Goal: Transaction & Acquisition: Purchase product/service

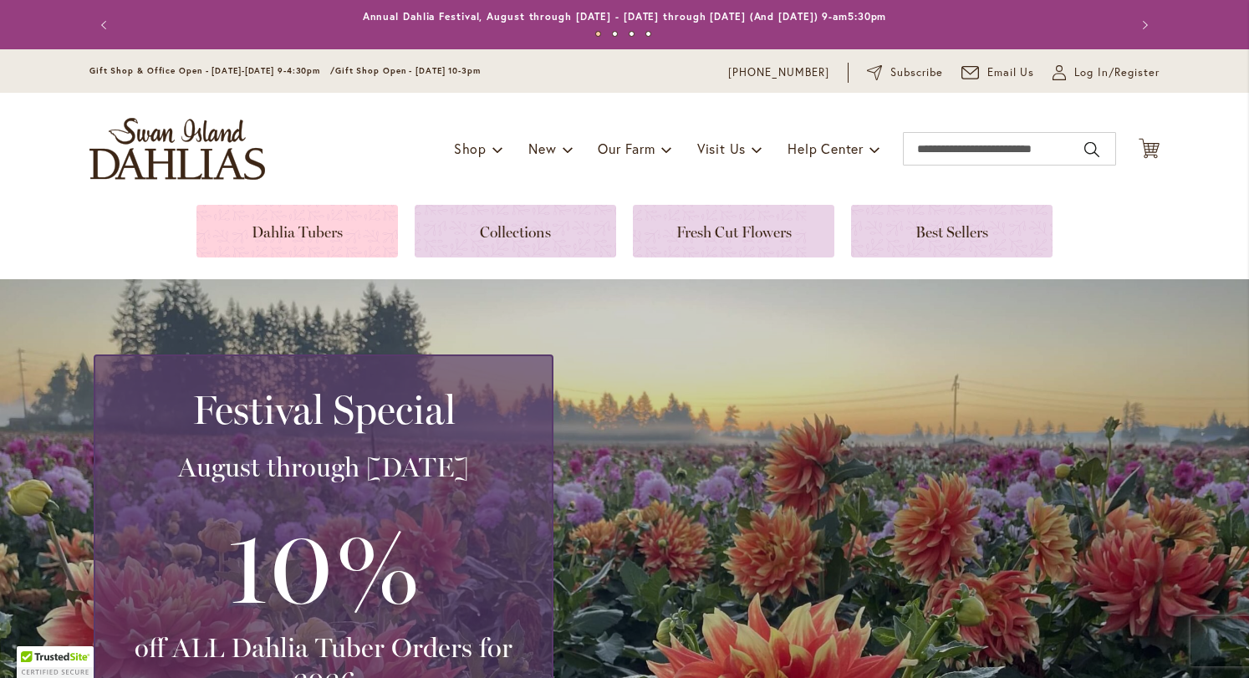
click at [287, 223] on link at bounding box center [296, 231] width 201 height 53
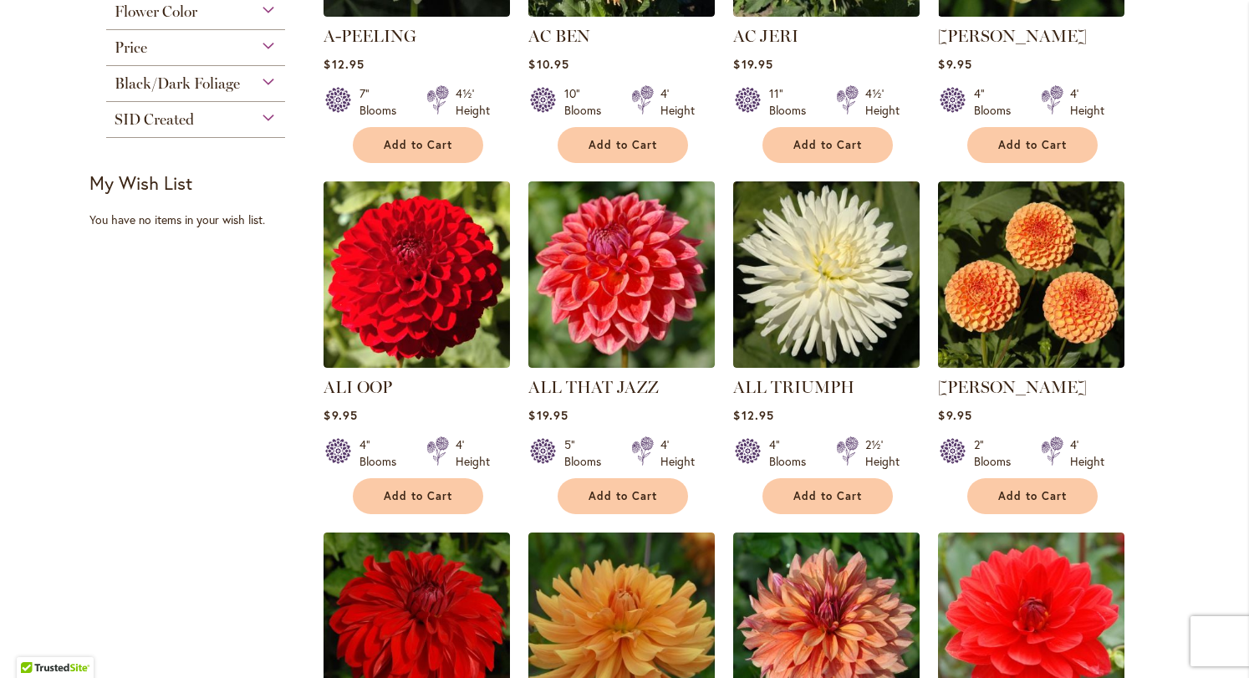
scroll to position [587, 0]
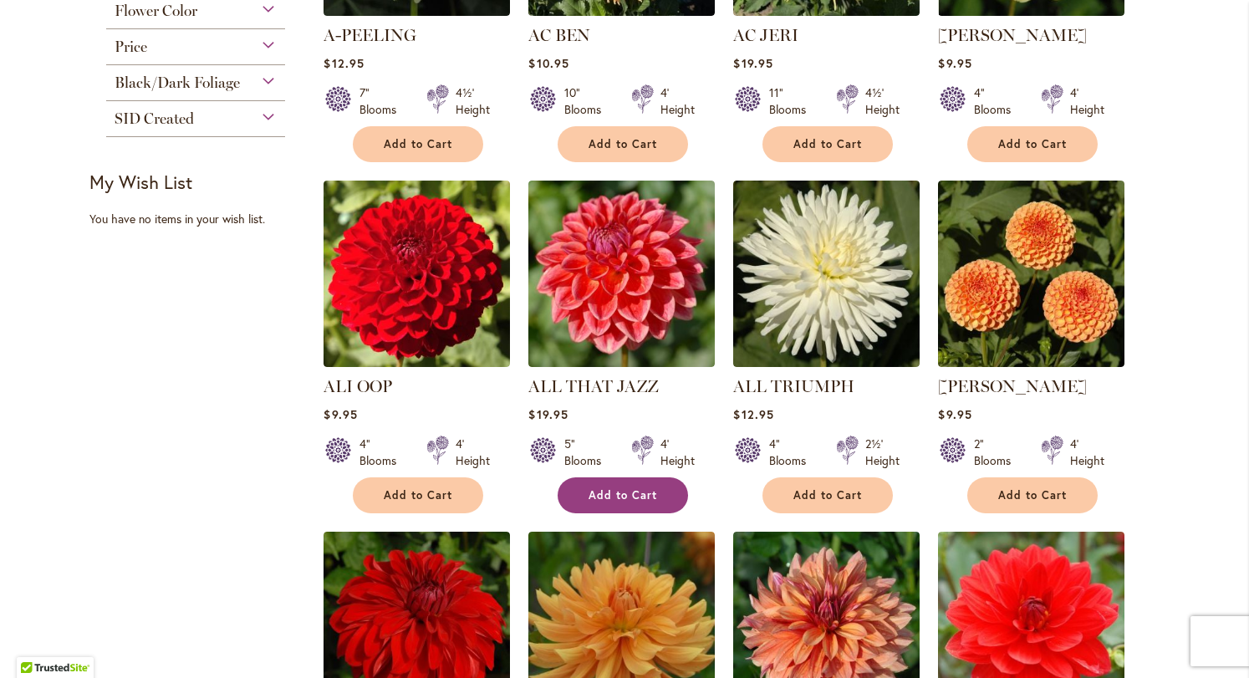
click at [659, 500] on button "Add to Cart" at bounding box center [622, 495] width 130 height 36
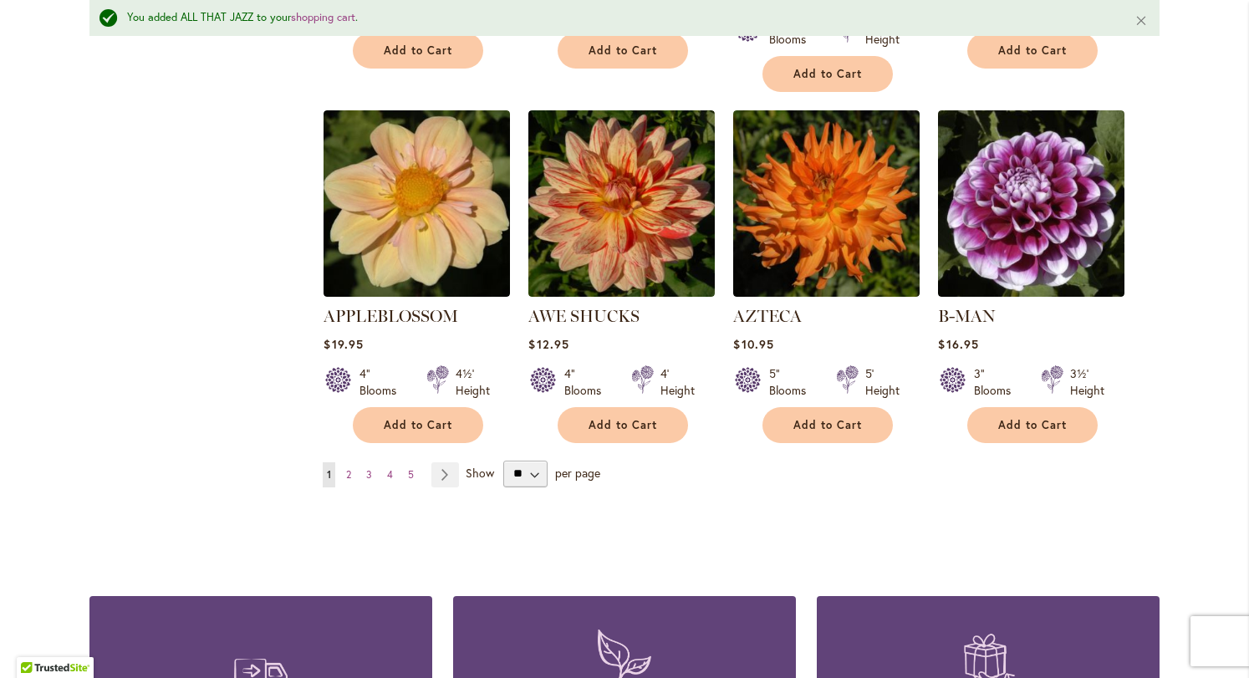
scroll to position [1451, 0]
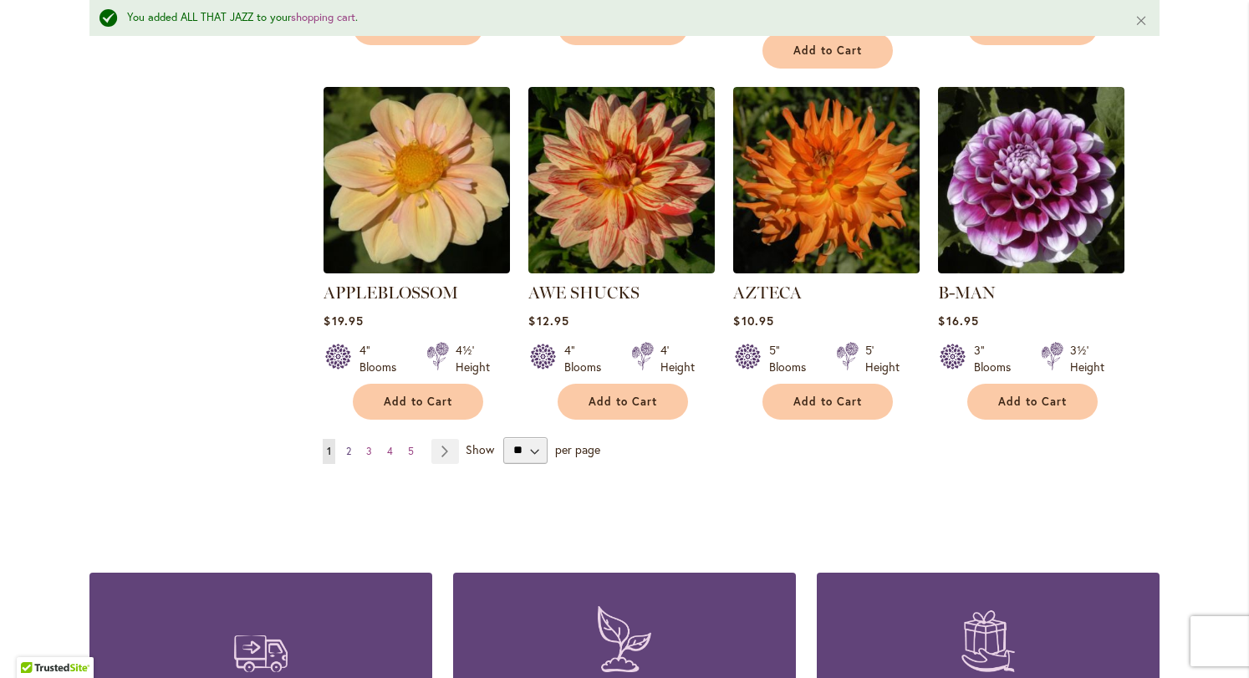
click at [347, 439] on link "Page 2" at bounding box center [348, 451] width 13 height 25
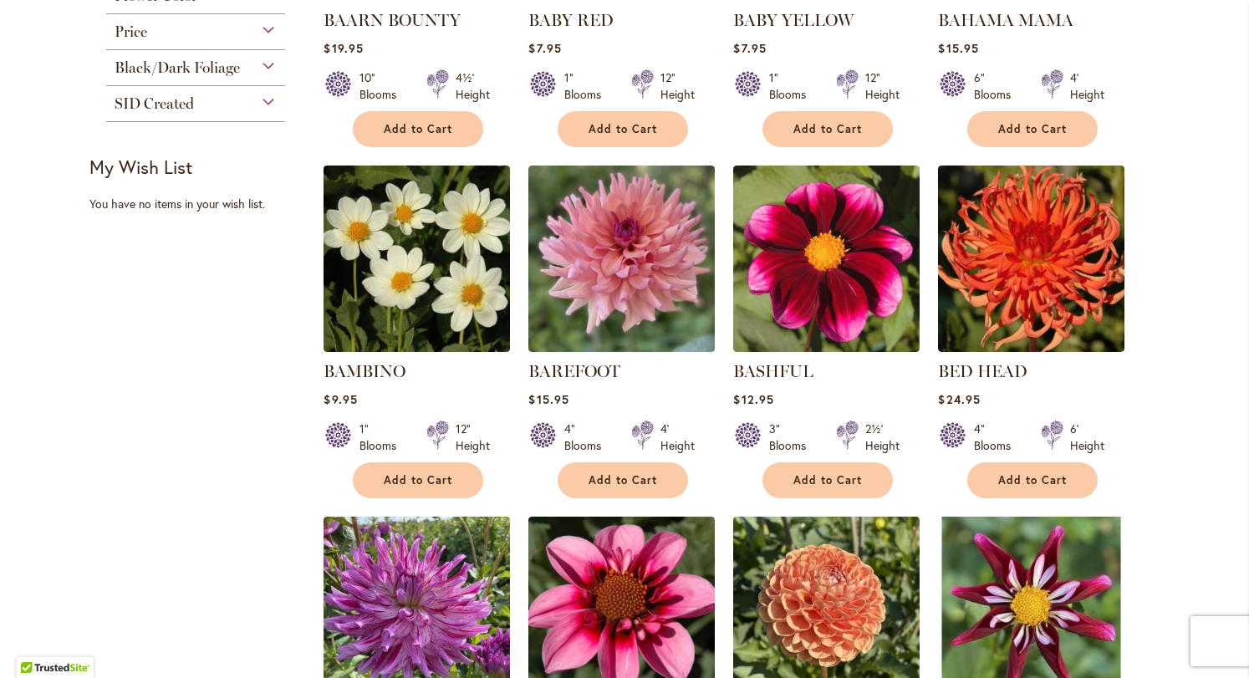
scroll to position [603, 0]
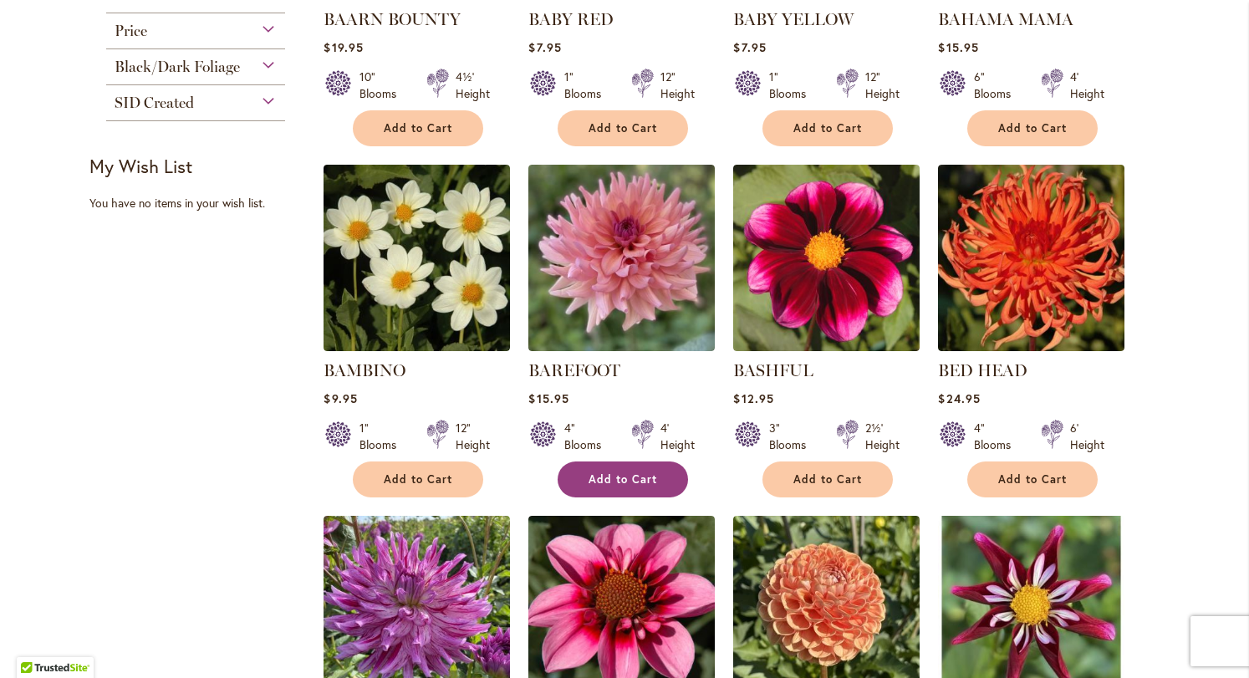
click at [602, 475] on span "Add to Cart" at bounding box center [622, 479] width 69 height 14
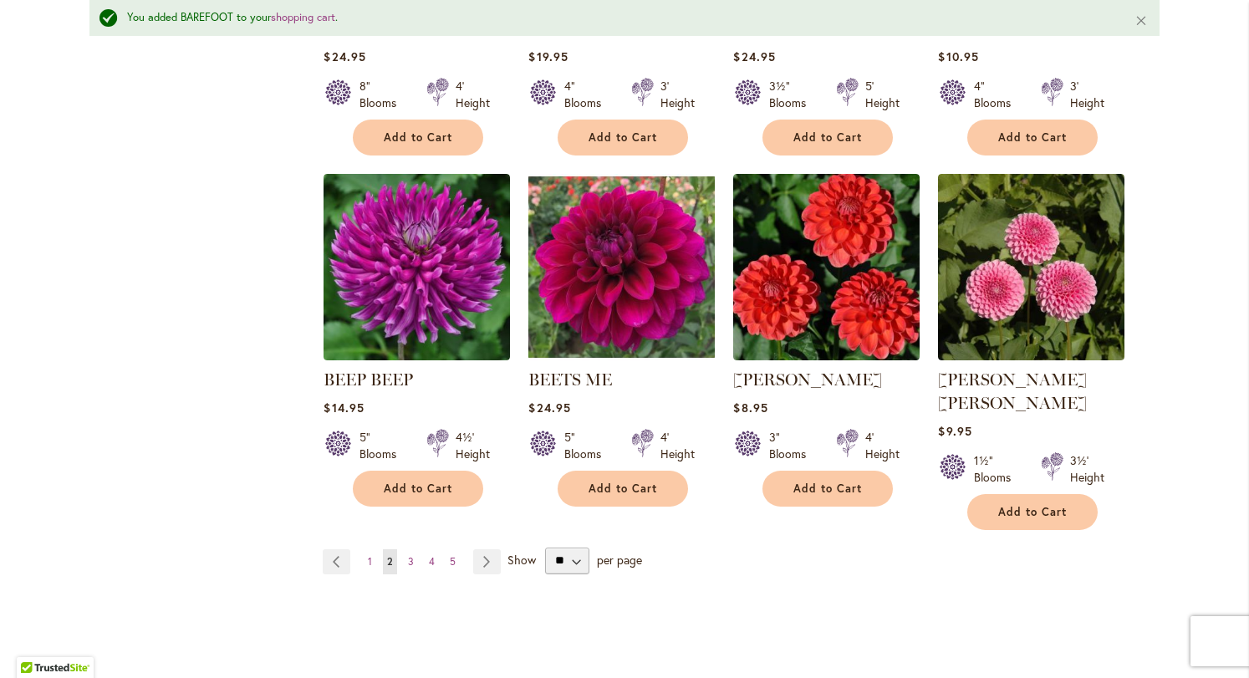
scroll to position [1340, 0]
click at [647, 487] on span "Add to Cart" at bounding box center [622, 488] width 69 height 14
click at [408, 555] on span "3" at bounding box center [411, 561] width 6 height 13
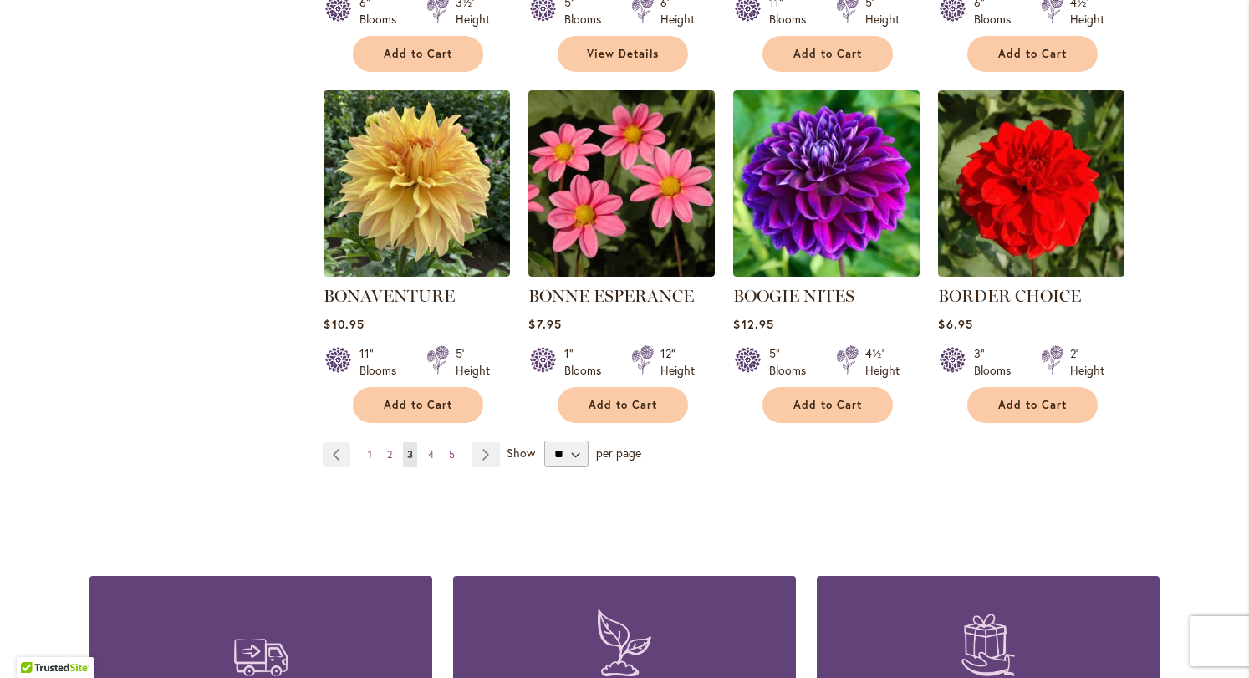
scroll to position [1381, 0]
click at [428, 450] on span "4" at bounding box center [431, 453] width 6 height 13
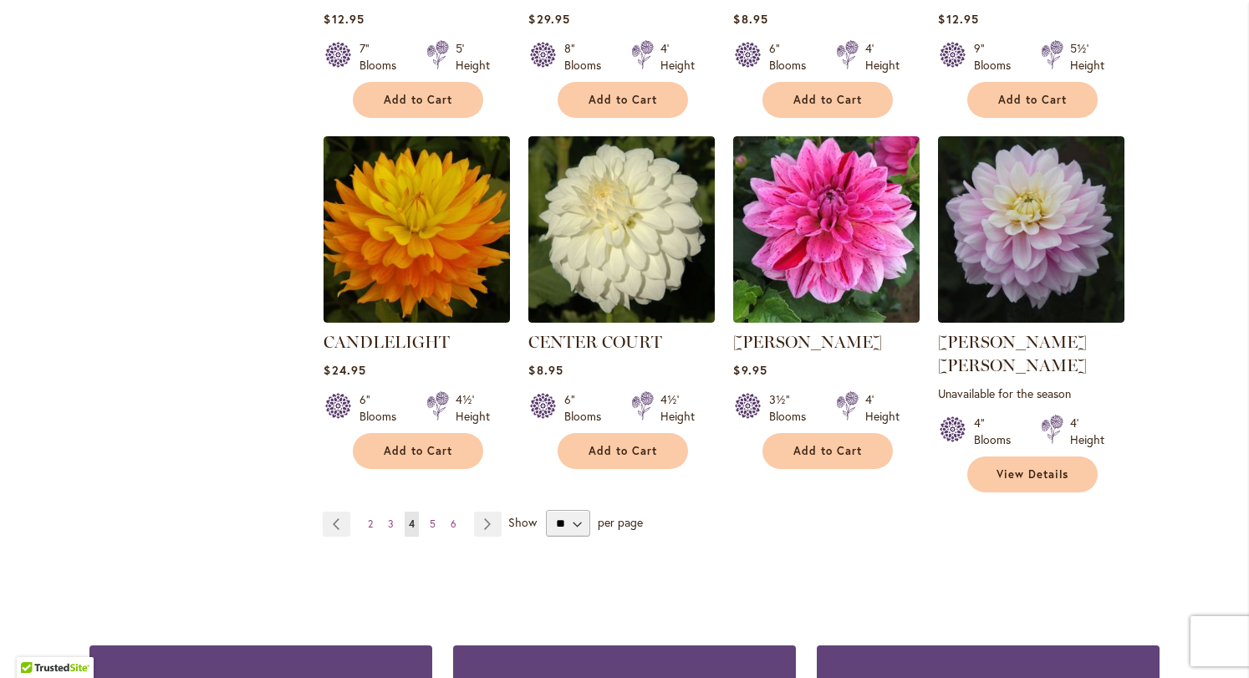
scroll to position [1361, 0]
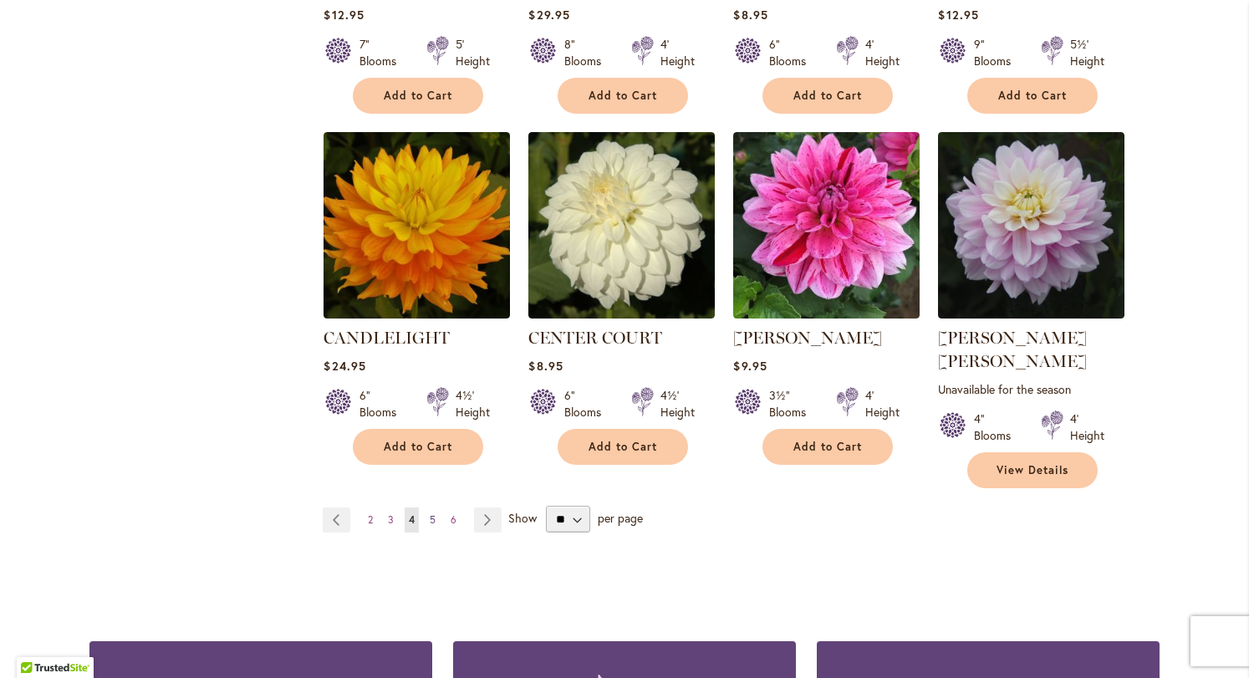
click at [430, 507] on link "Page 5" at bounding box center [432, 519] width 14 height 25
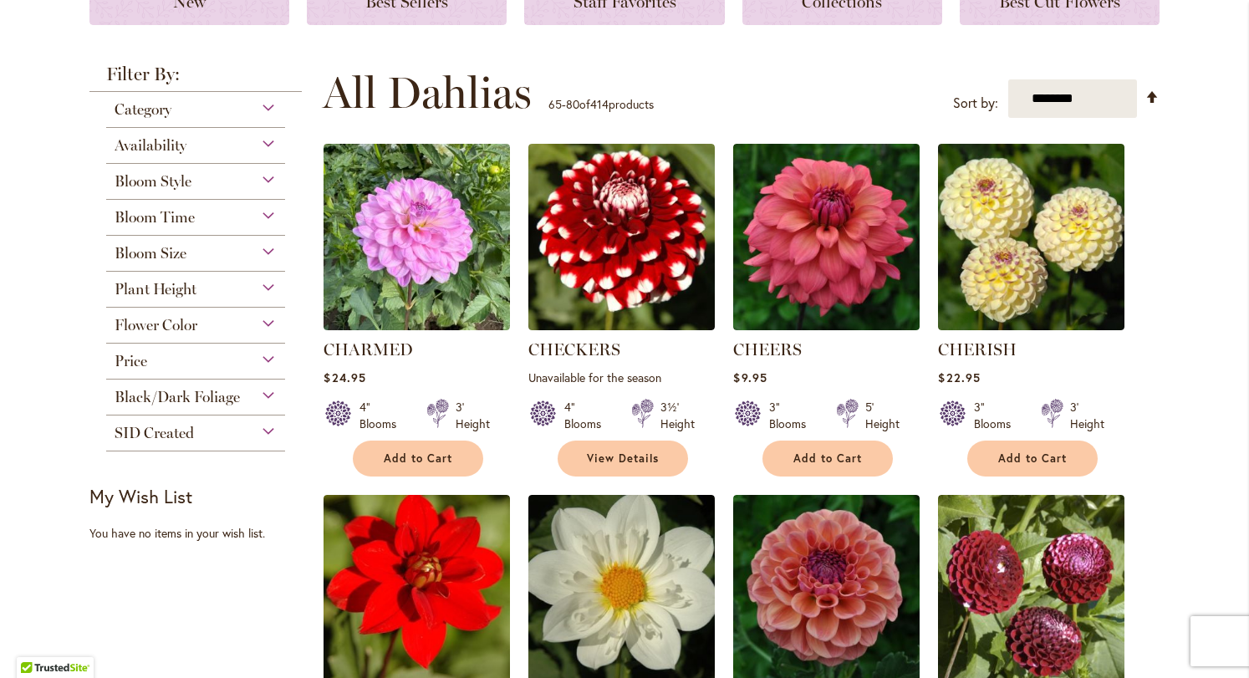
scroll to position [277, 0]
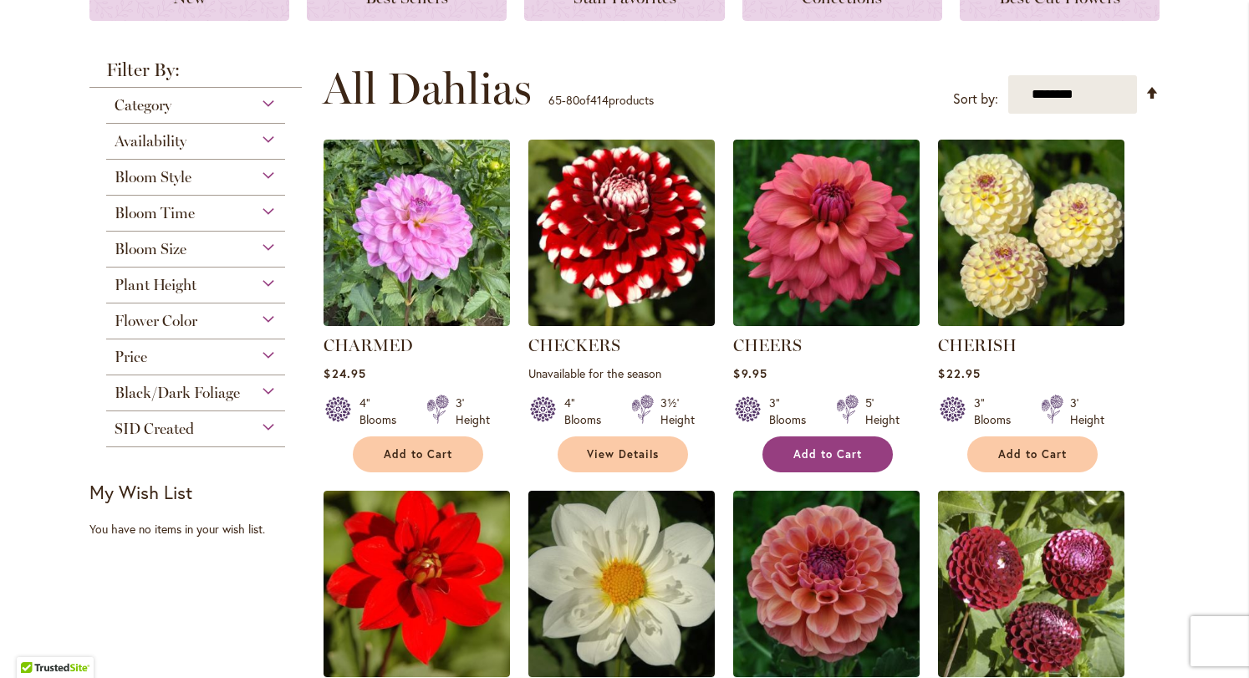
click at [819, 452] on span "Add to Cart" at bounding box center [827, 454] width 69 height 14
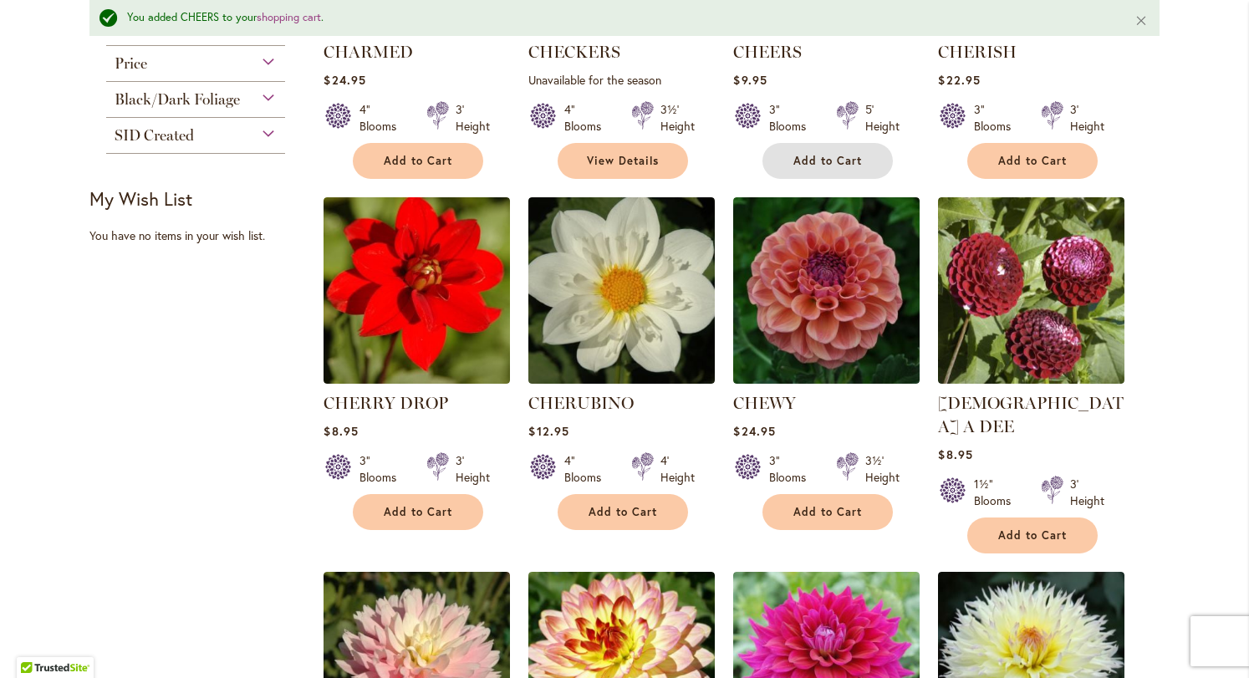
scroll to position [617, 0]
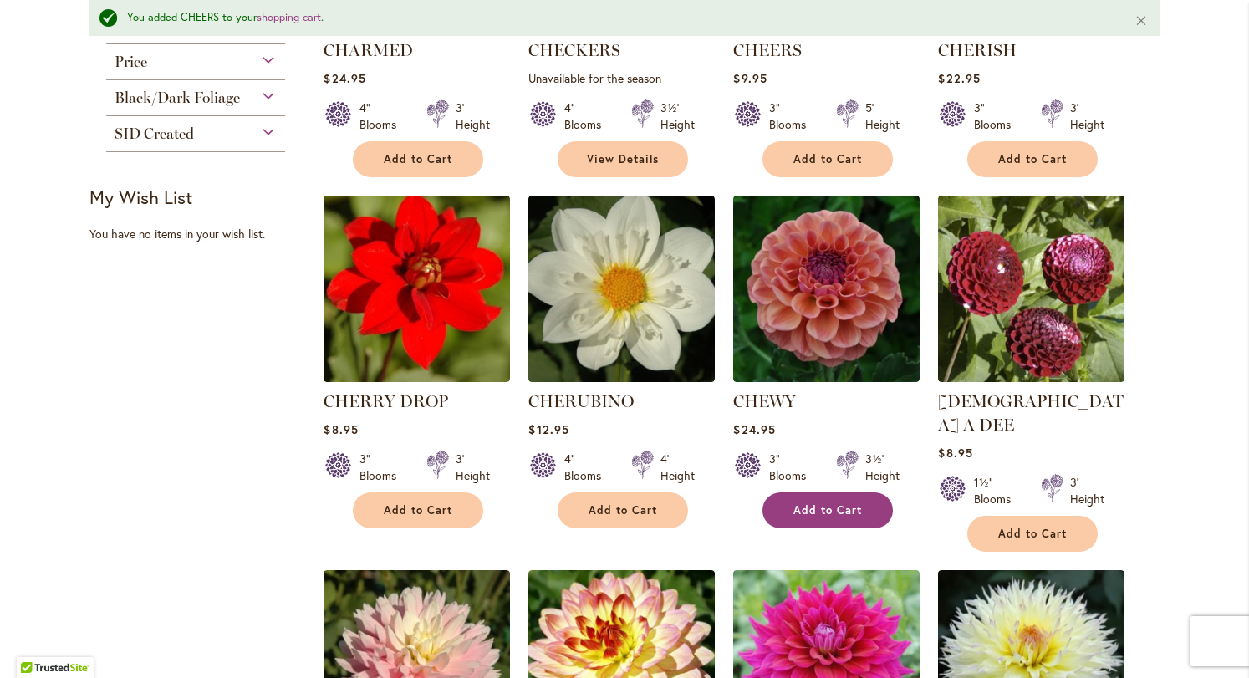
click at [824, 505] on span "Add to Cart" at bounding box center [827, 510] width 69 height 14
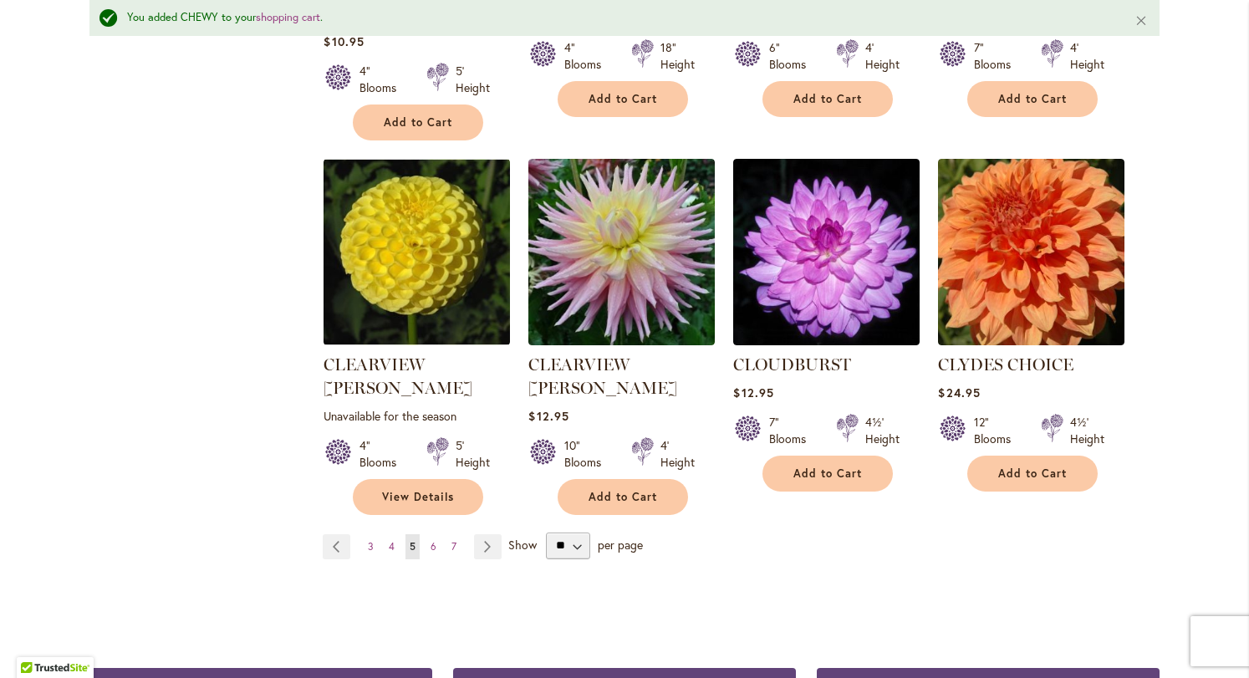
scroll to position [1402, 0]
click at [478, 534] on link "Page Next" at bounding box center [488, 546] width 28 height 25
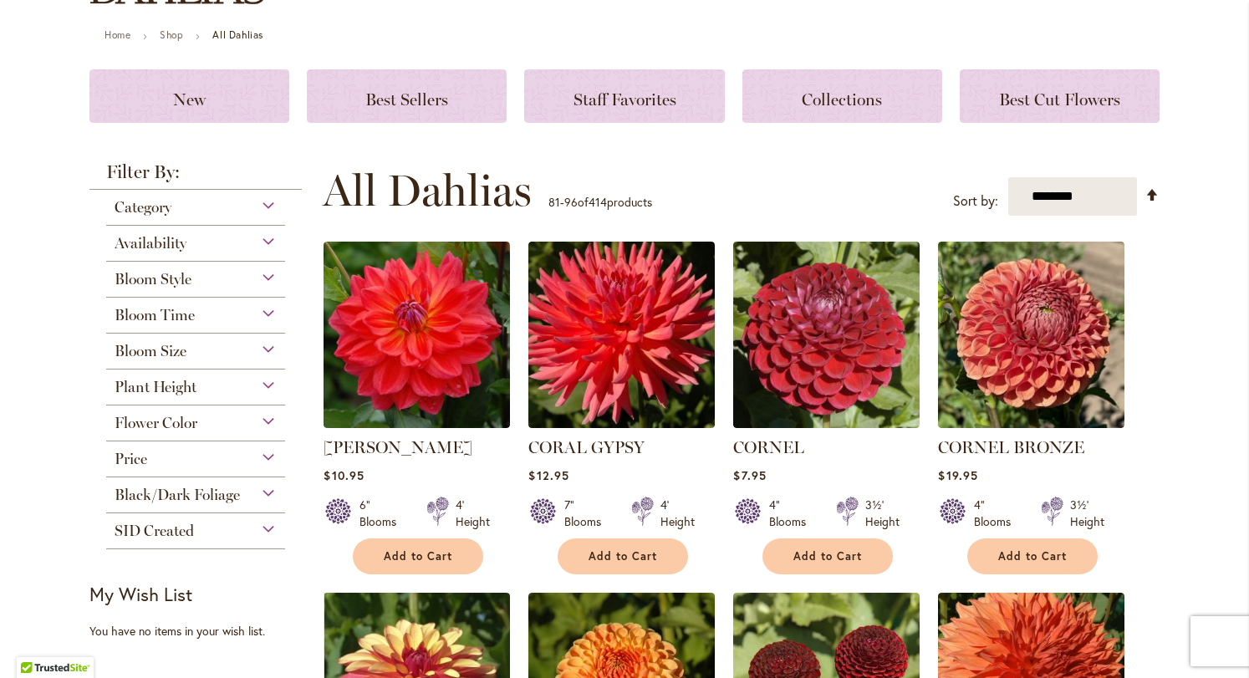
scroll to position [177, 0]
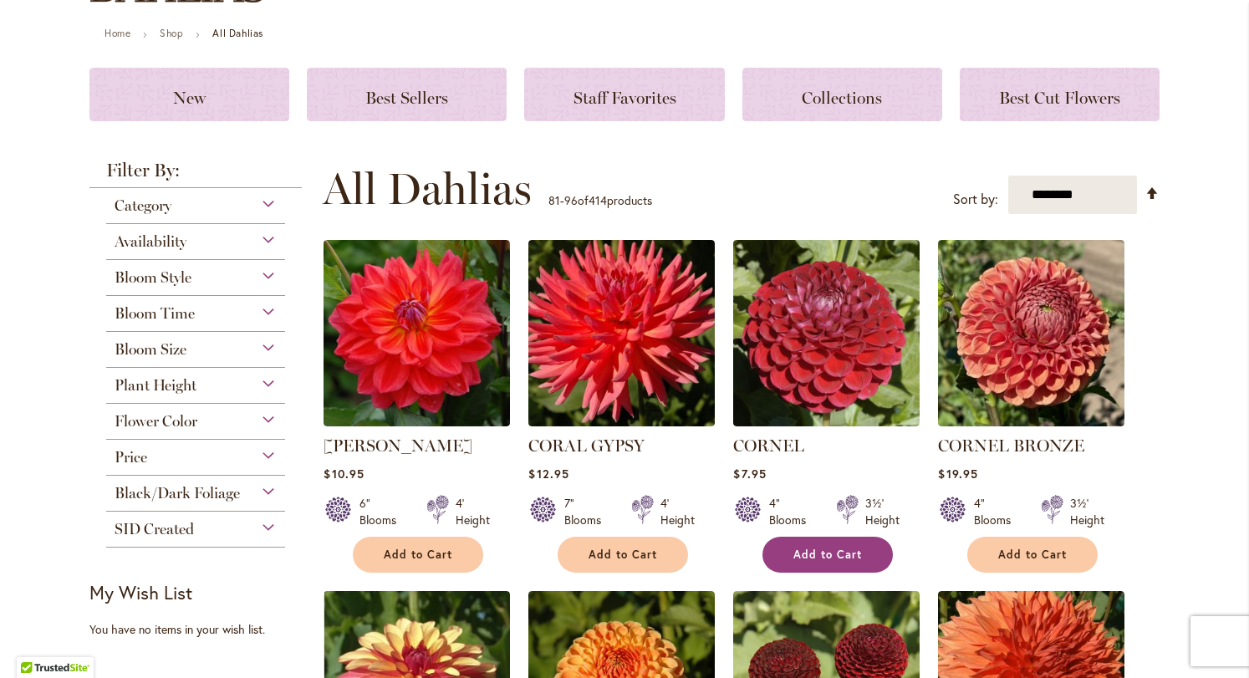
click at [821, 546] on button "Add to Cart" at bounding box center [827, 555] width 130 height 36
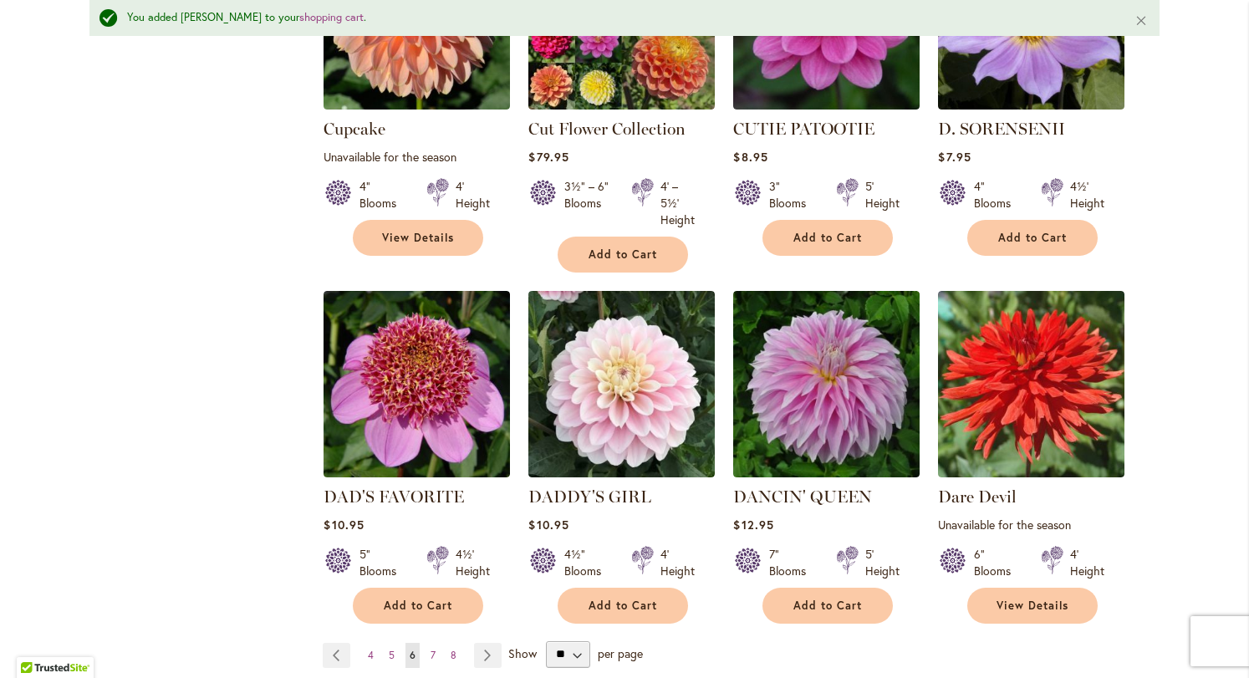
scroll to position [1264, 0]
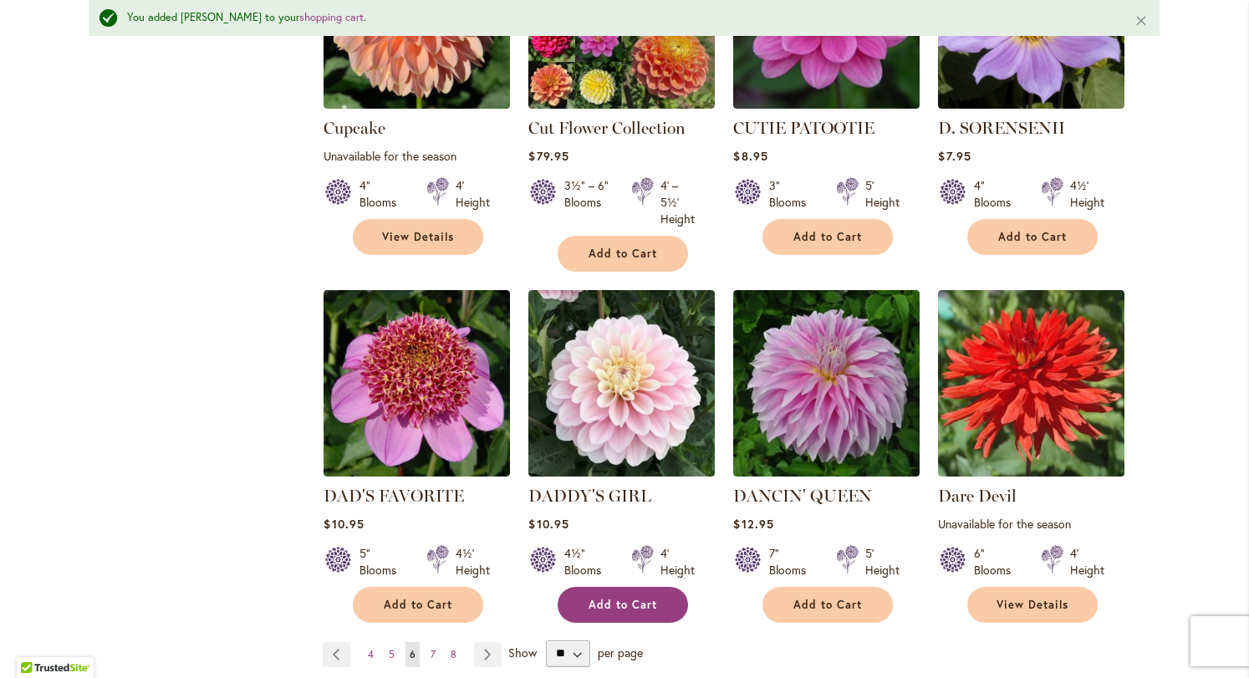
click at [583, 591] on button "Add to Cart" at bounding box center [622, 605] width 130 height 36
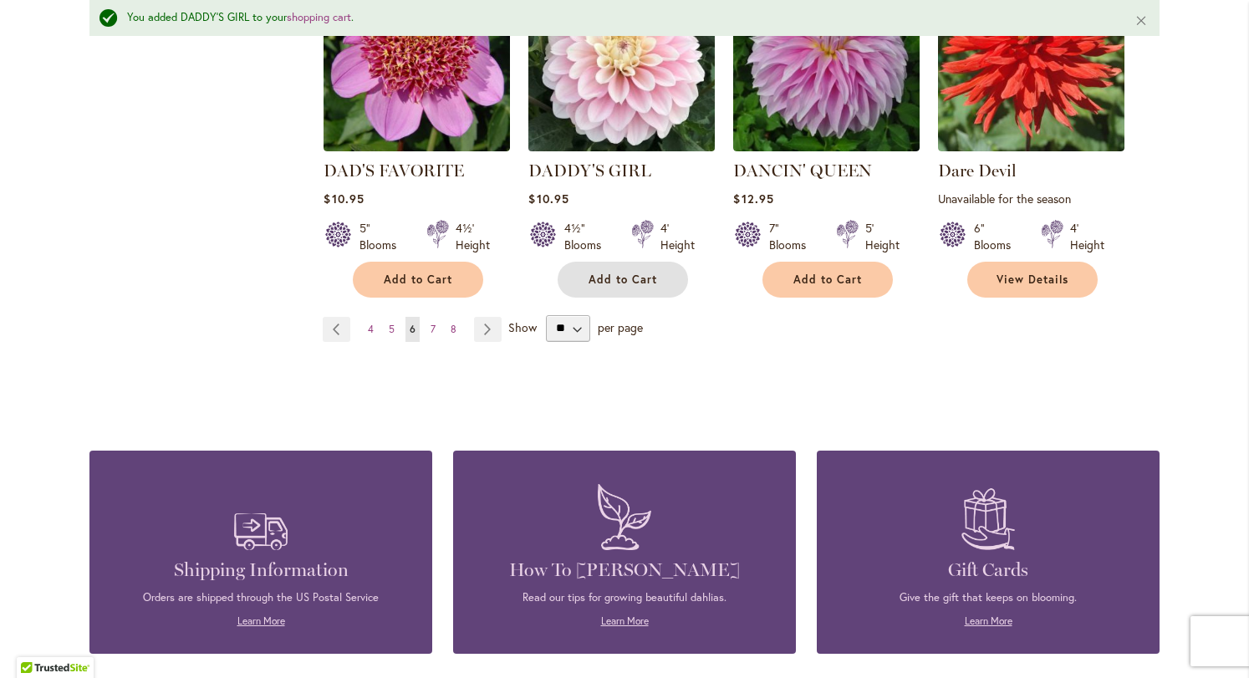
scroll to position [1594, 0]
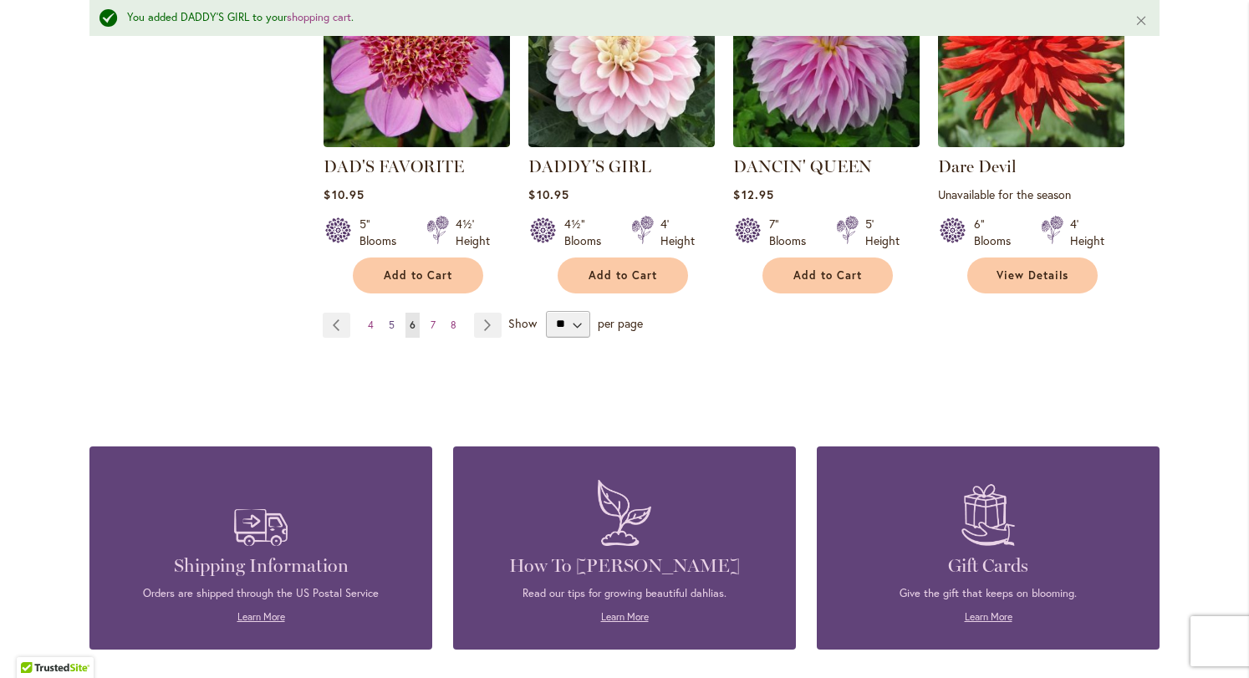
click at [389, 326] on span "5" at bounding box center [392, 324] width 6 height 13
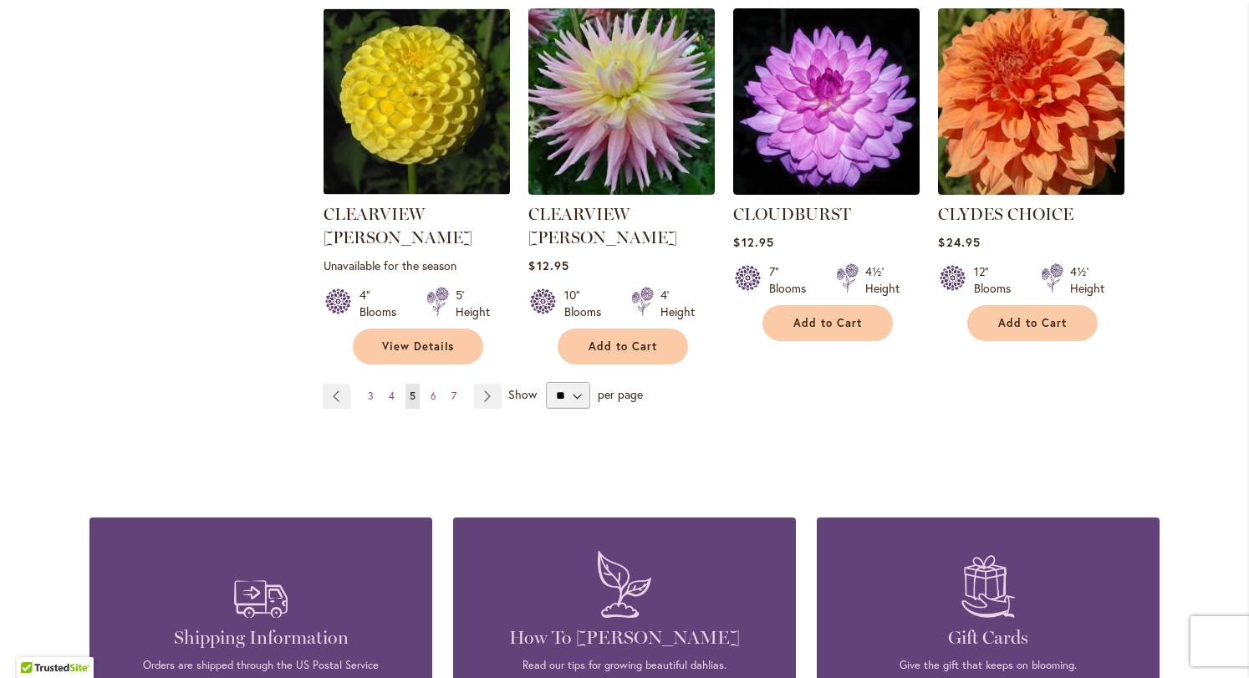
scroll to position [1511, 0]
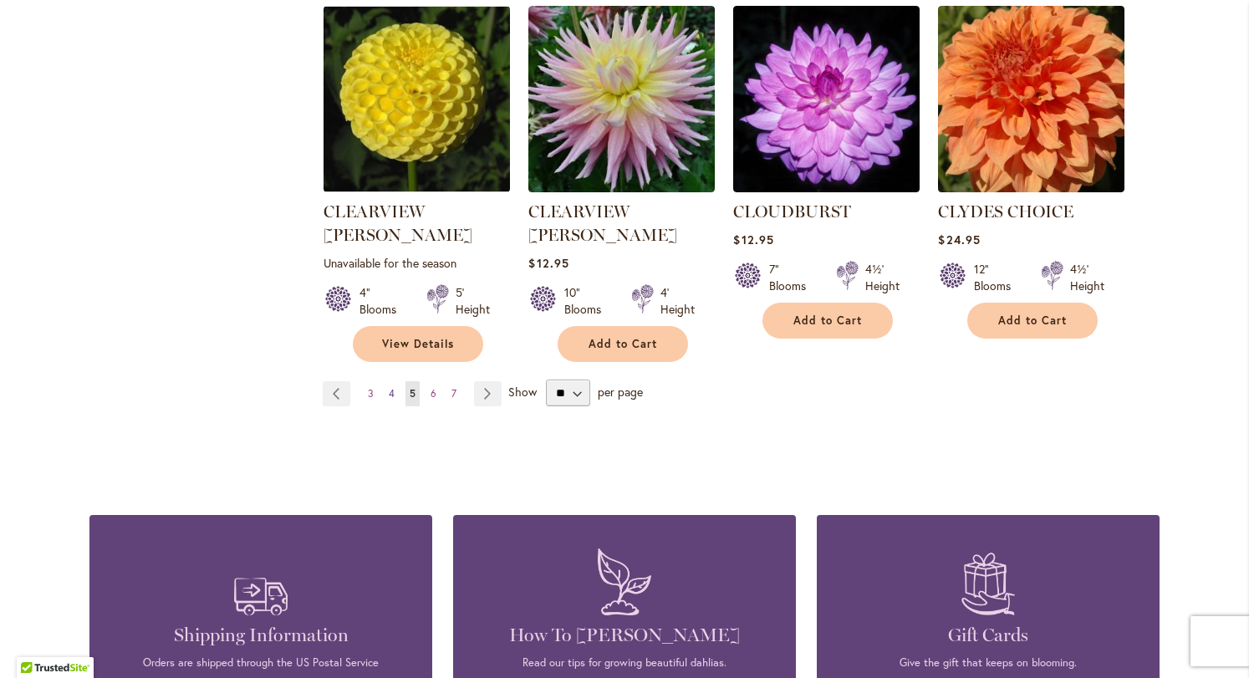
click at [384, 381] on link "Page 4" at bounding box center [391, 393] width 14 height 25
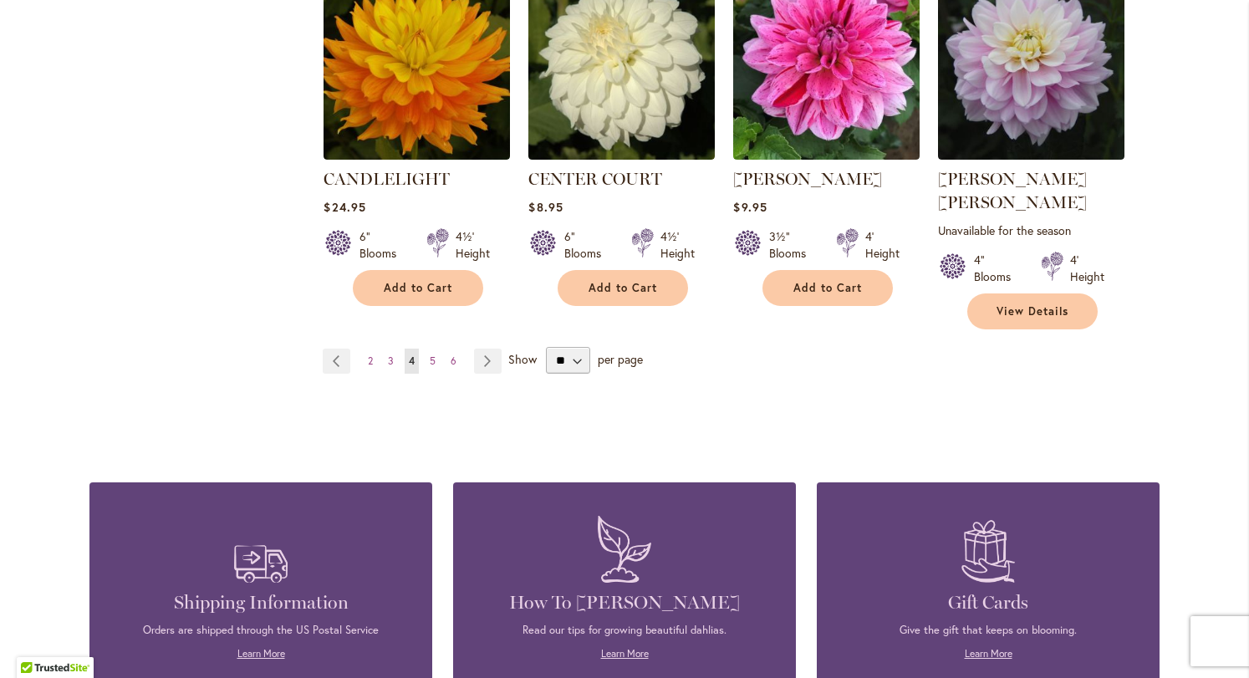
scroll to position [1521, 0]
click at [450, 353] on span "6" at bounding box center [453, 359] width 6 height 13
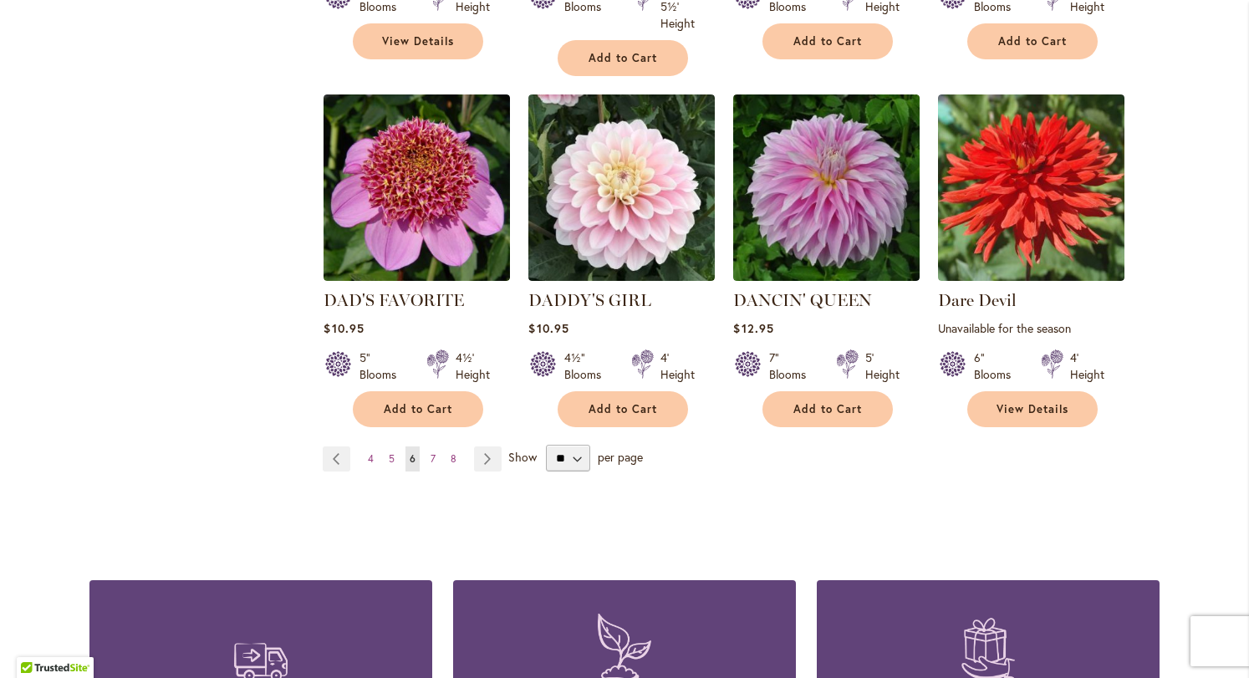
scroll to position [1421, 0]
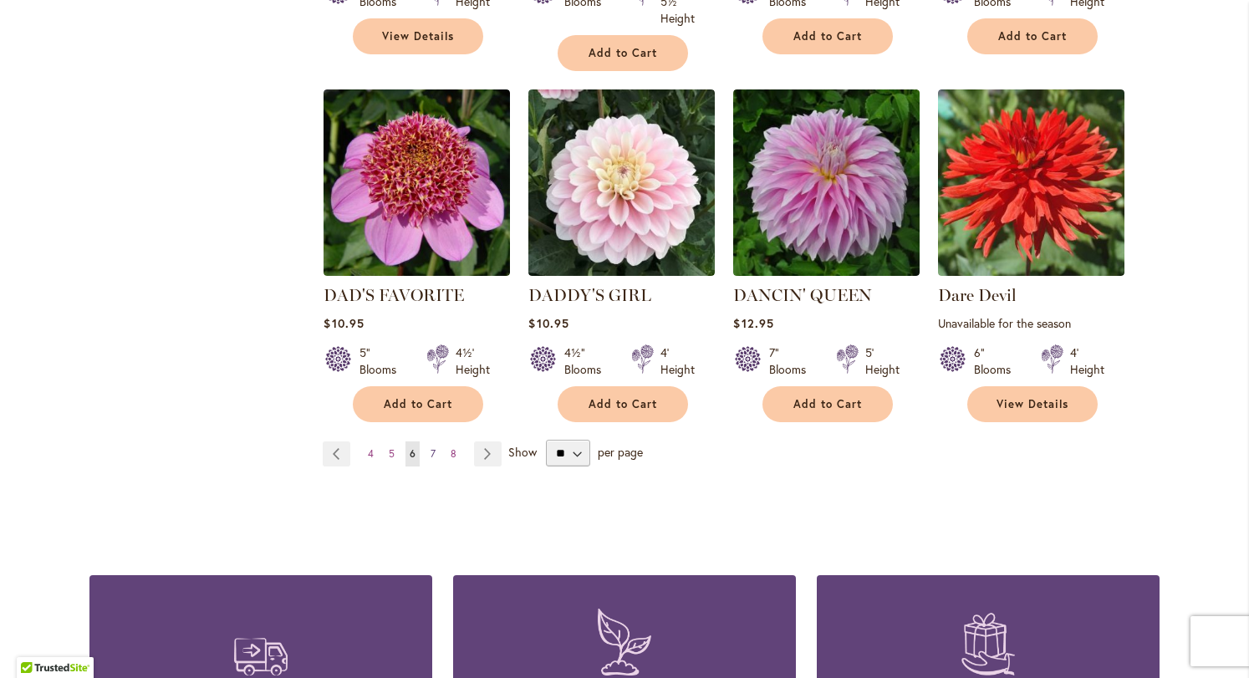
click at [429, 449] on link "Page 7" at bounding box center [432, 453] width 13 height 25
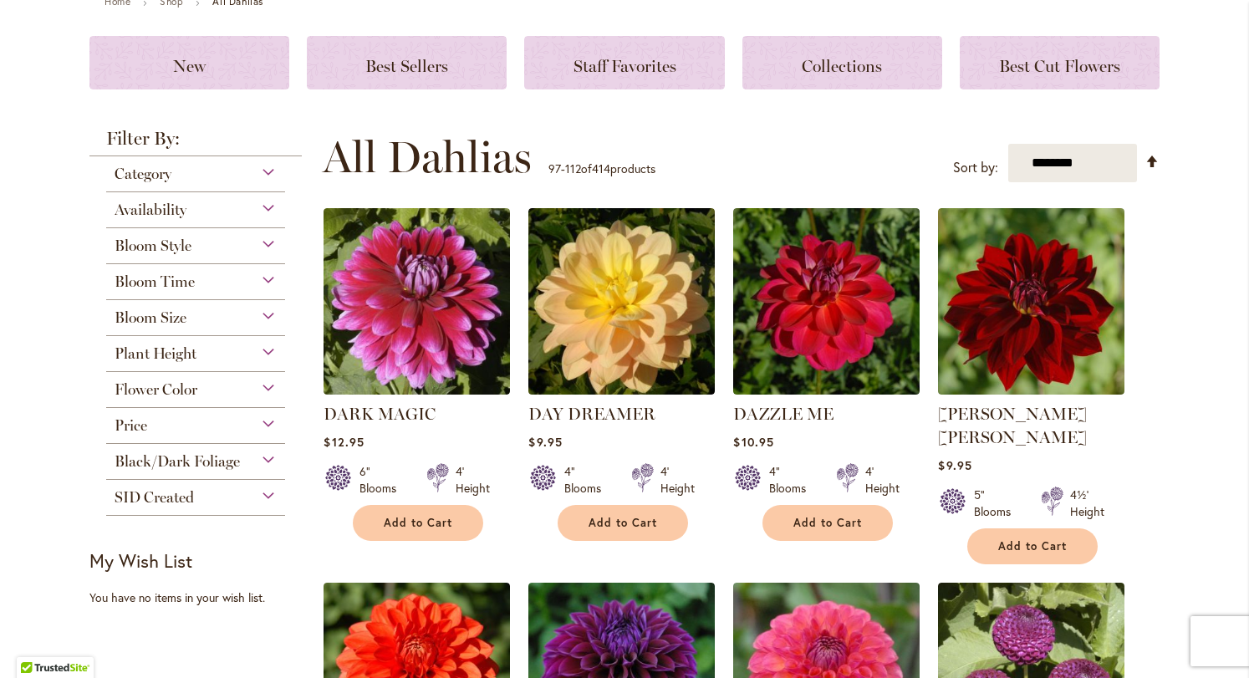
scroll to position [210, 0]
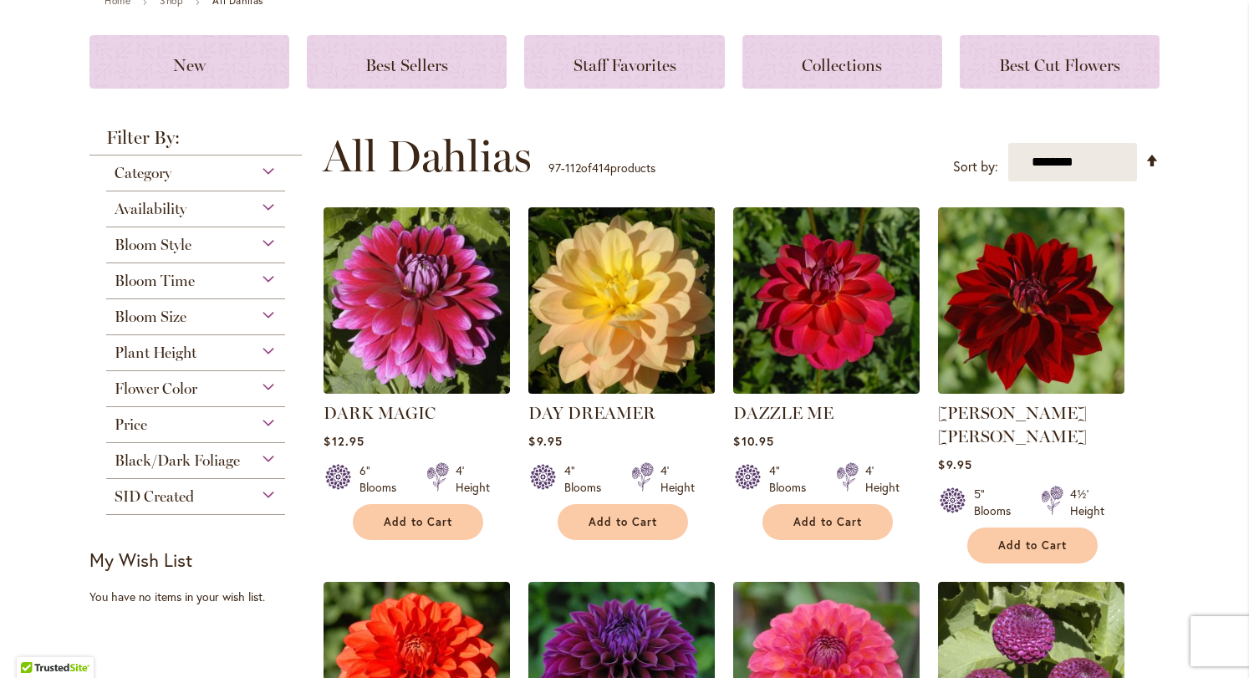
click at [618, 333] on img at bounding box center [622, 301] width 196 height 196
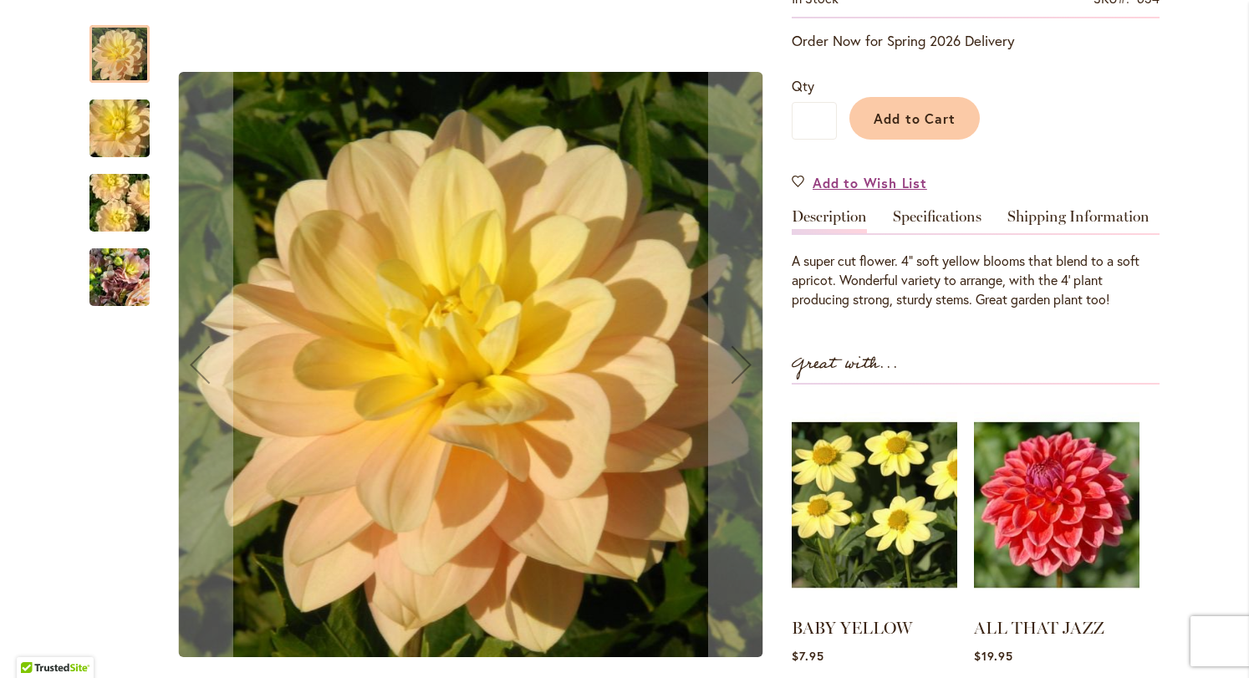
scroll to position [355, 0]
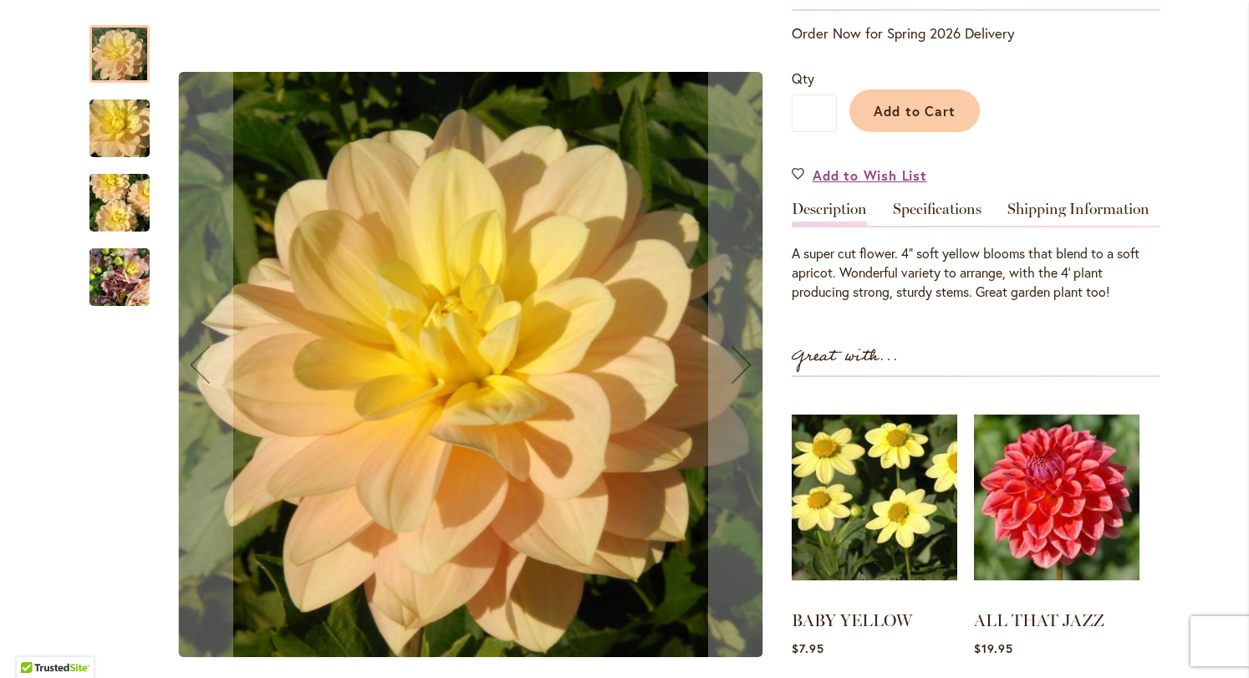
click at [156, 207] on div at bounding box center [431, 364] width 685 height 713
click at [124, 202] on img "DAY DREAMER" at bounding box center [119, 203] width 120 height 80
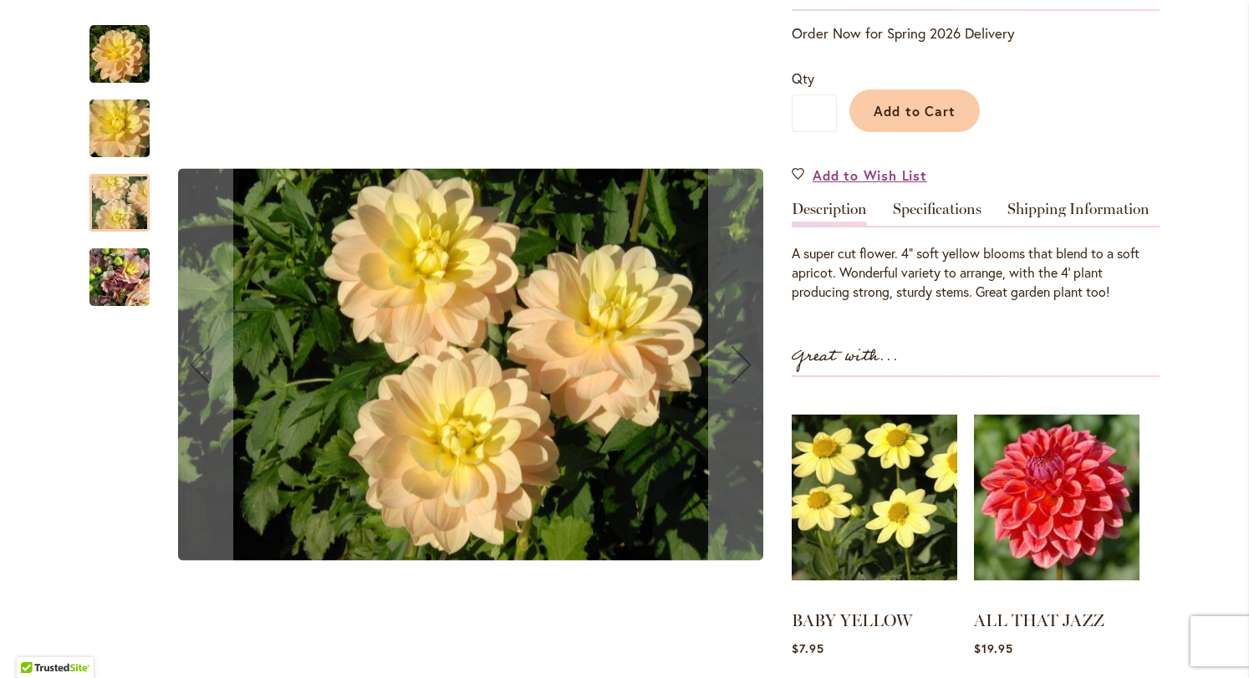
click at [118, 267] on img "DAY DREAMER" at bounding box center [119, 277] width 60 height 80
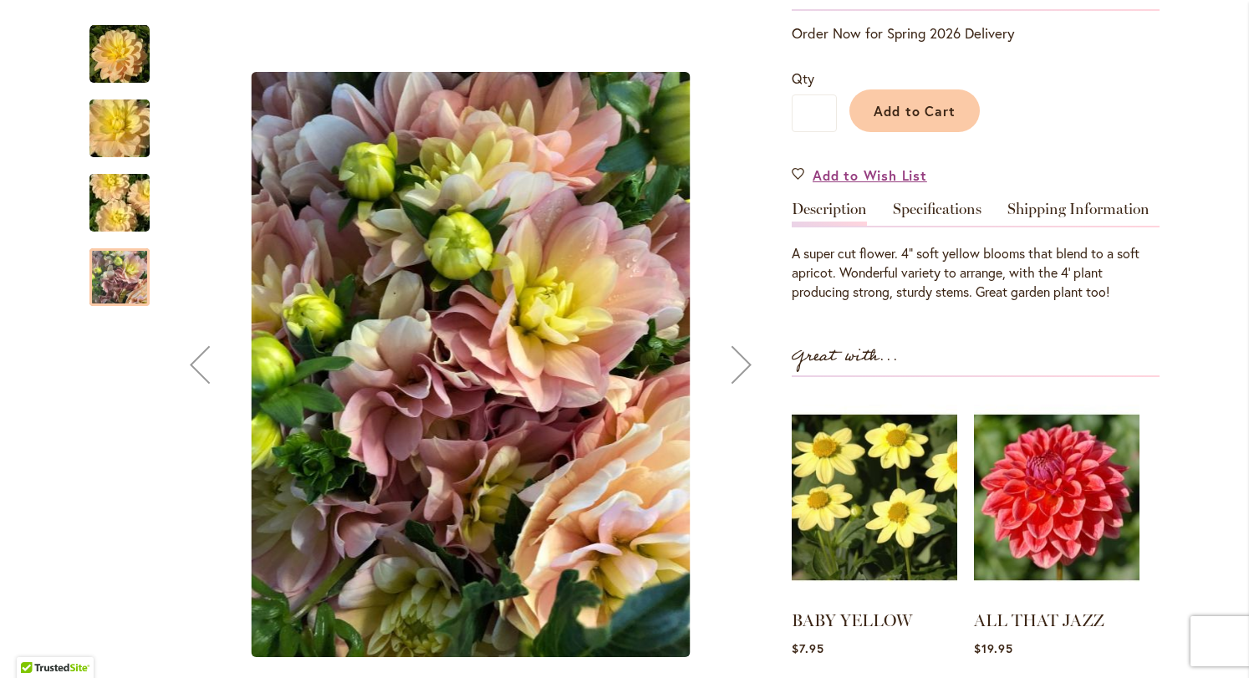
click at [95, 130] on img "DAY DREAMER" at bounding box center [119, 129] width 120 height 80
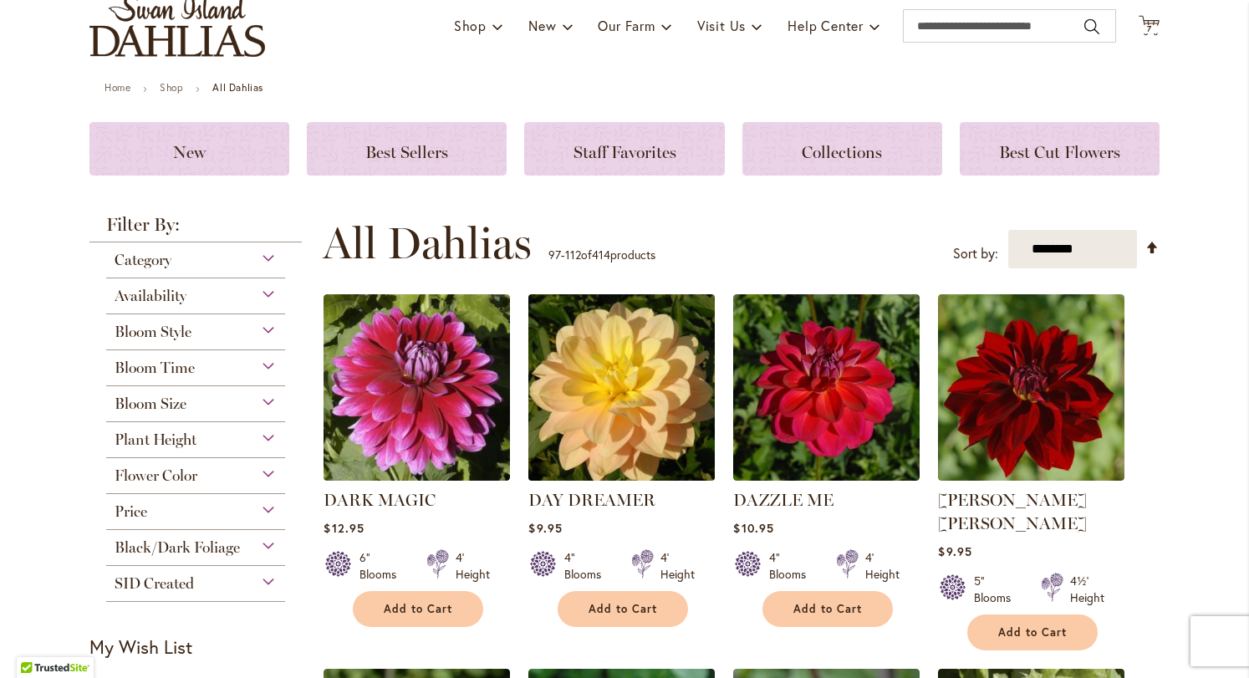
scroll to position [125, 0]
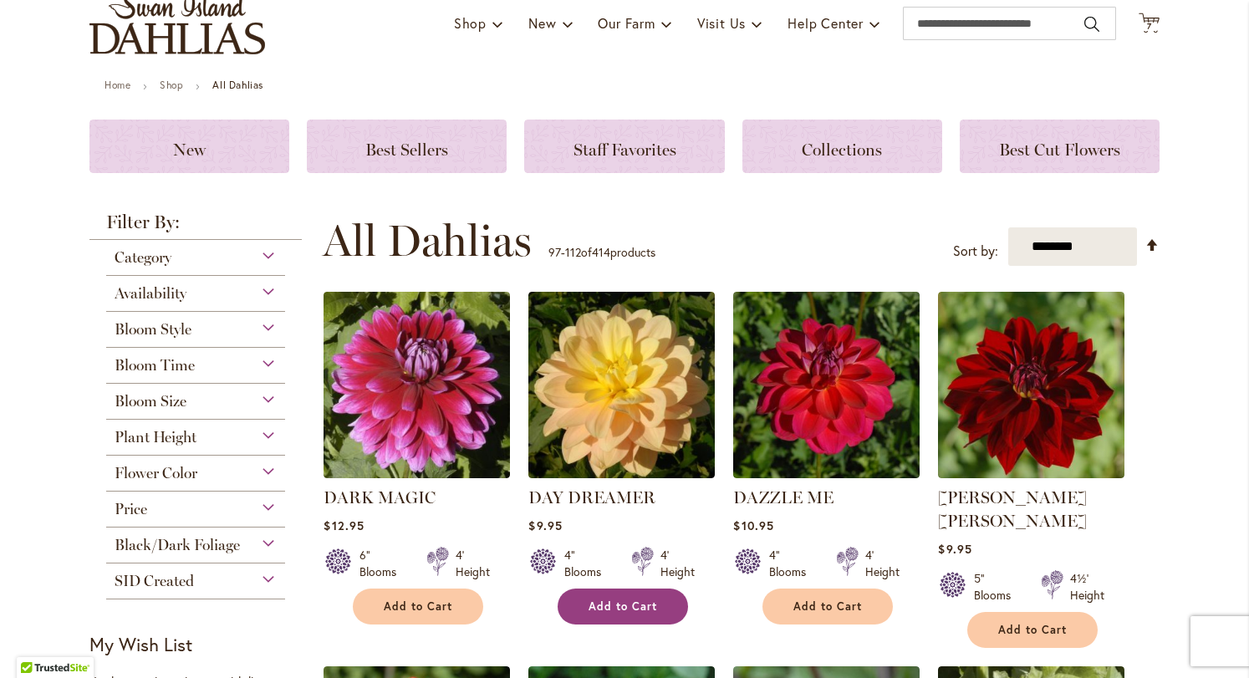
click at [628, 603] on span "Add to Cart" at bounding box center [622, 606] width 69 height 14
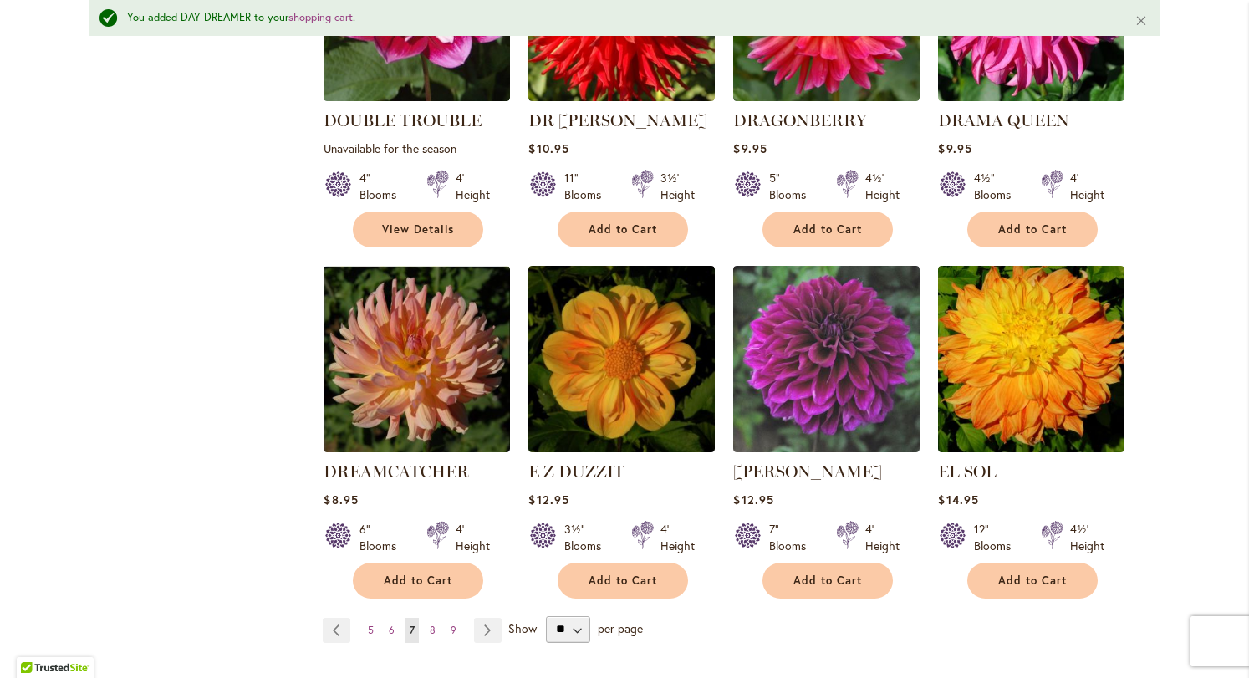
scroll to position [1296, 0]
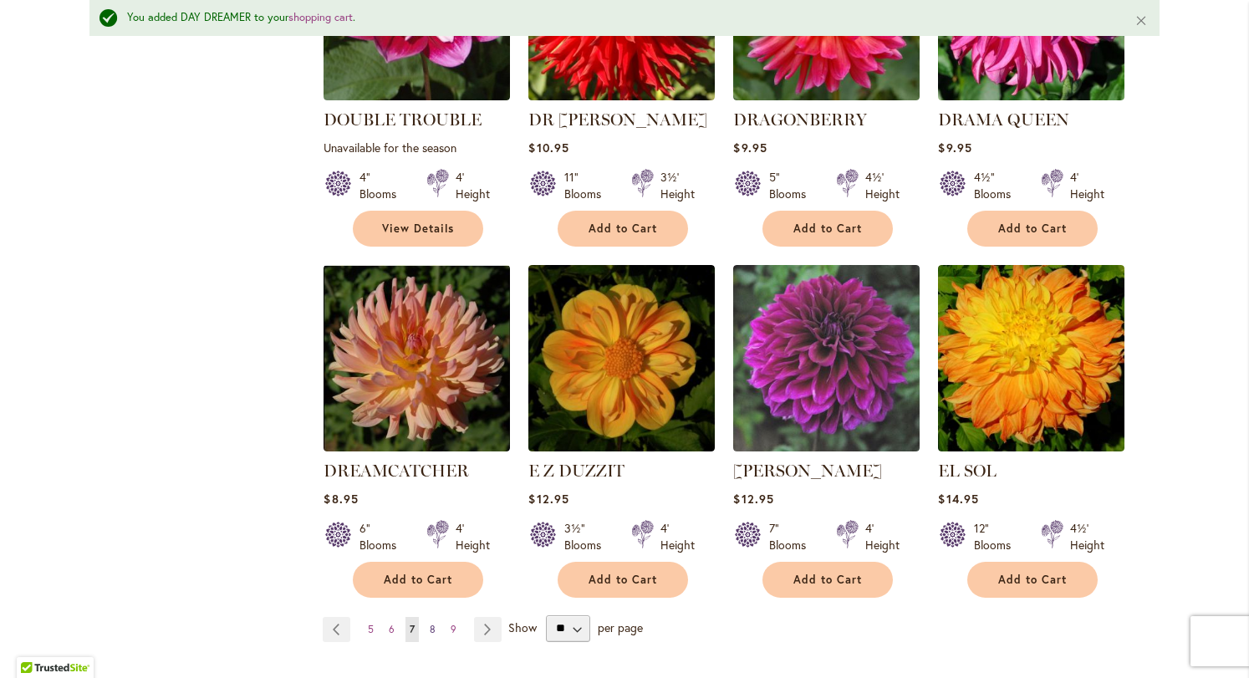
click at [430, 623] on span "8" at bounding box center [433, 629] width 6 height 13
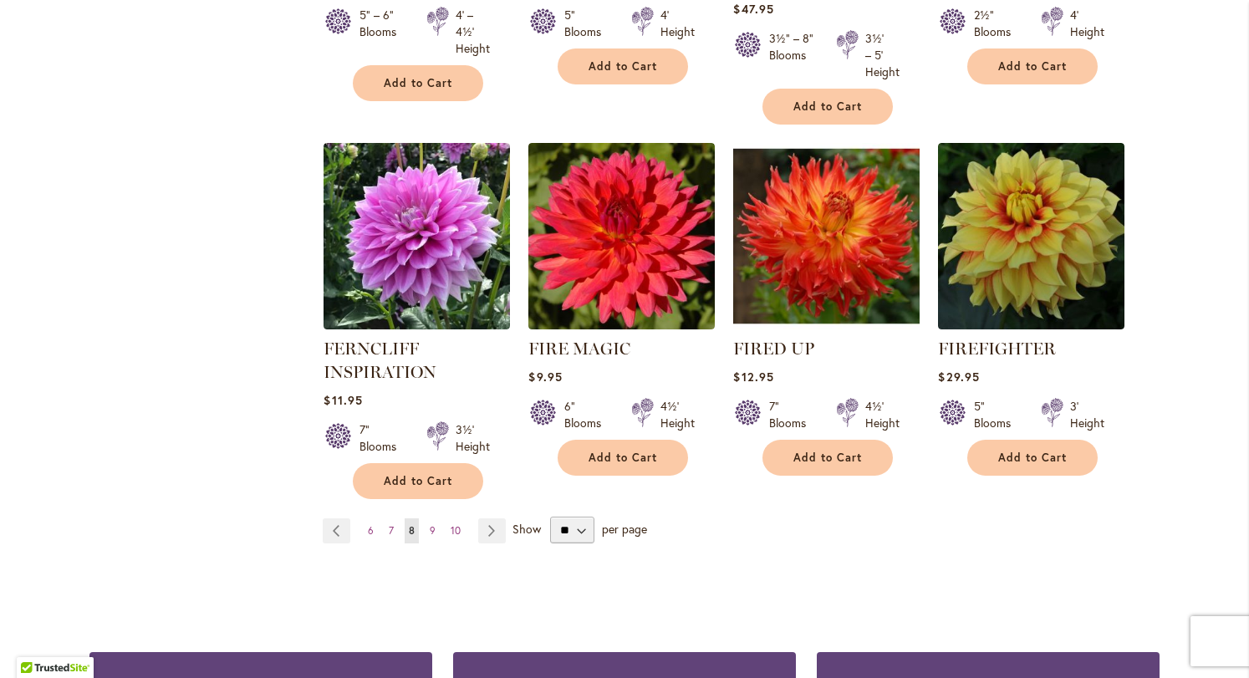
scroll to position [1371, 0]
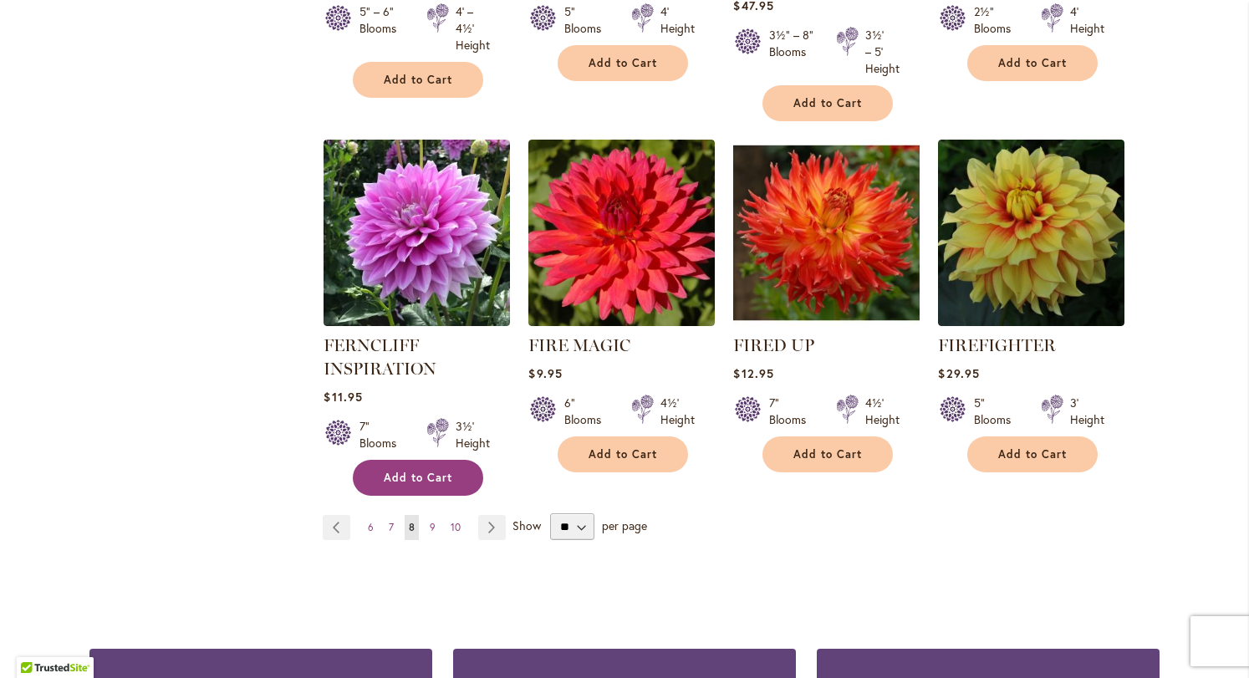
click at [409, 478] on span "Add to Cart" at bounding box center [418, 477] width 69 height 14
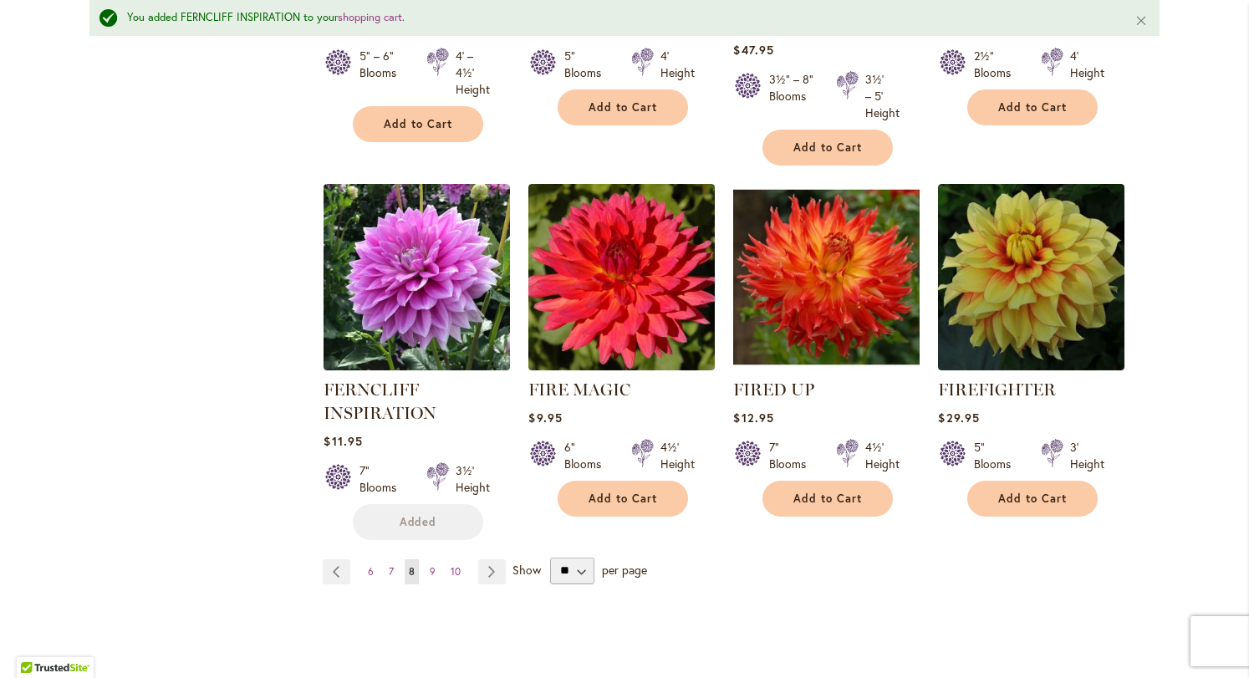
scroll to position [1414, 0]
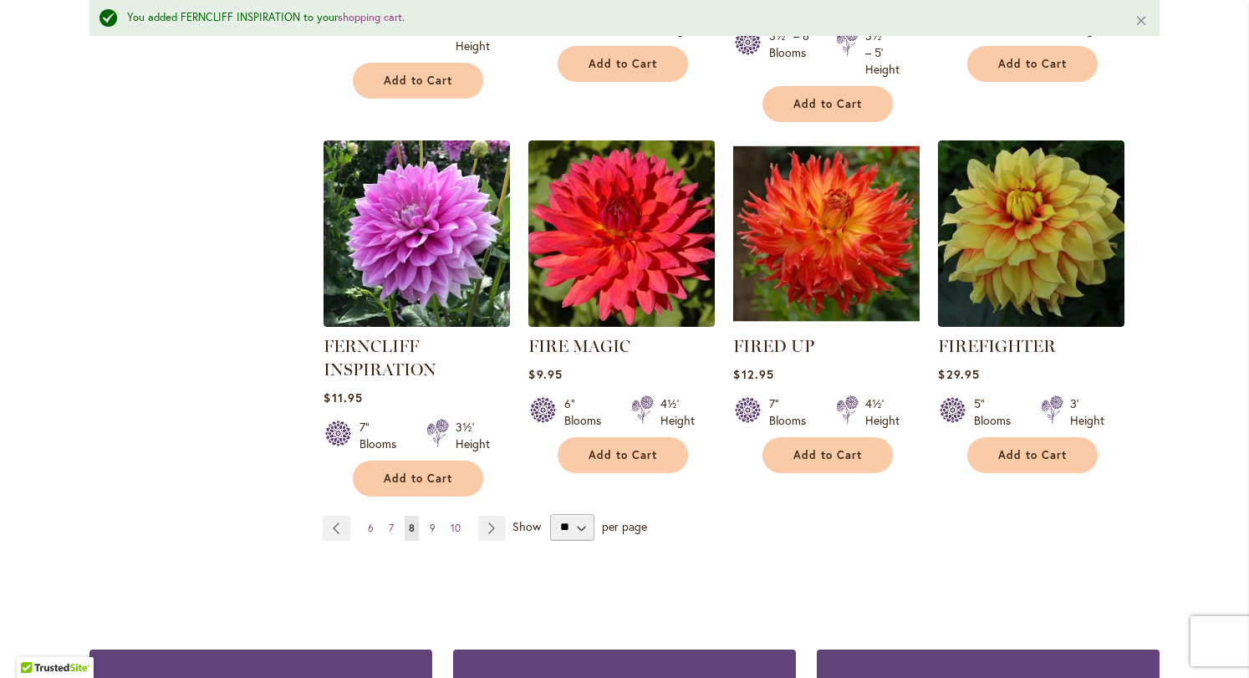
click at [430, 529] on span "9" at bounding box center [433, 527] width 6 height 13
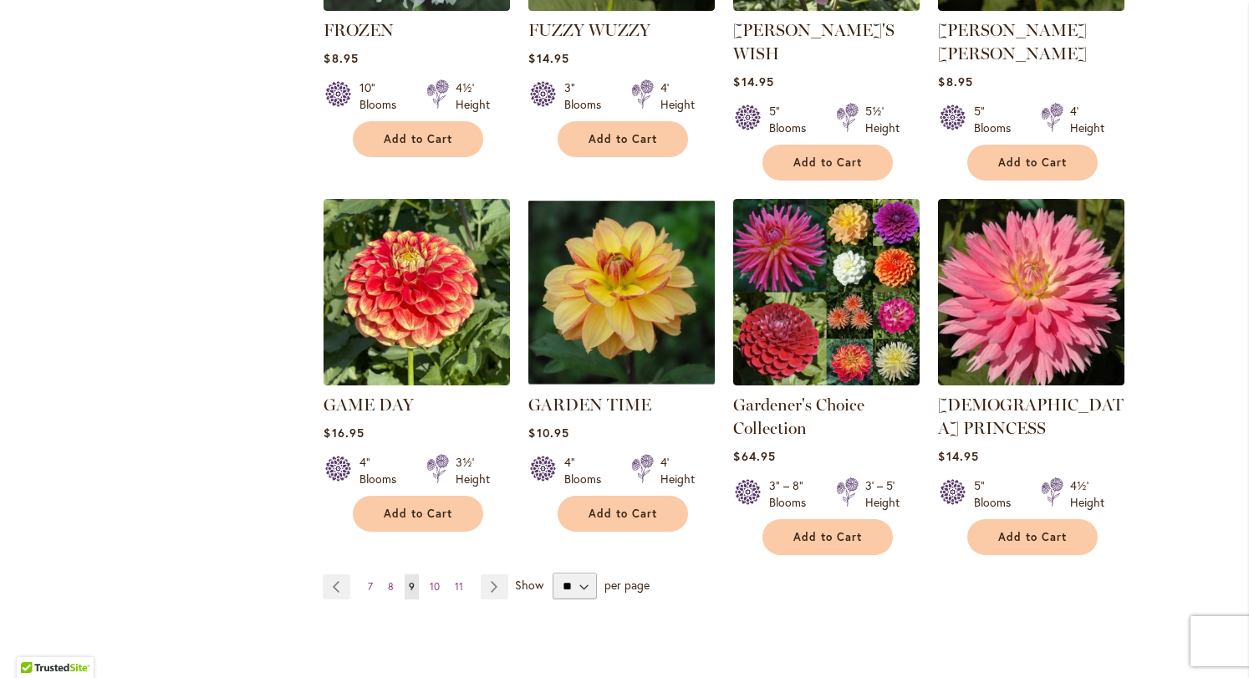
scroll to position [1342, 0]
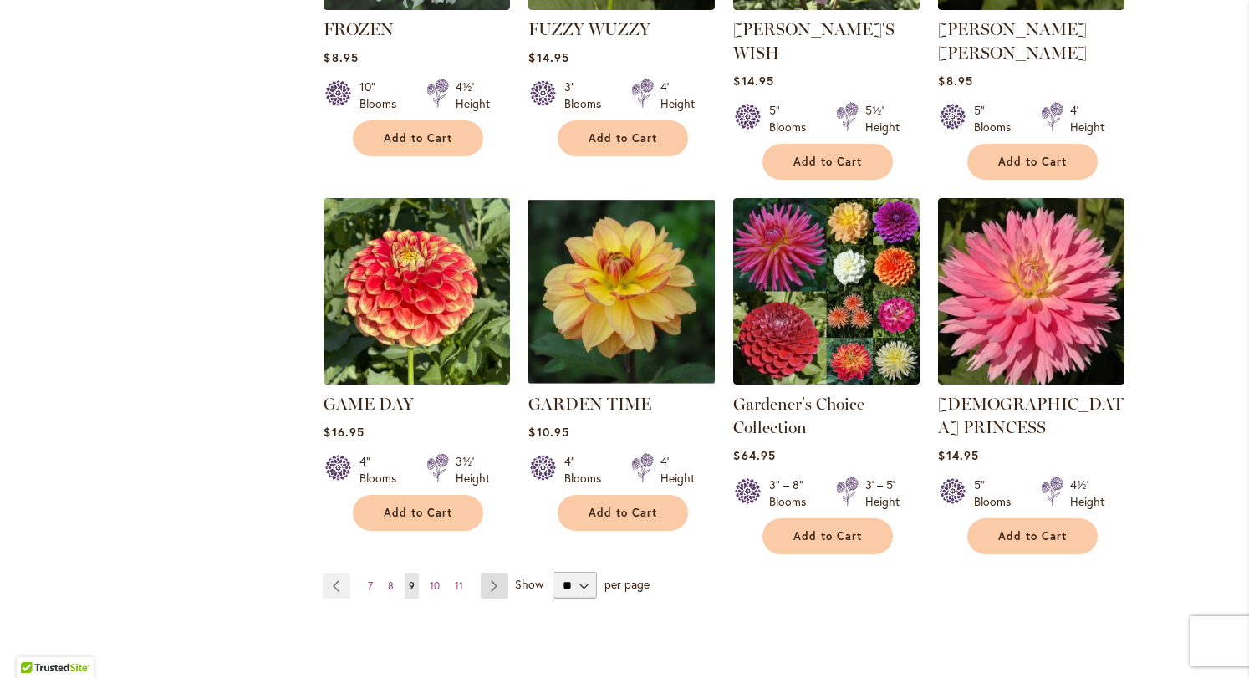
click at [483, 573] on link "Page Next" at bounding box center [495, 585] width 28 height 25
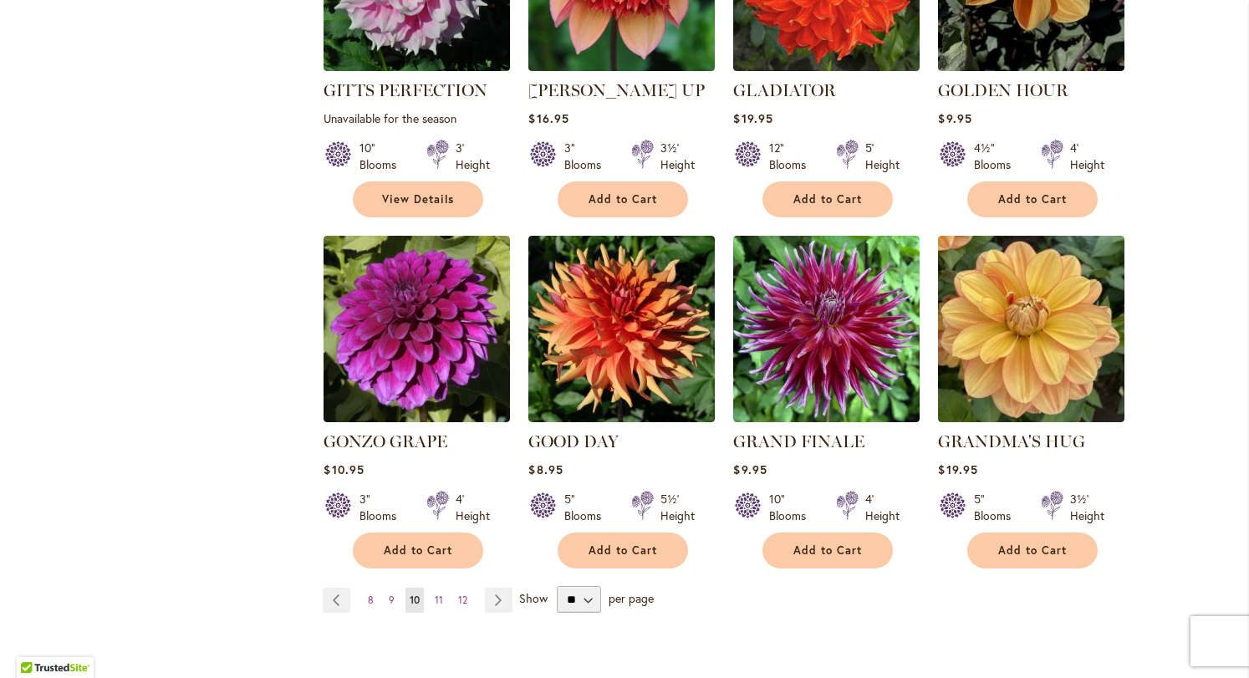
scroll to position [1262, 0]
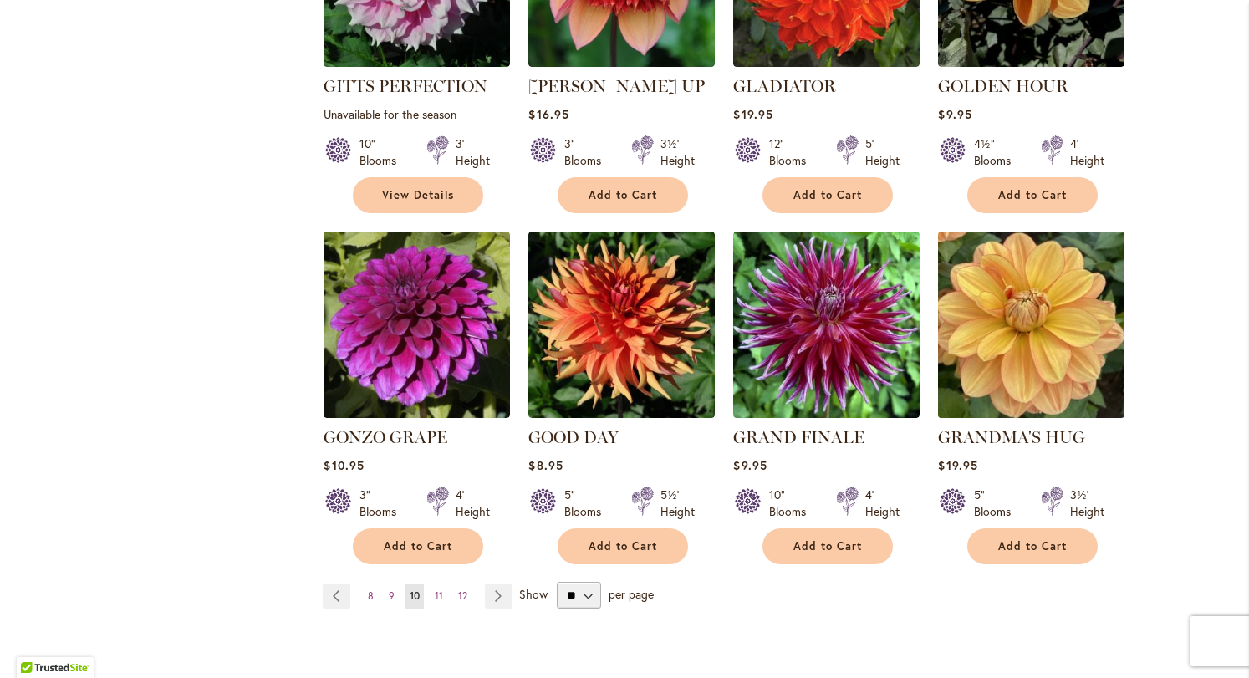
click at [1035, 379] on img at bounding box center [1031, 325] width 196 height 196
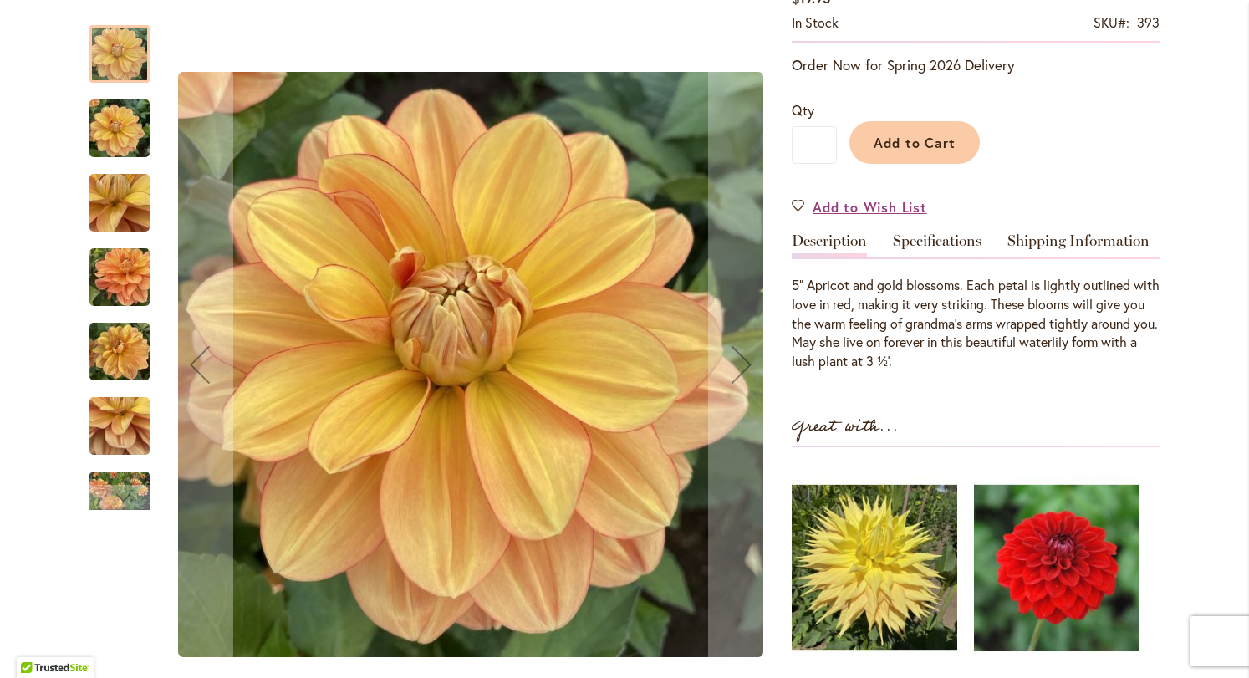
scroll to position [374, 0]
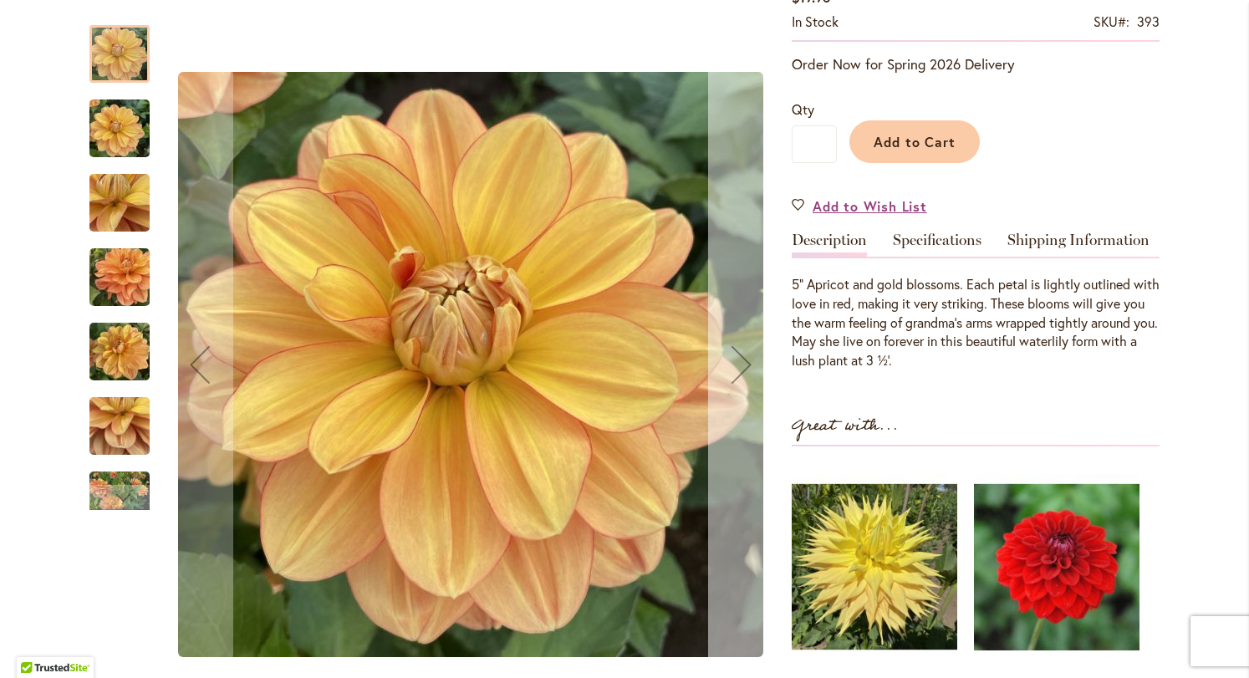
click at [725, 398] on div "Next" at bounding box center [741, 364] width 67 height 67
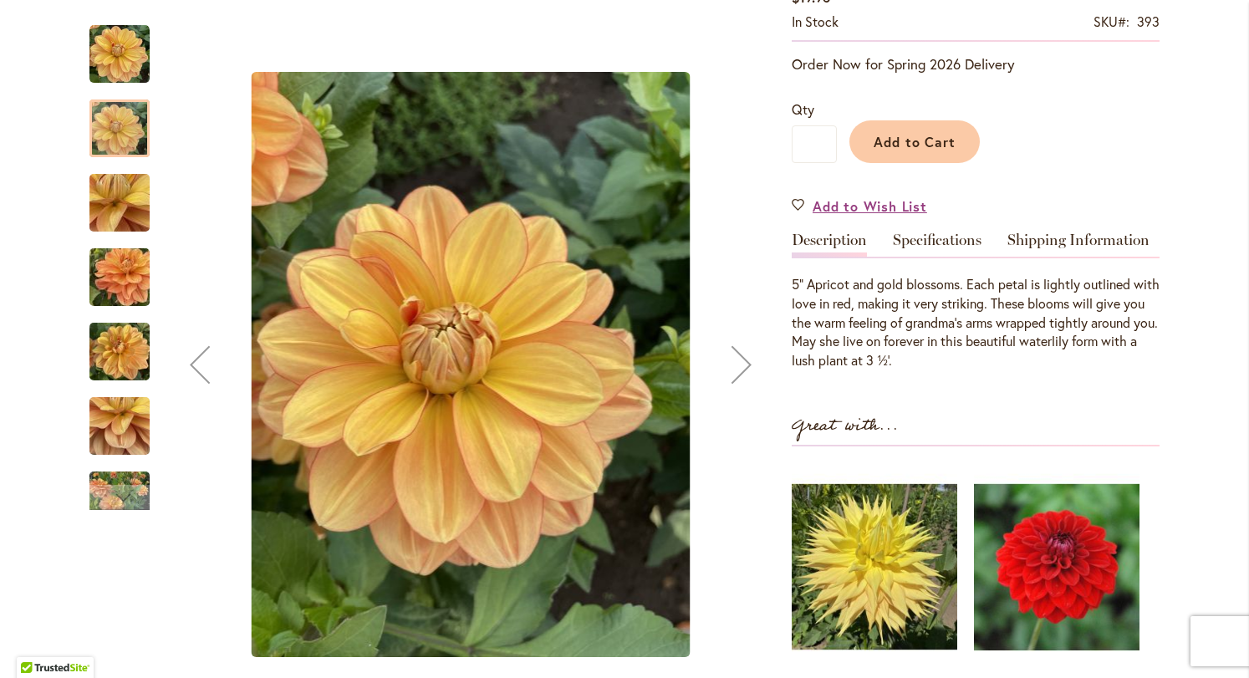
click at [725, 399] on button "Next" at bounding box center [741, 364] width 67 height 713
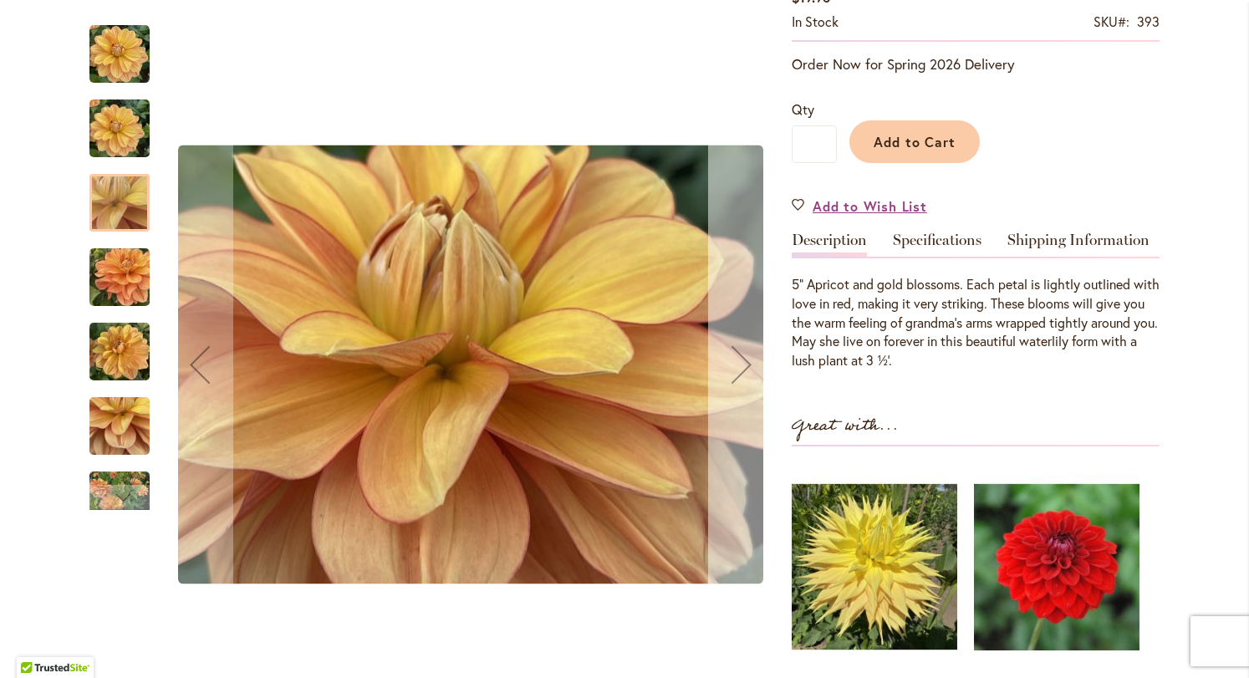
click at [725, 399] on button "Next" at bounding box center [741, 364] width 67 height 713
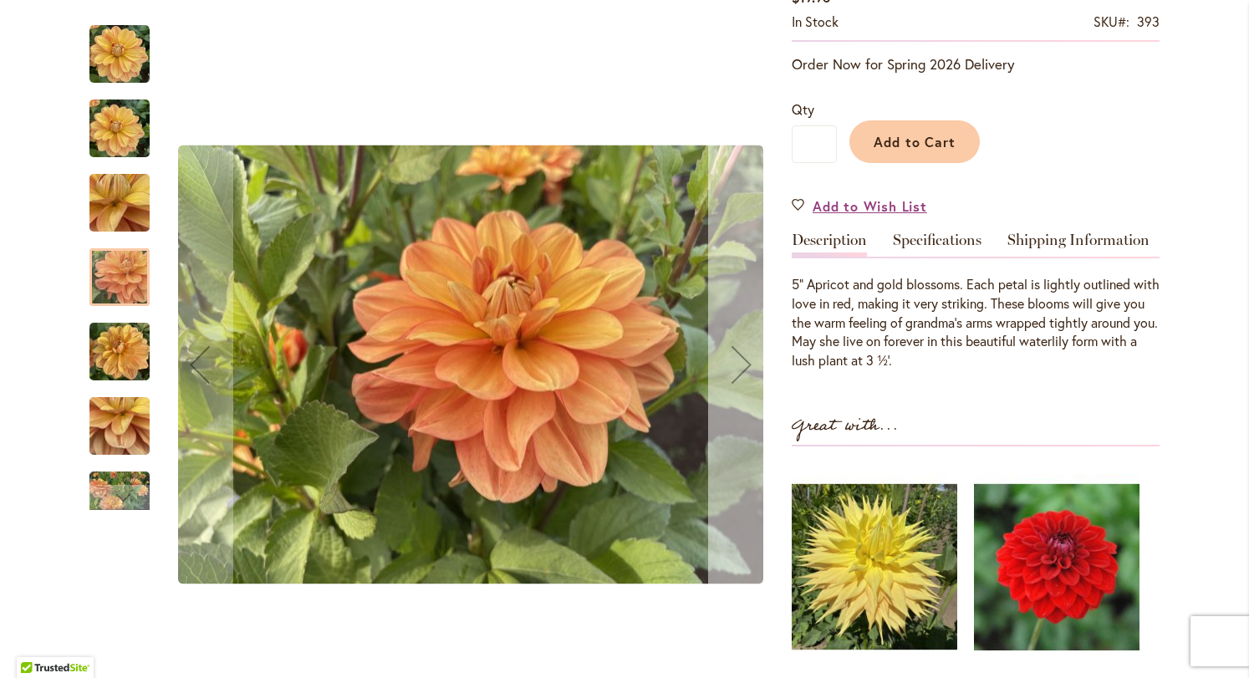
click at [725, 399] on button "Next" at bounding box center [741, 364] width 67 height 713
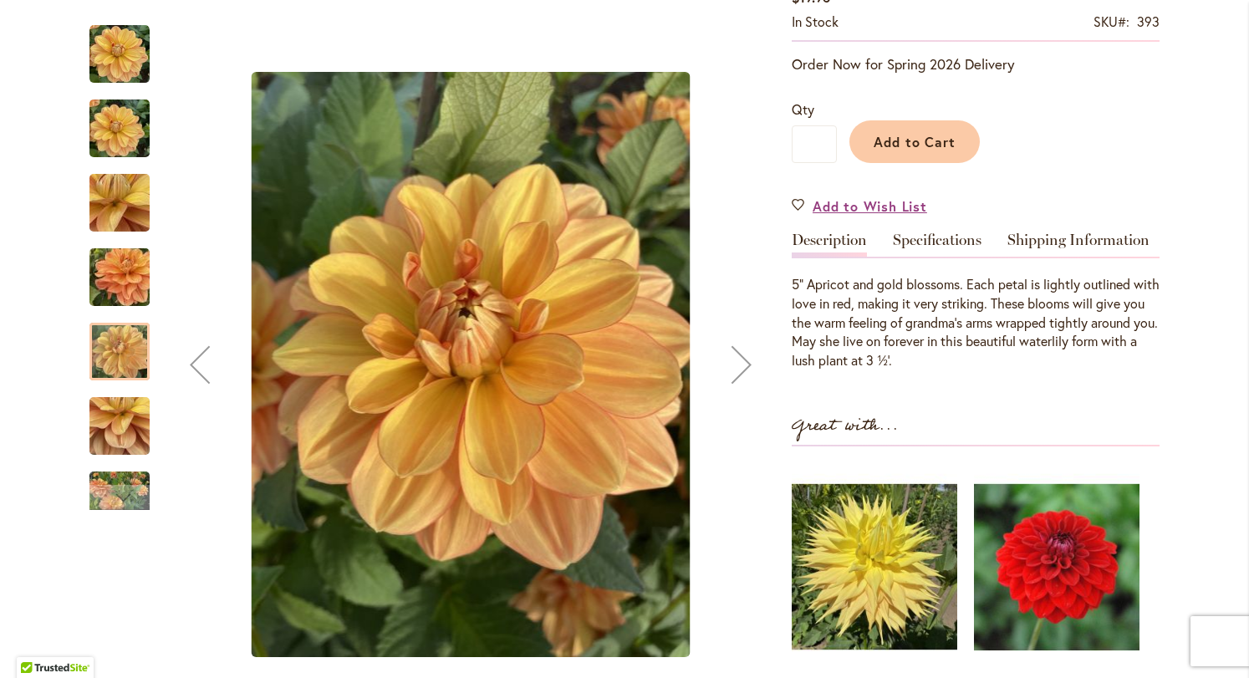
click at [725, 399] on button "Next" at bounding box center [741, 364] width 67 height 713
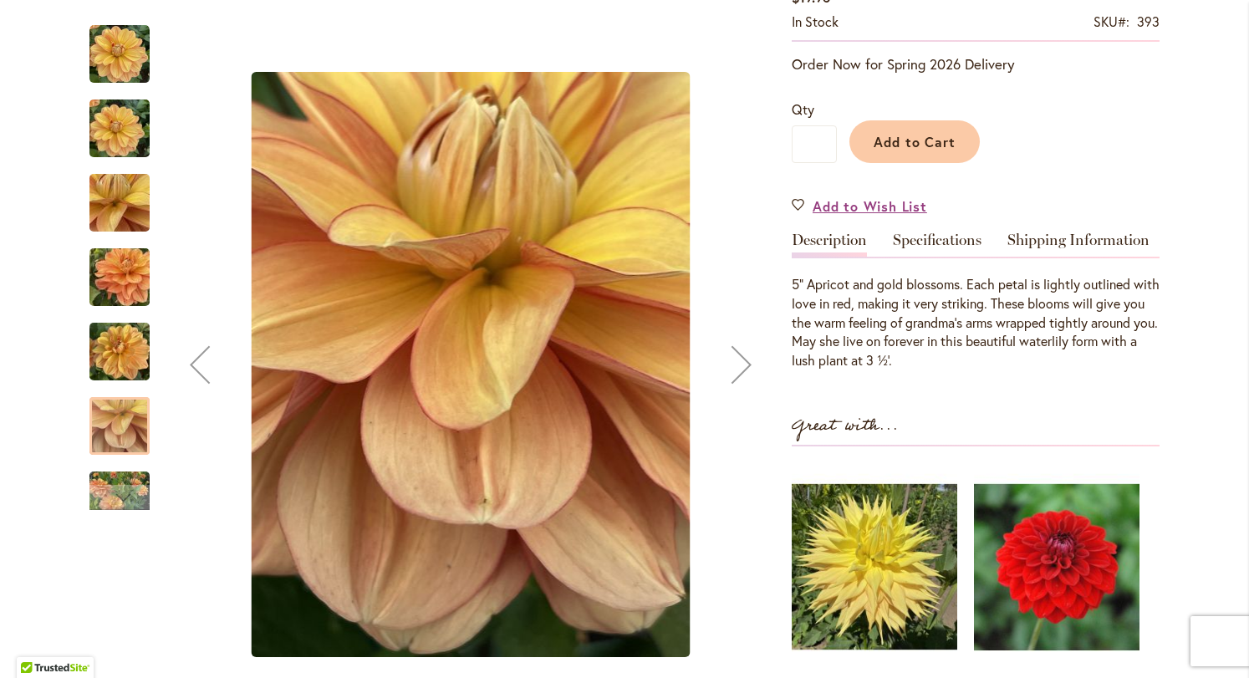
click at [725, 399] on button "Next" at bounding box center [741, 364] width 67 height 713
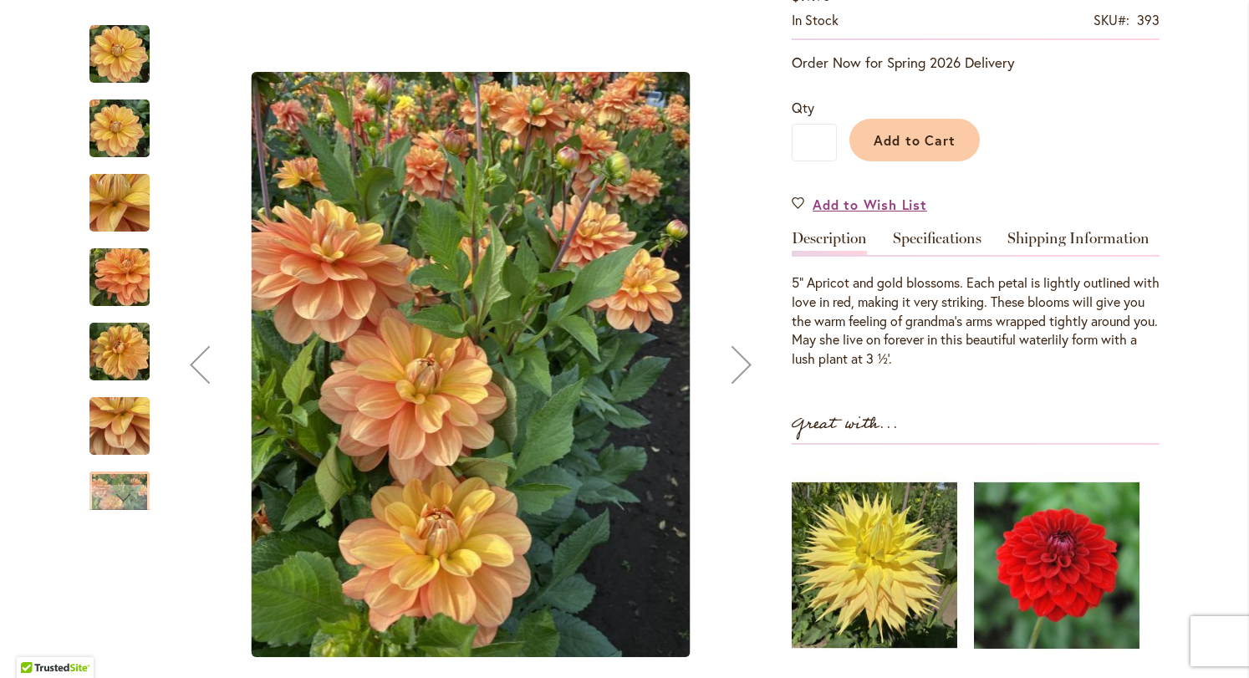
scroll to position [394, 0]
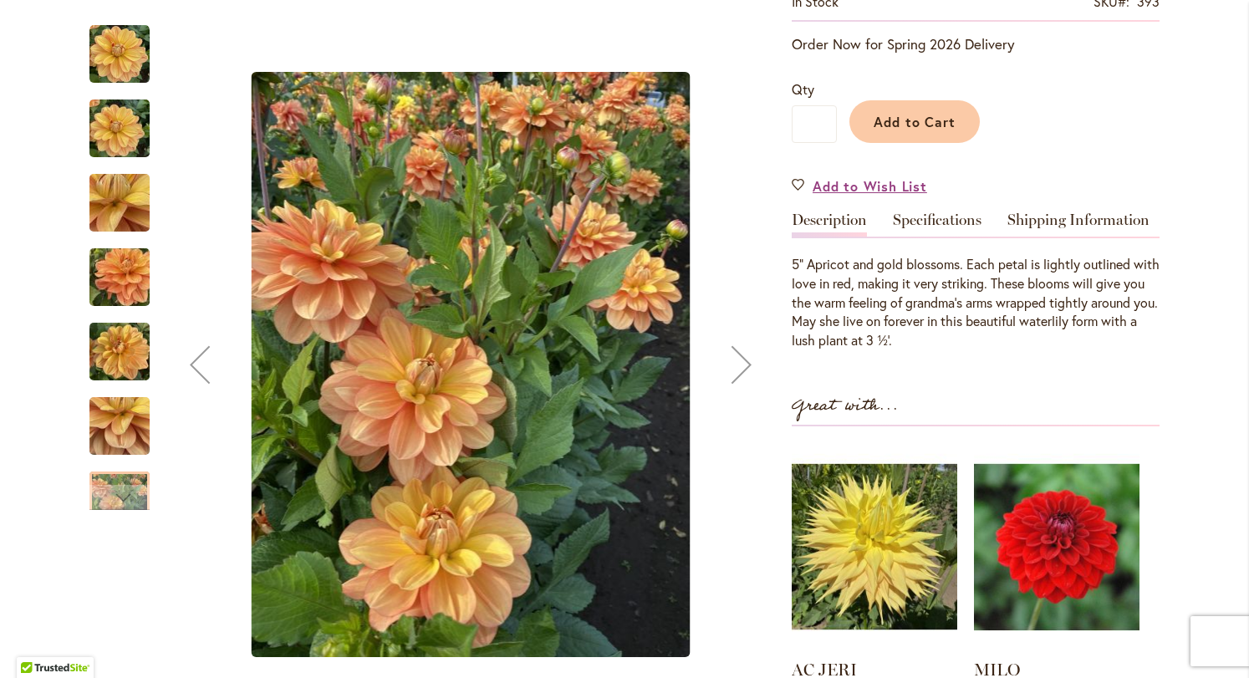
click at [740, 379] on div "Next" at bounding box center [741, 364] width 67 height 67
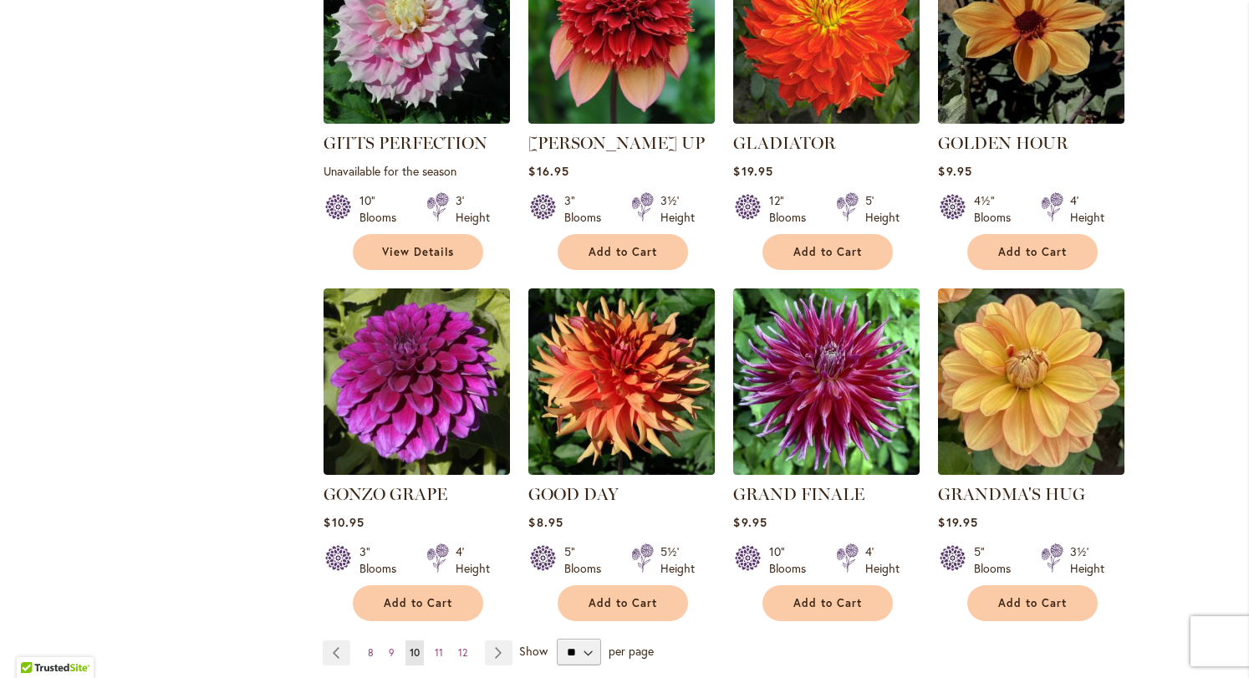
scroll to position [1216, 0]
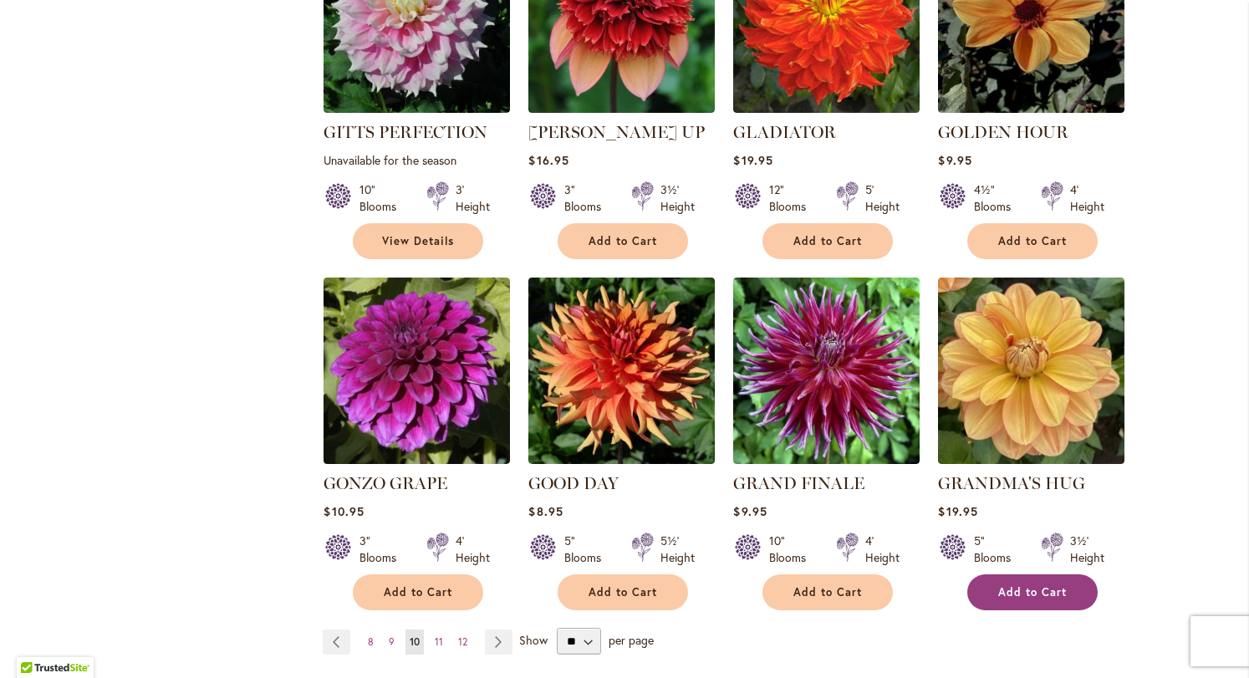
click at [1015, 582] on button "Add to Cart" at bounding box center [1032, 592] width 130 height 36
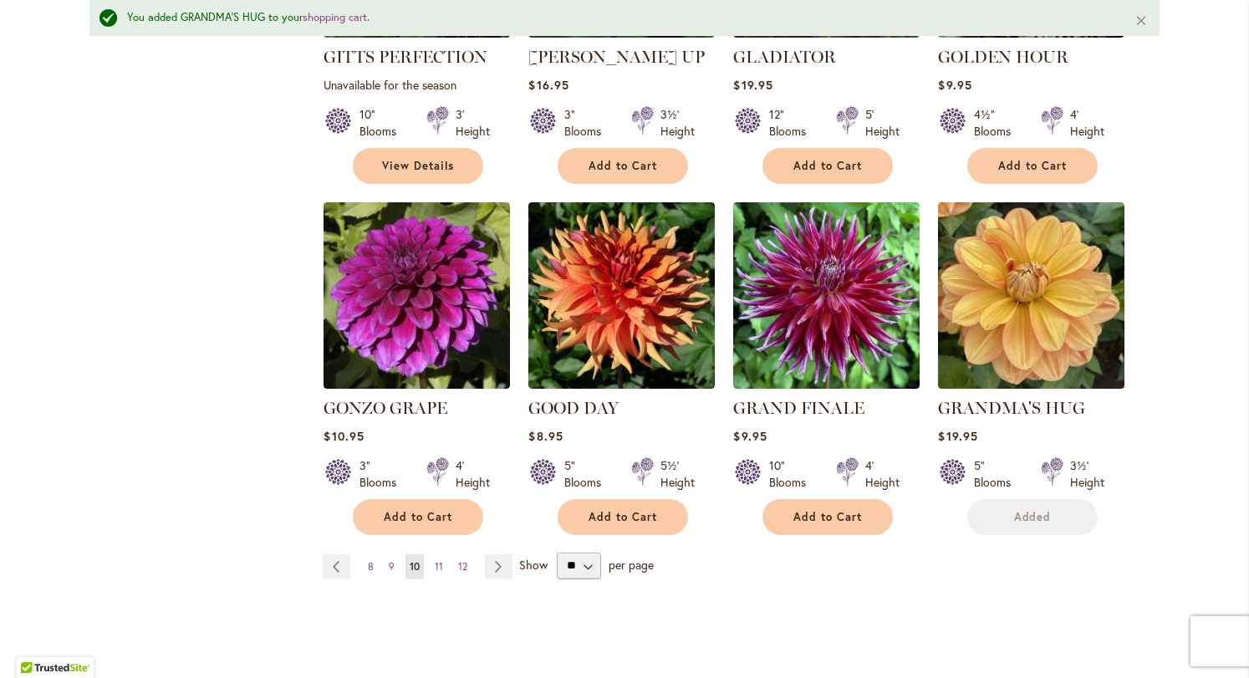
scroll to position [1379, 0]
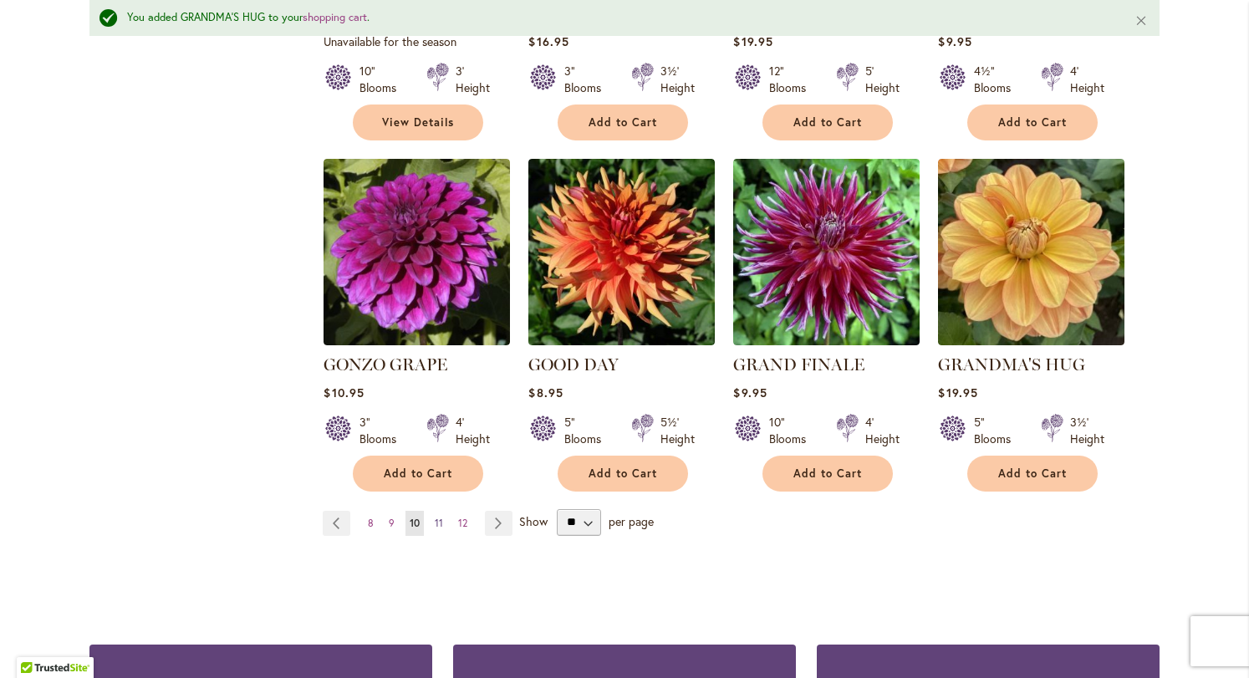
click at [437, 511] on link "Page 11" at bounding box center [438, 523] width 17 height 25
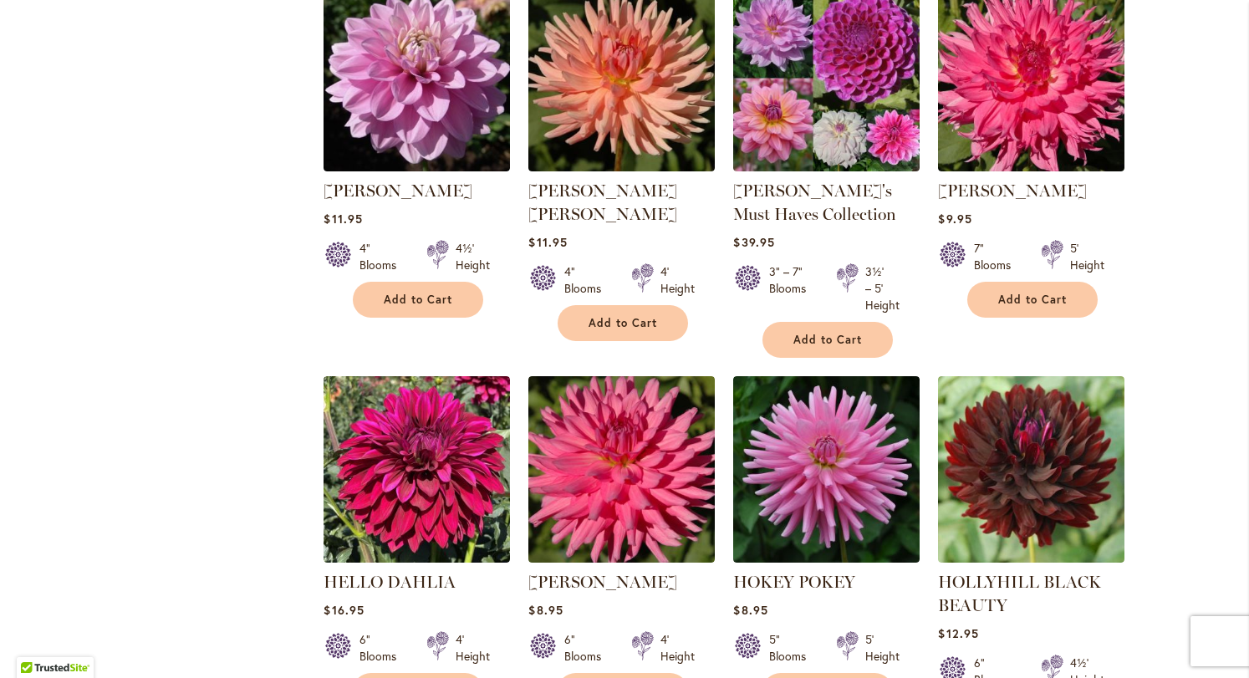
scroll to position [1151, 0]
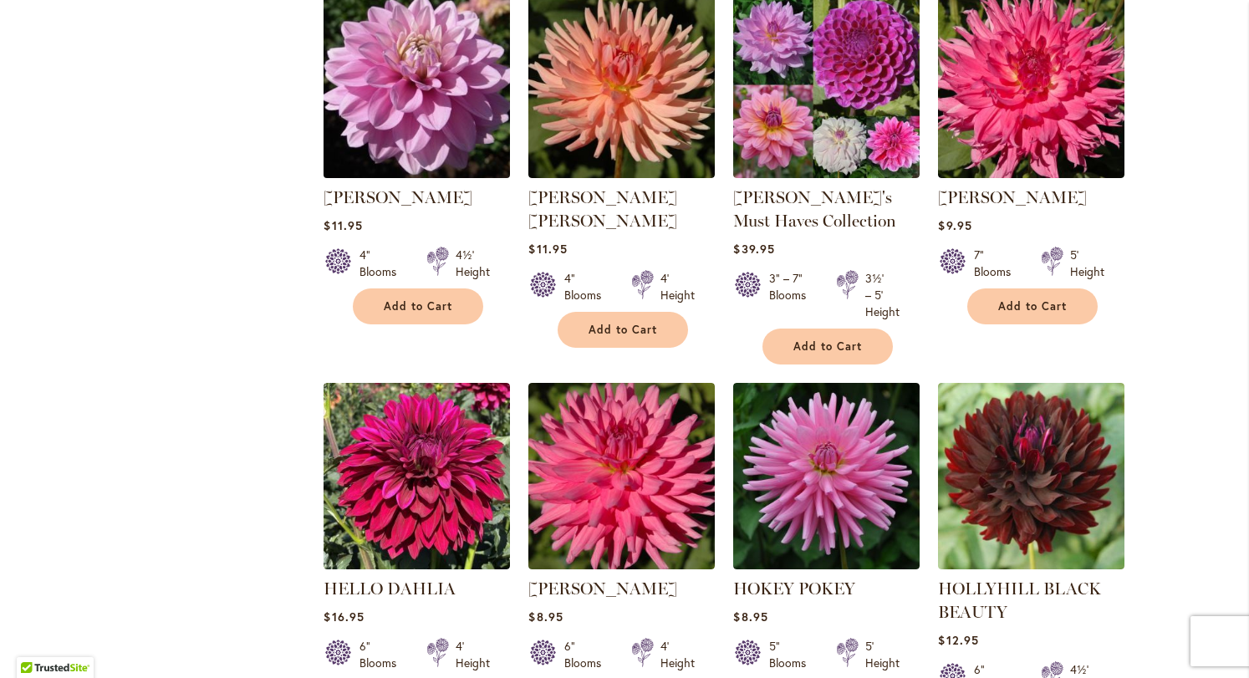
click at [421, 103] on img at bounding box center [417, 85] width 196 height 196
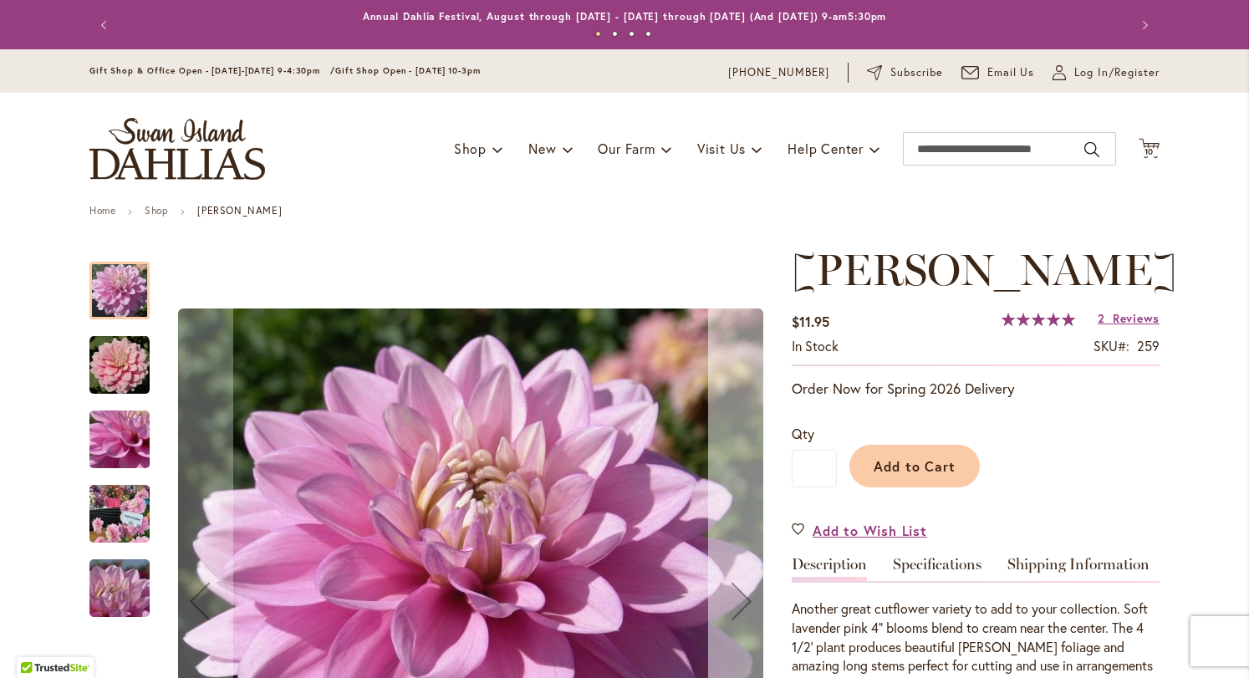
click at [738, 507] on button "Next" at bounding box center [741, 601] width 67 height 713
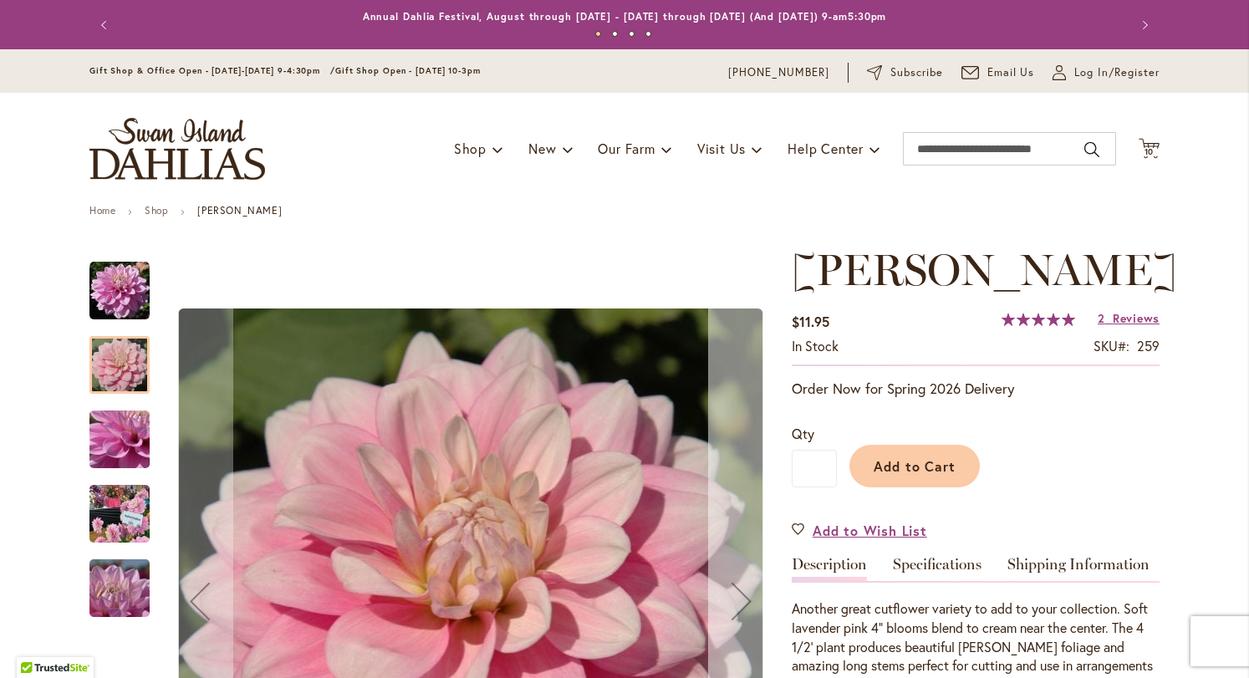
scroll to position [217, 0]
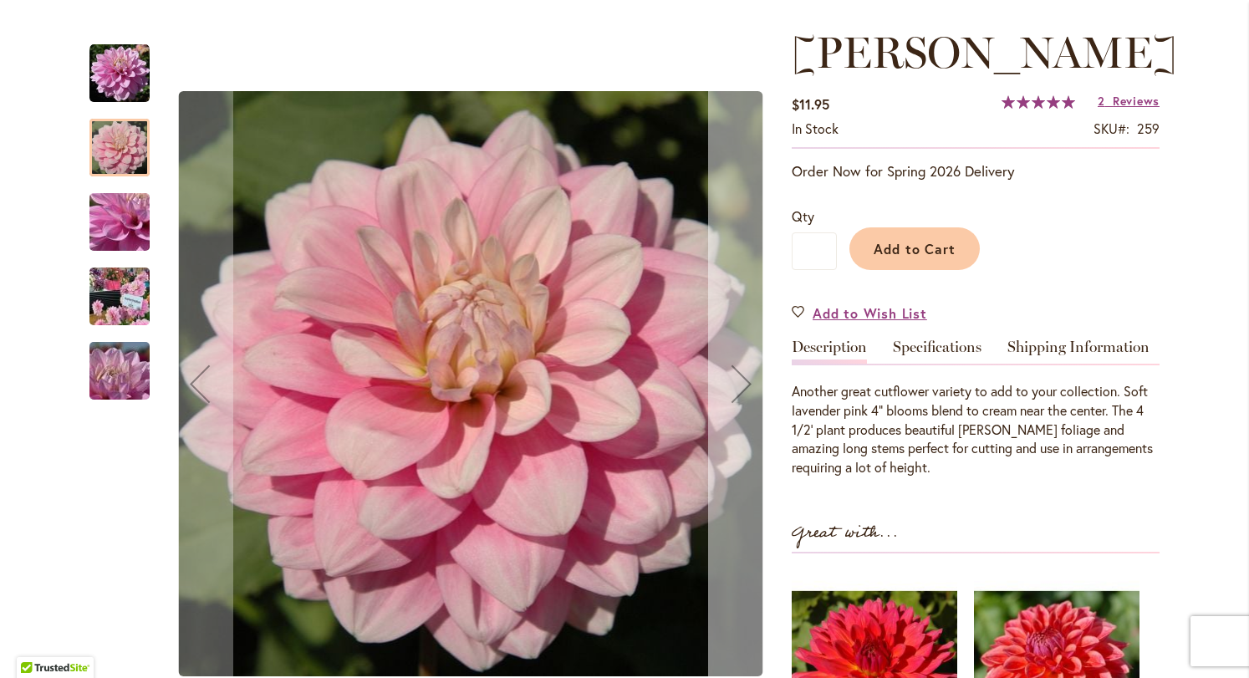
click at [720, 429] on button "Next" at bounding box center [741, 384] width 67 height 713
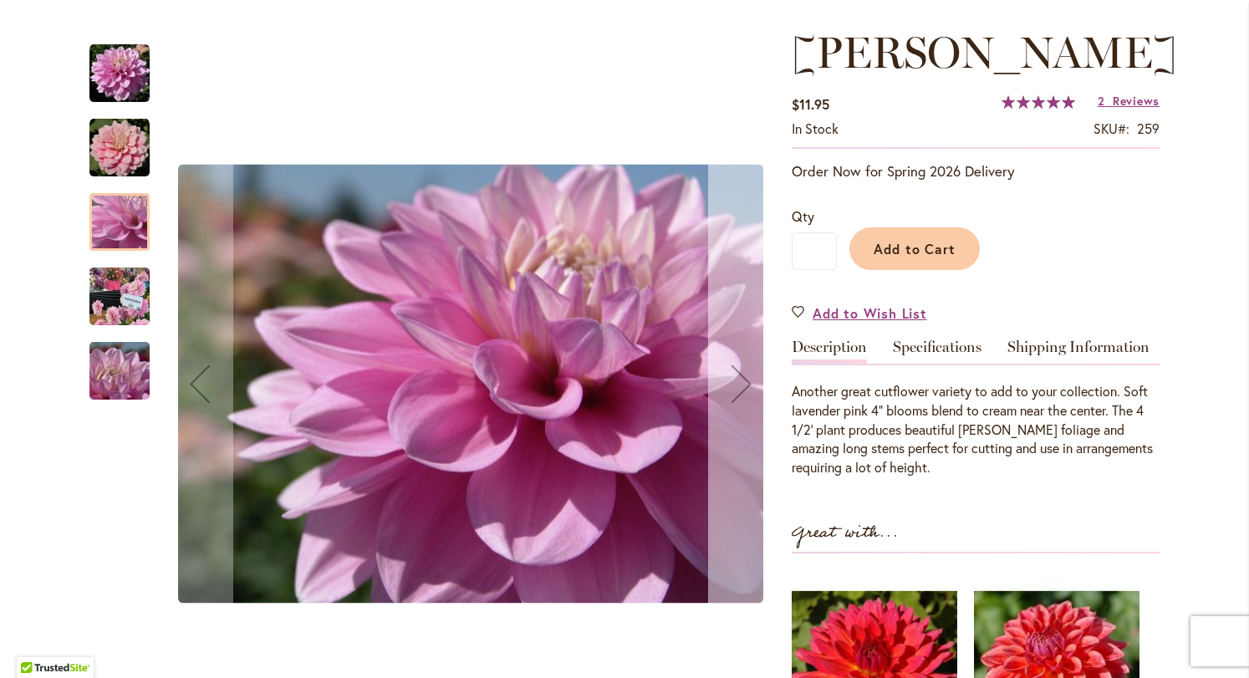
click at [720, 429] on button "Next" at bounding box center [741, 384] width 67 height 713
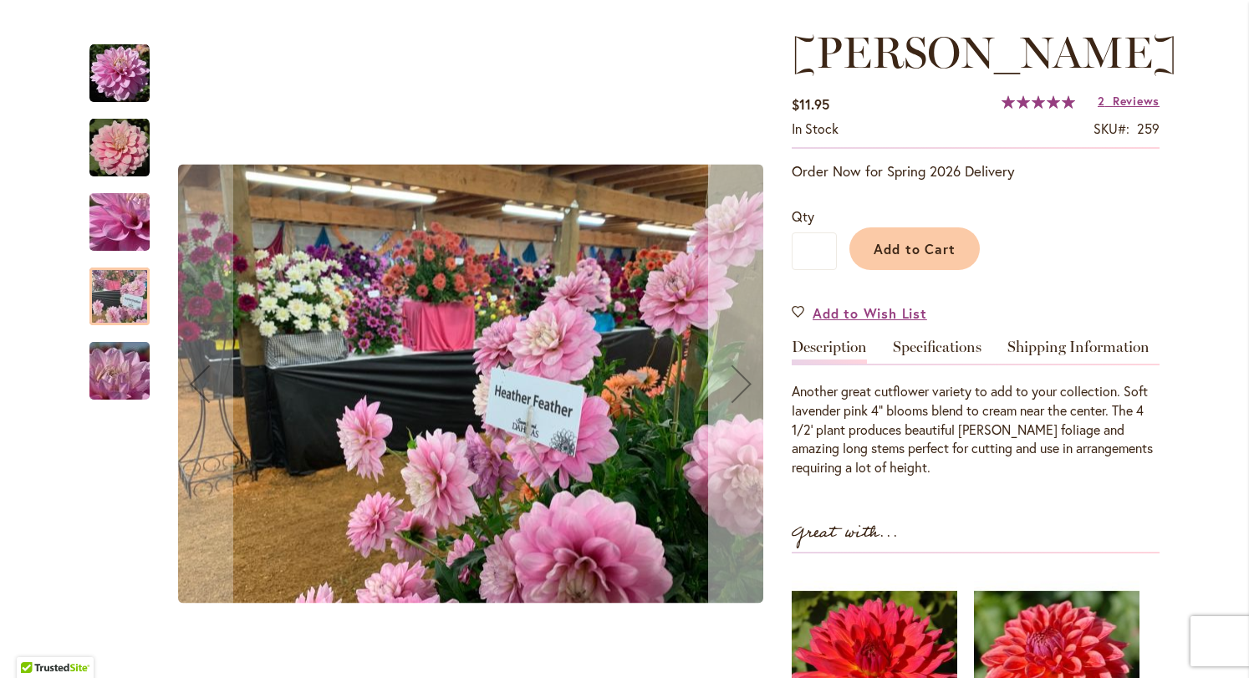
click at [720, 429] on button "Next" at bounding box center [741, 384] width 67 height 713
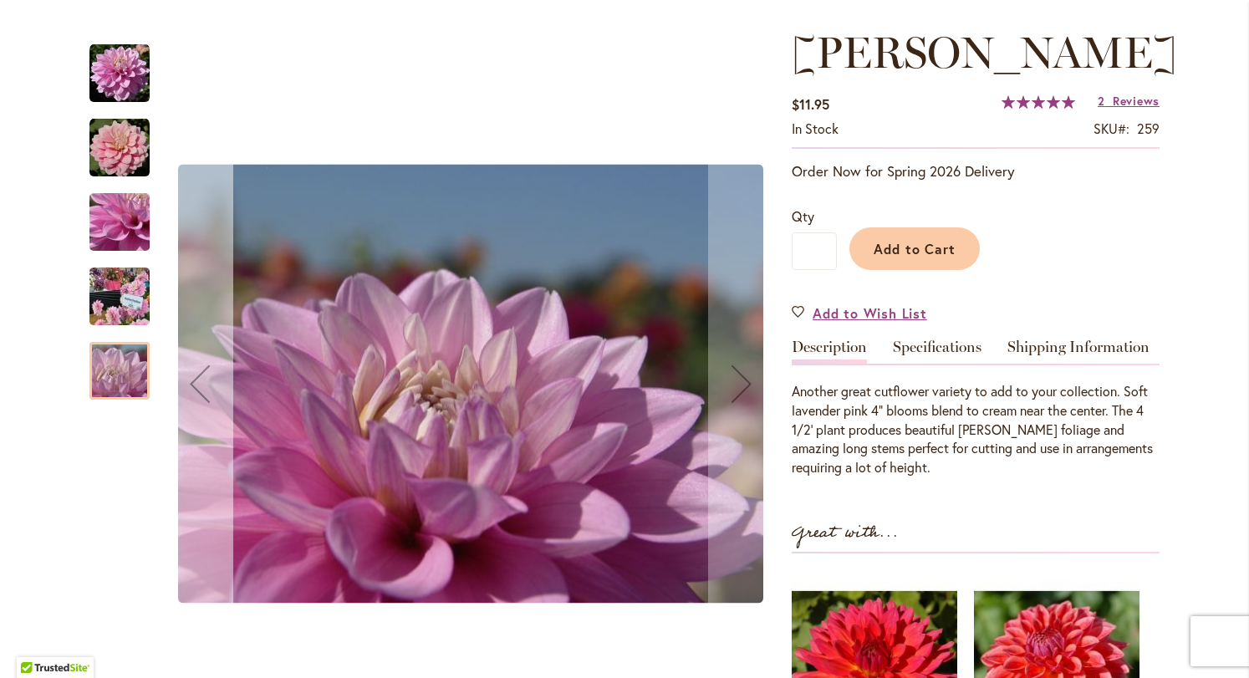
click at [221, 383] on div "Previous" at bounding box center [199, 383] width 67 height 67
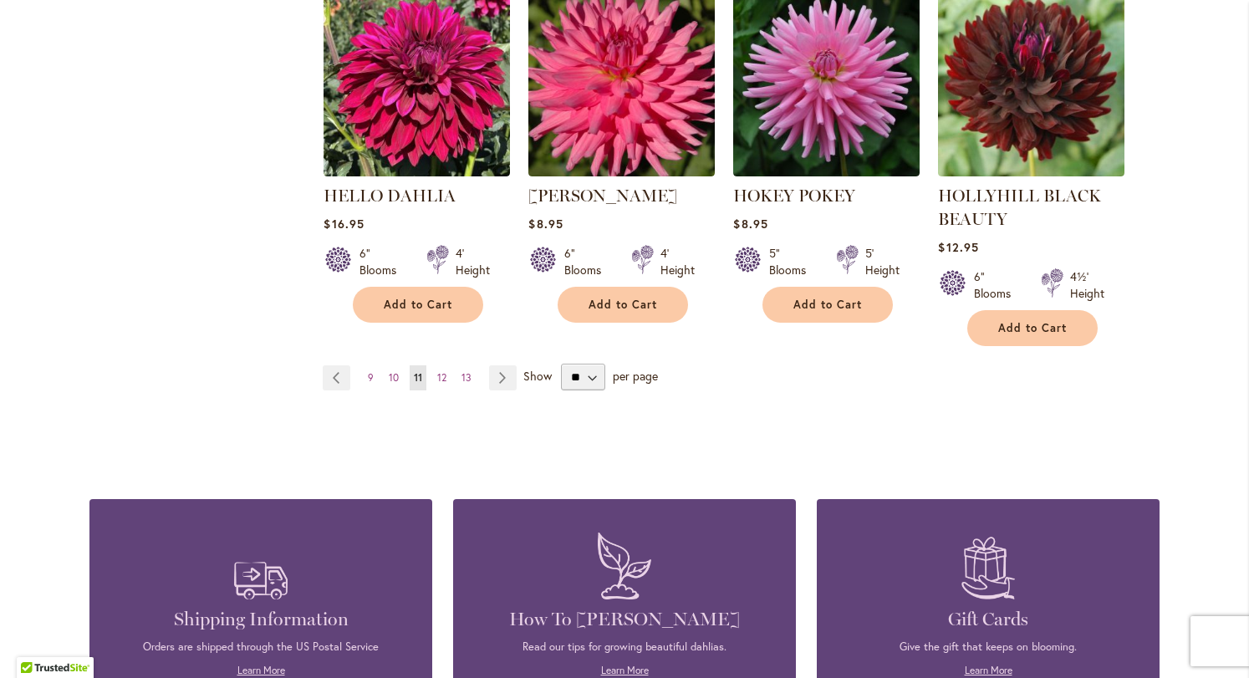
scroll to position [1547, 0]
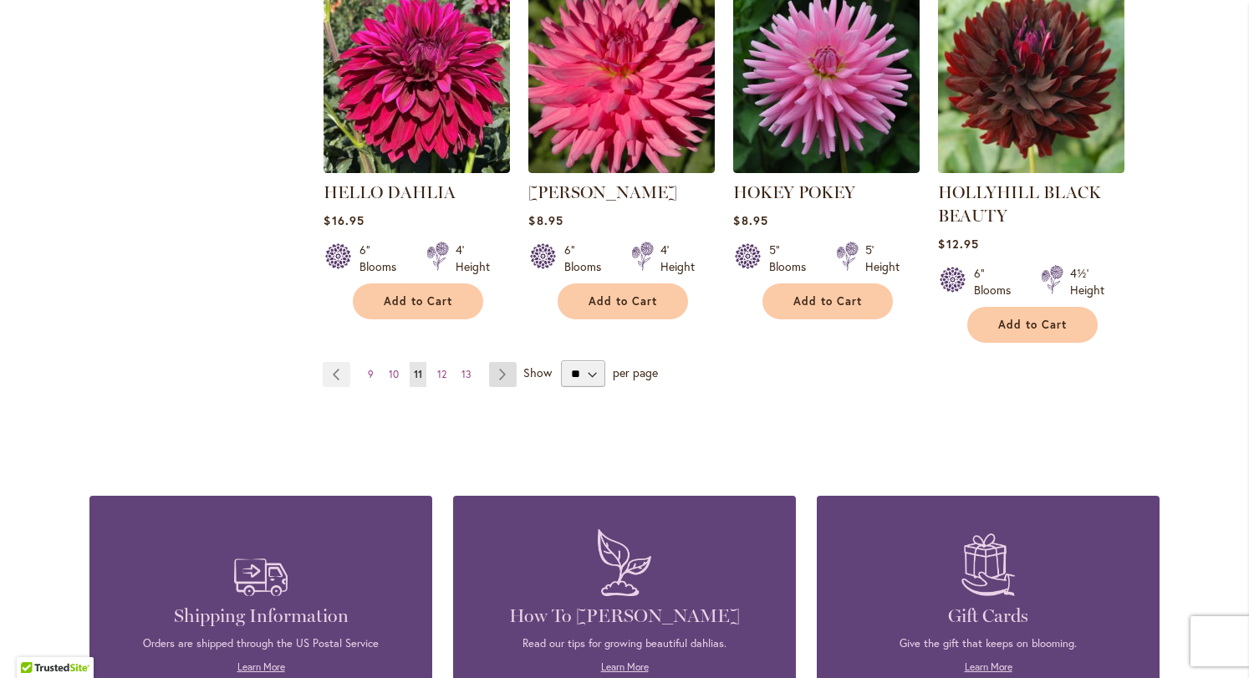
click at [490, 377] on link "Page Next" at bounding box center [503, 374] width 28 height 25
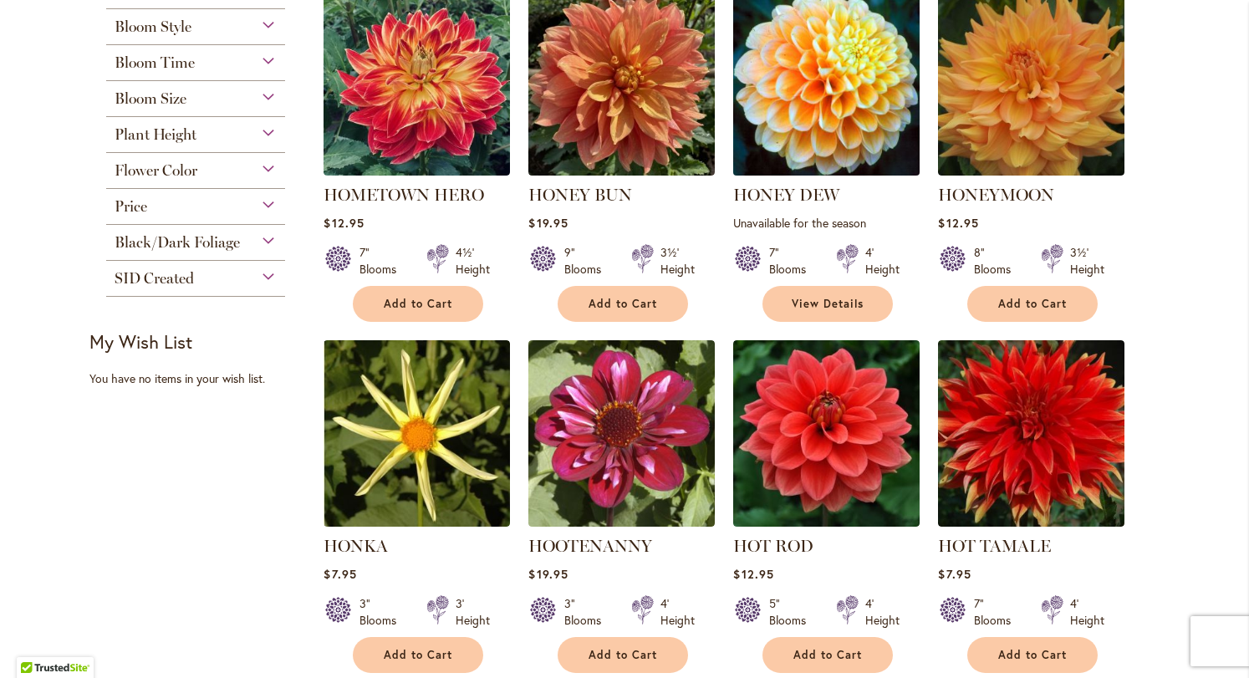
scroll to position [429, 0]
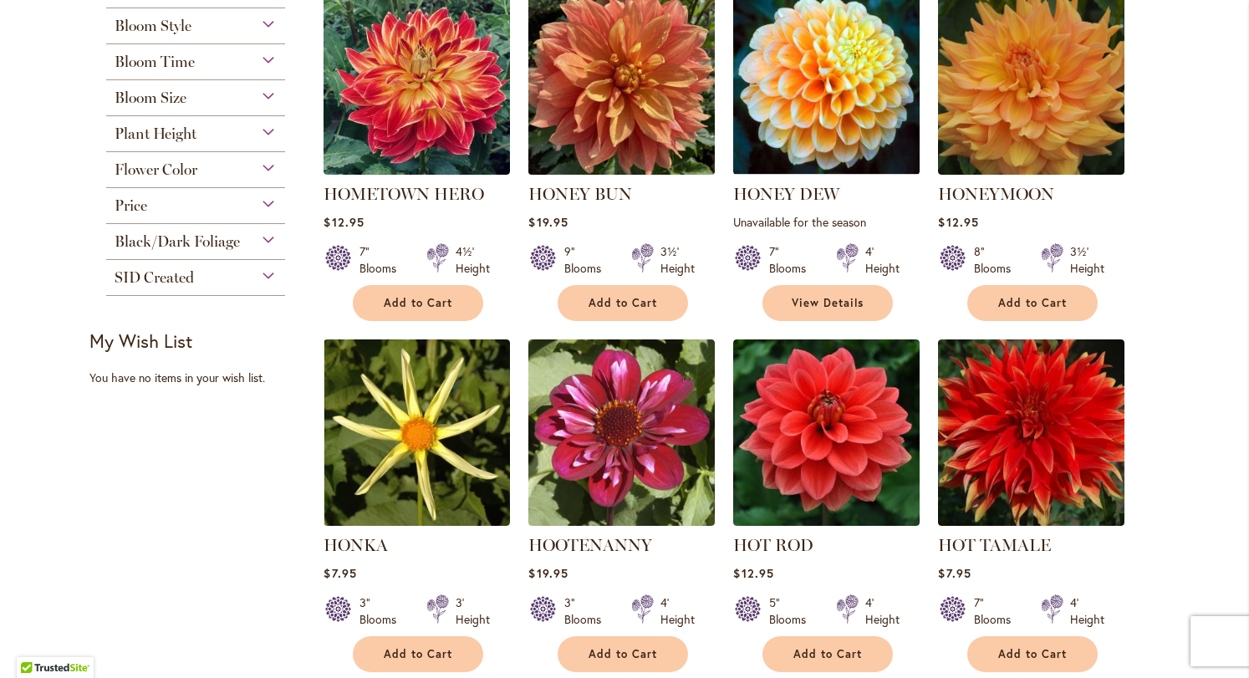
click at [611, 175] on link at bounding box center [621, 170] width 186 height 16
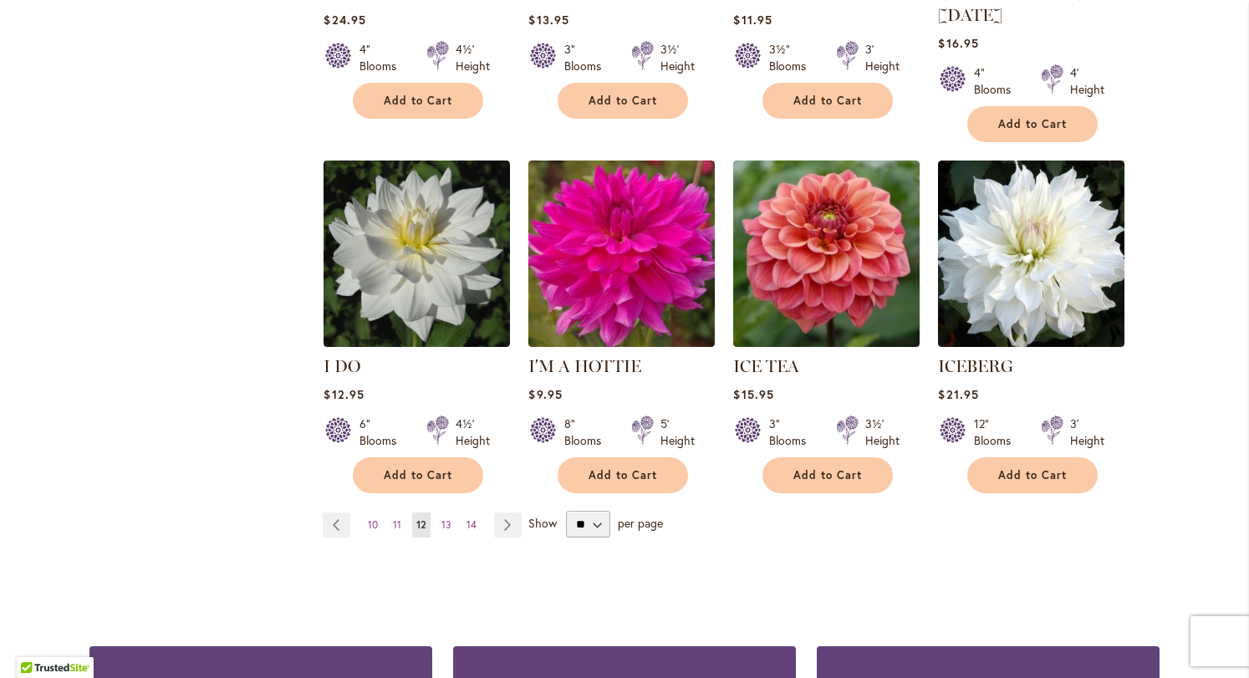
scroll to position [1334, 0]
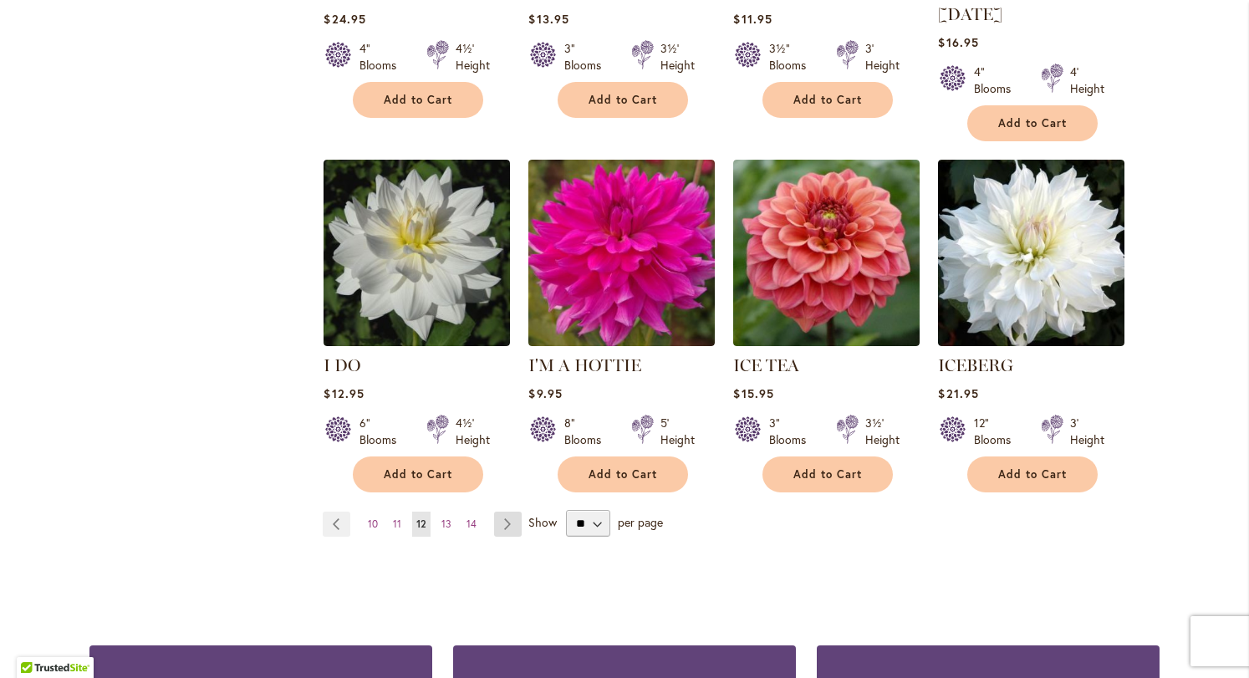
click at [507, 511] on link "Page Next" at bounding box center [508, 523] width 28 height 25
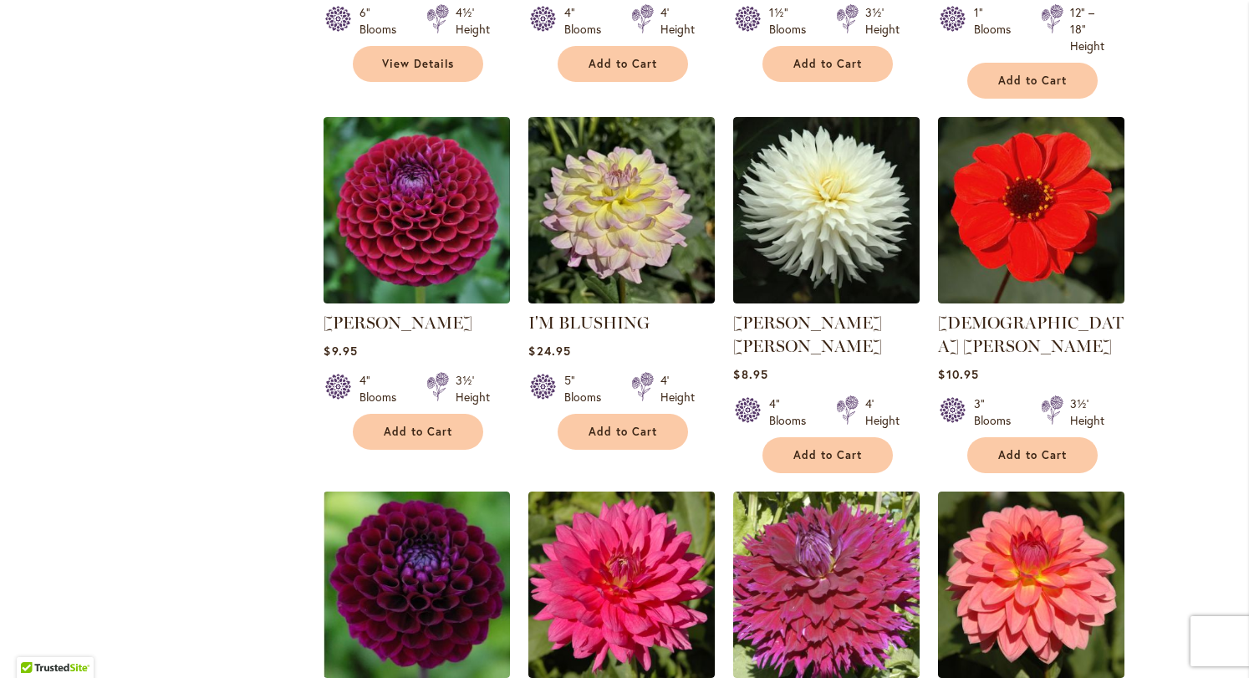
scroll to position [1021, 0]
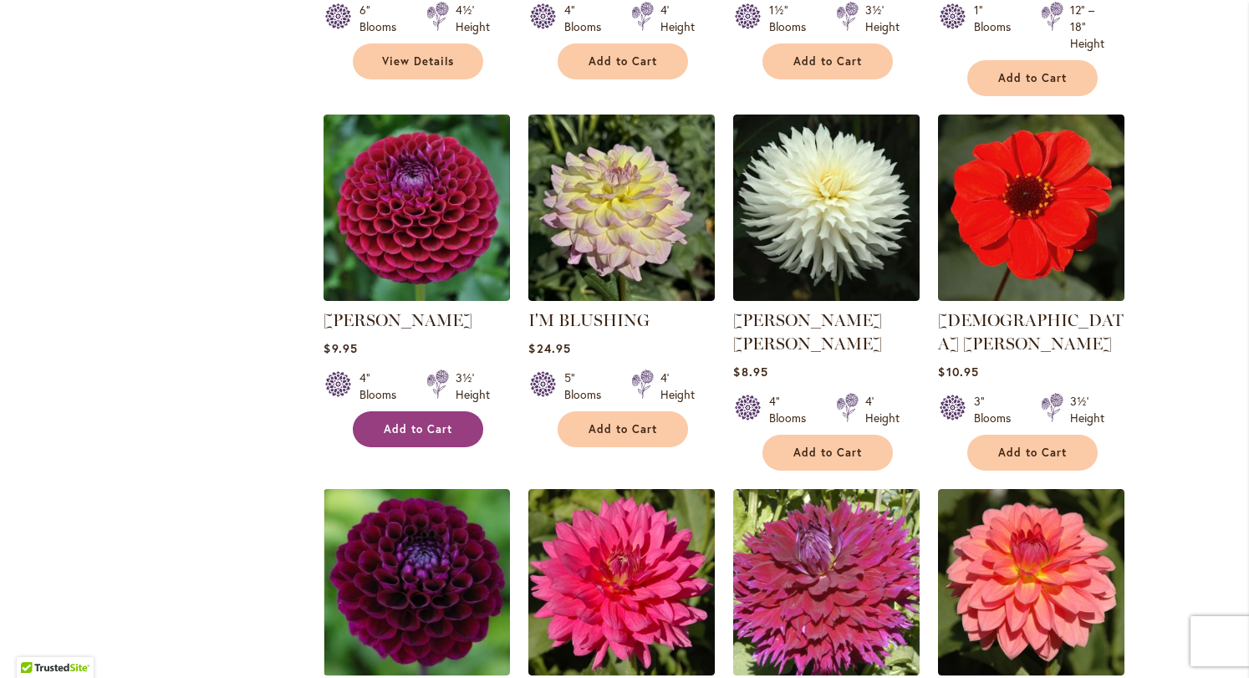
click at [438, 417] on button "Add to Cart" at bounding box center [418, 429] width 130 height 36
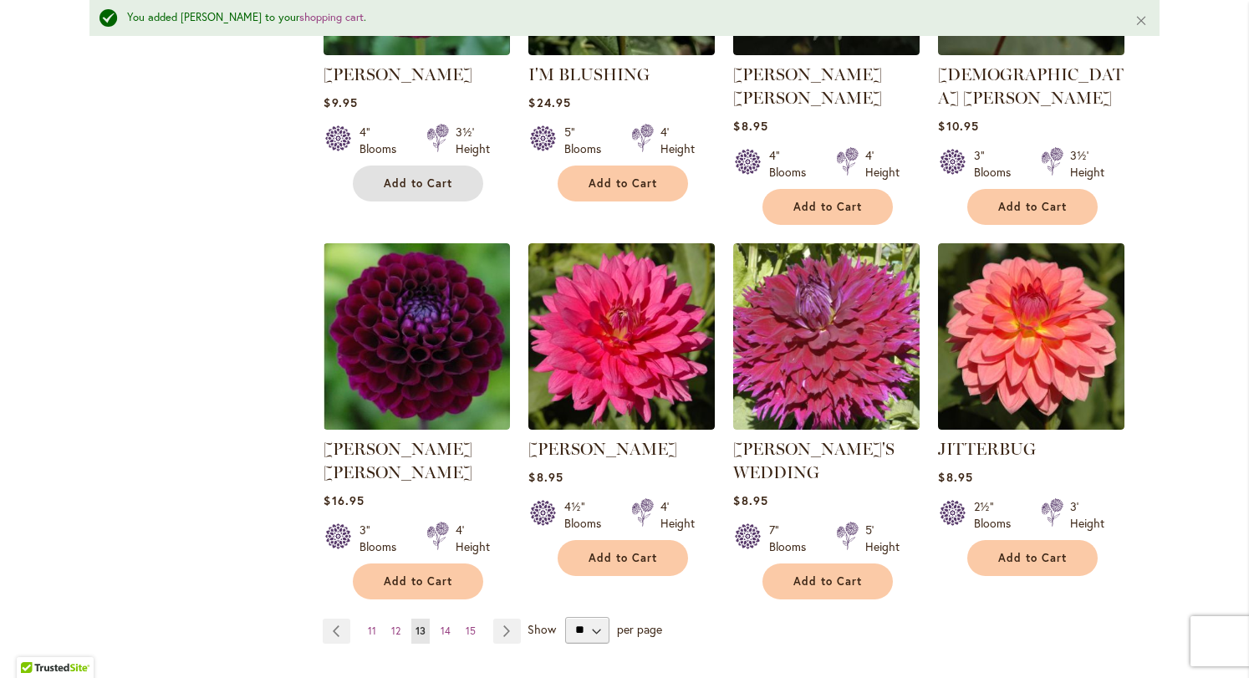
scroll to position [1312, 0]
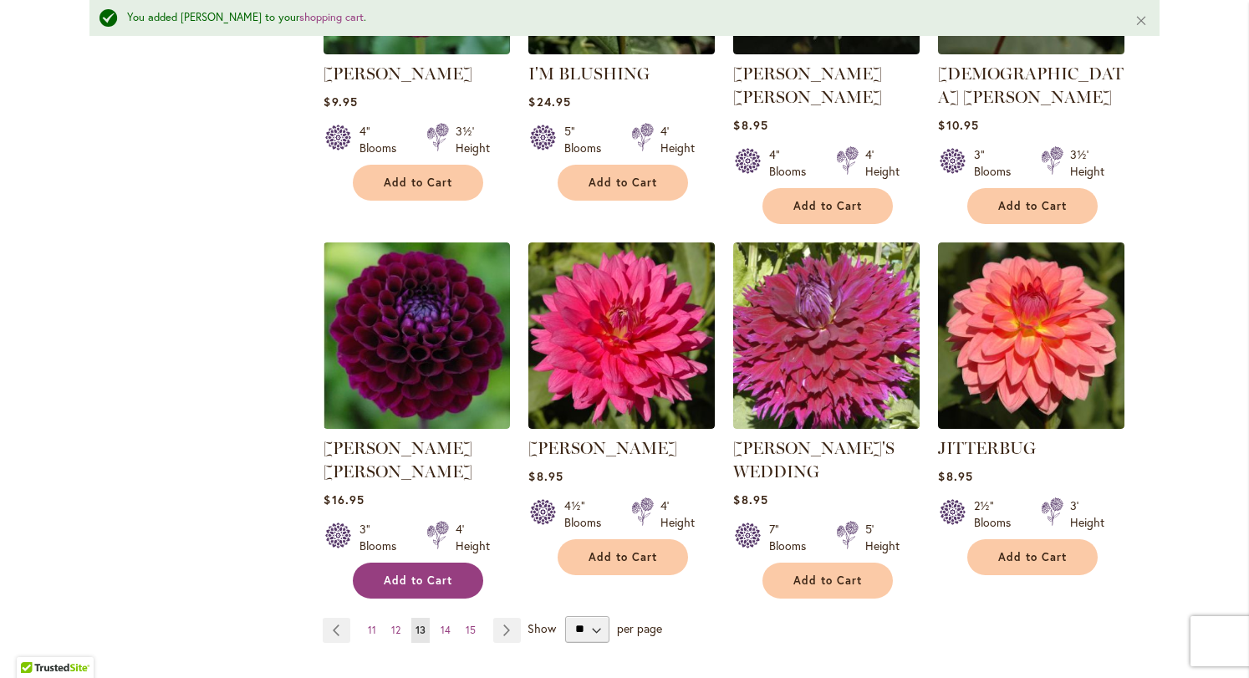
click at [396, 562] on button "Add to Cart" at bounding box center [418, 580] width 130 height 36
click at [503, 618] on link "Page Next" at bounding box center [507, 630] width 28 height 25
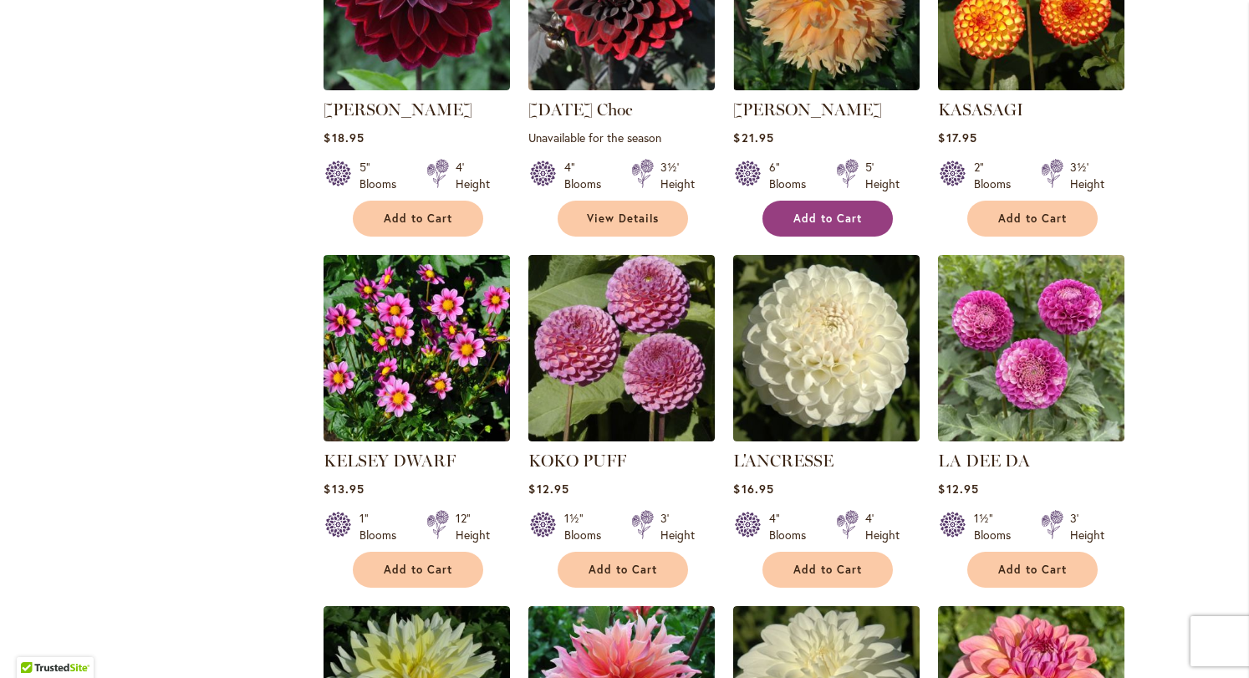
scroll to position [674, 0]
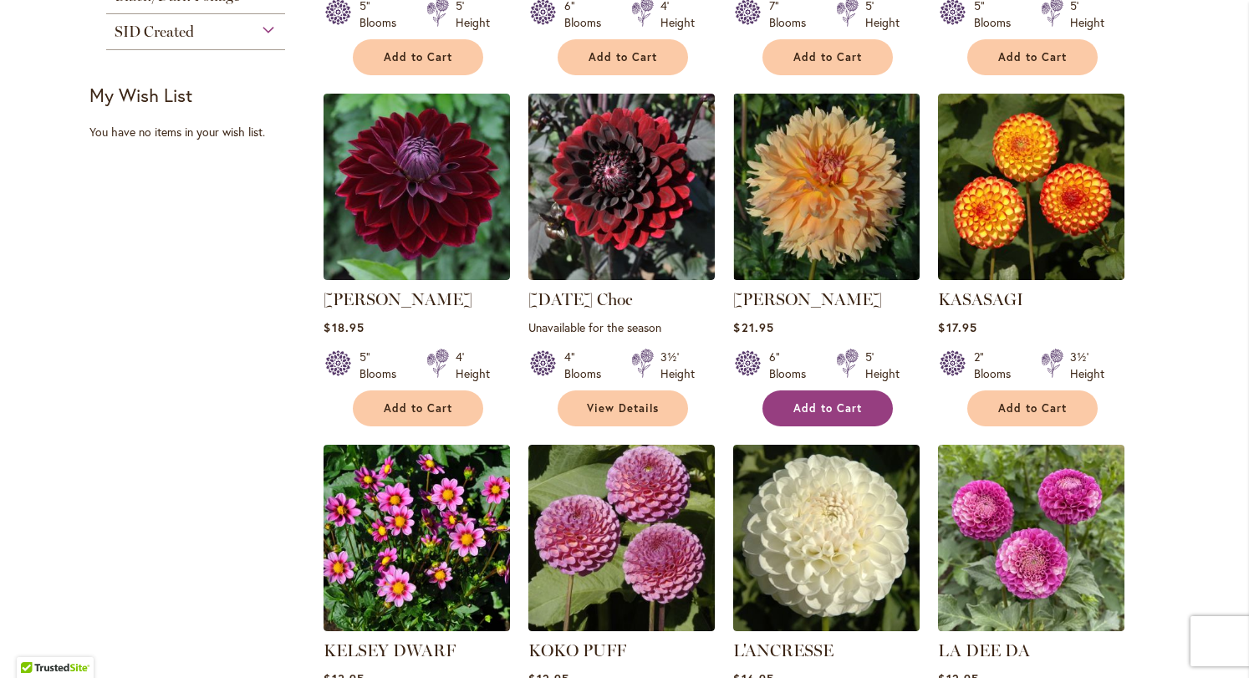
click at [826, 399] on button "Add to Cart" at bounding box center [827, 408] width 130 height 36
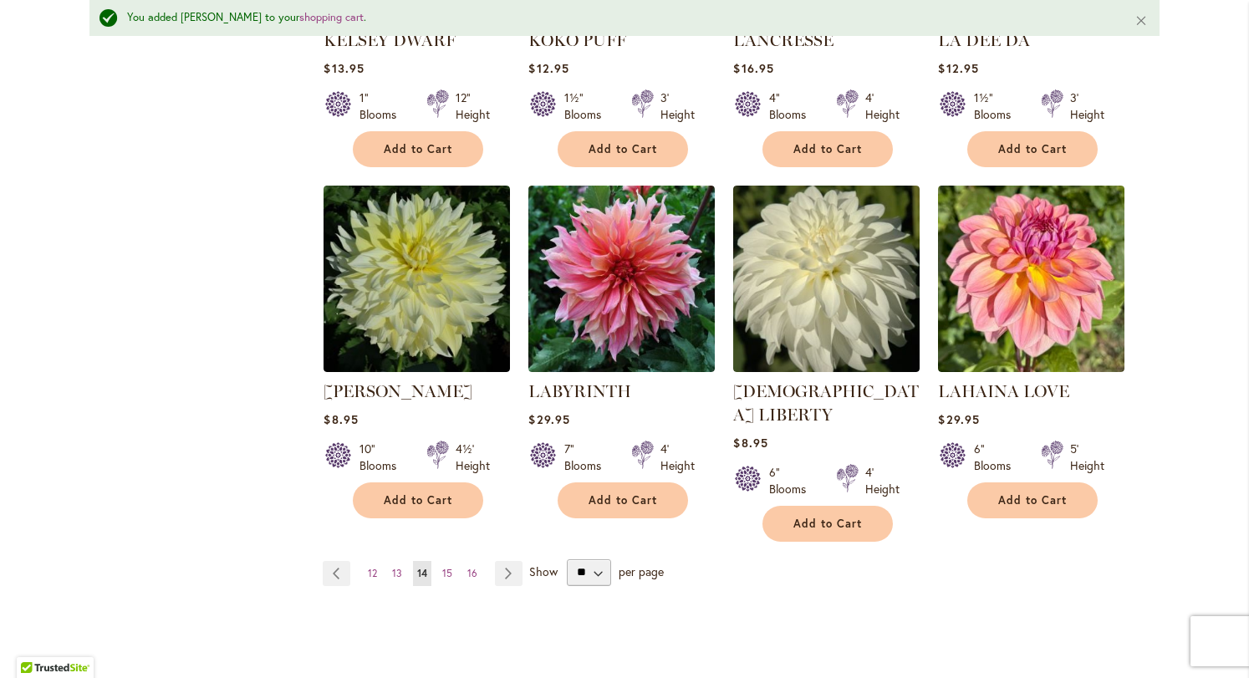
scroll to position [1330, 0]
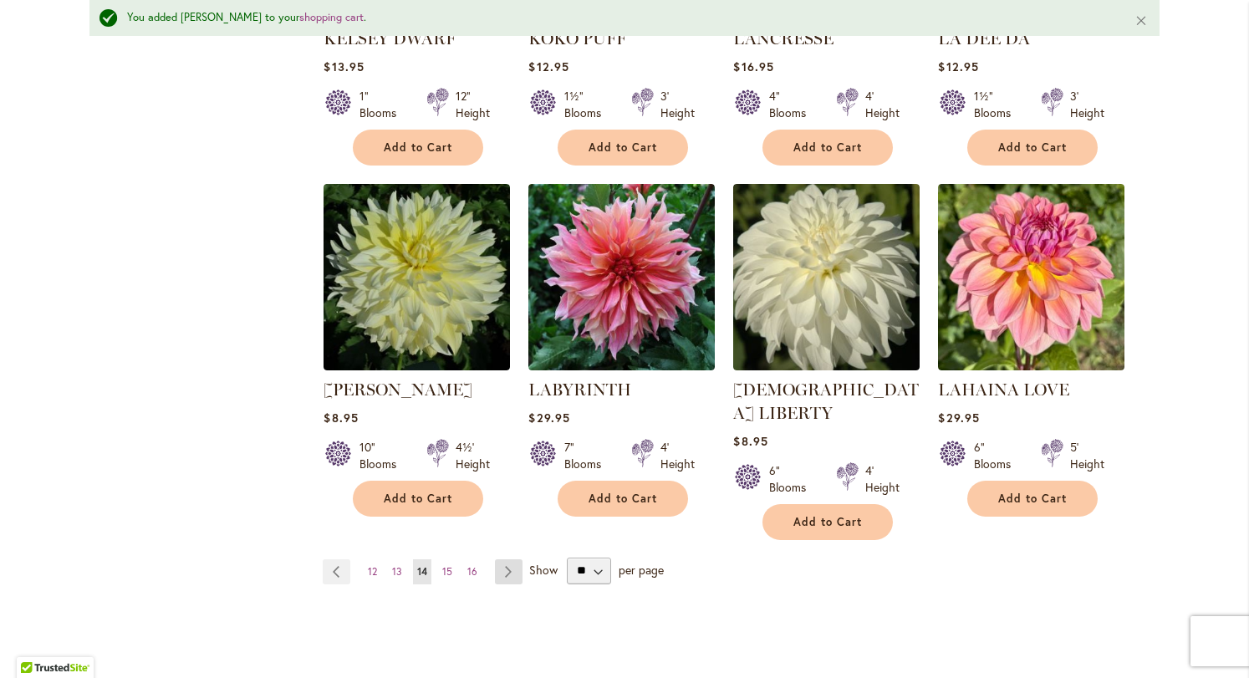
click link "Page Next"
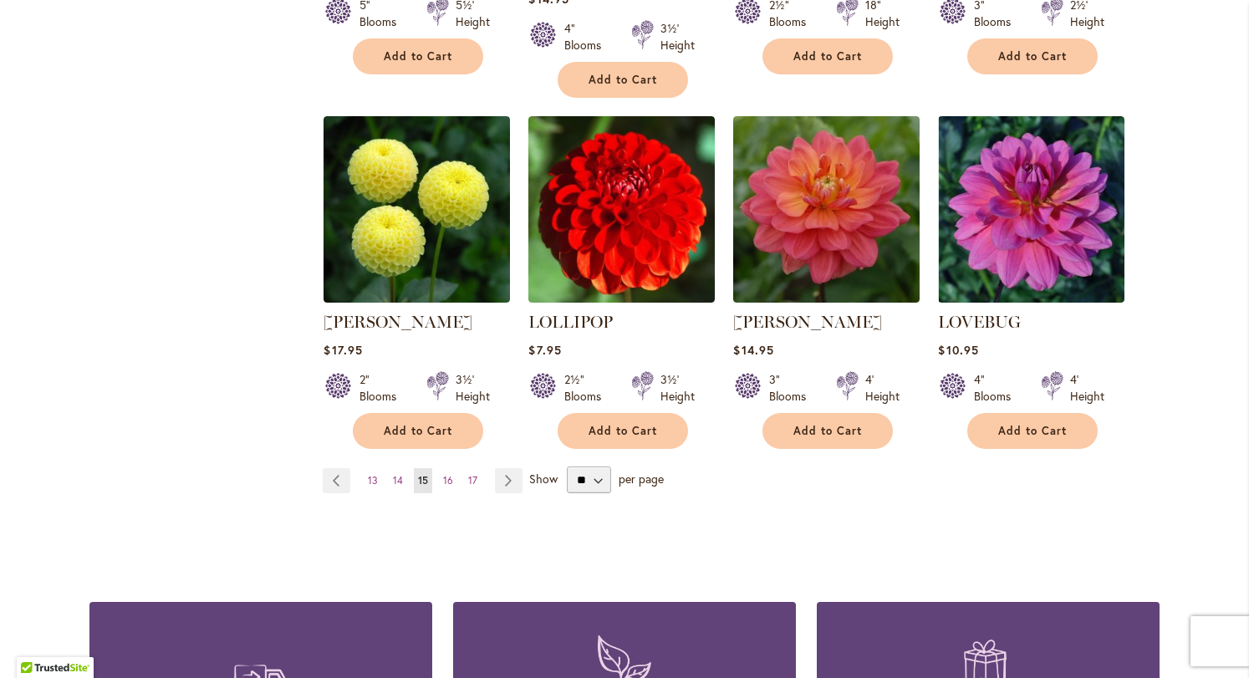
scroll to position [1403, 0]
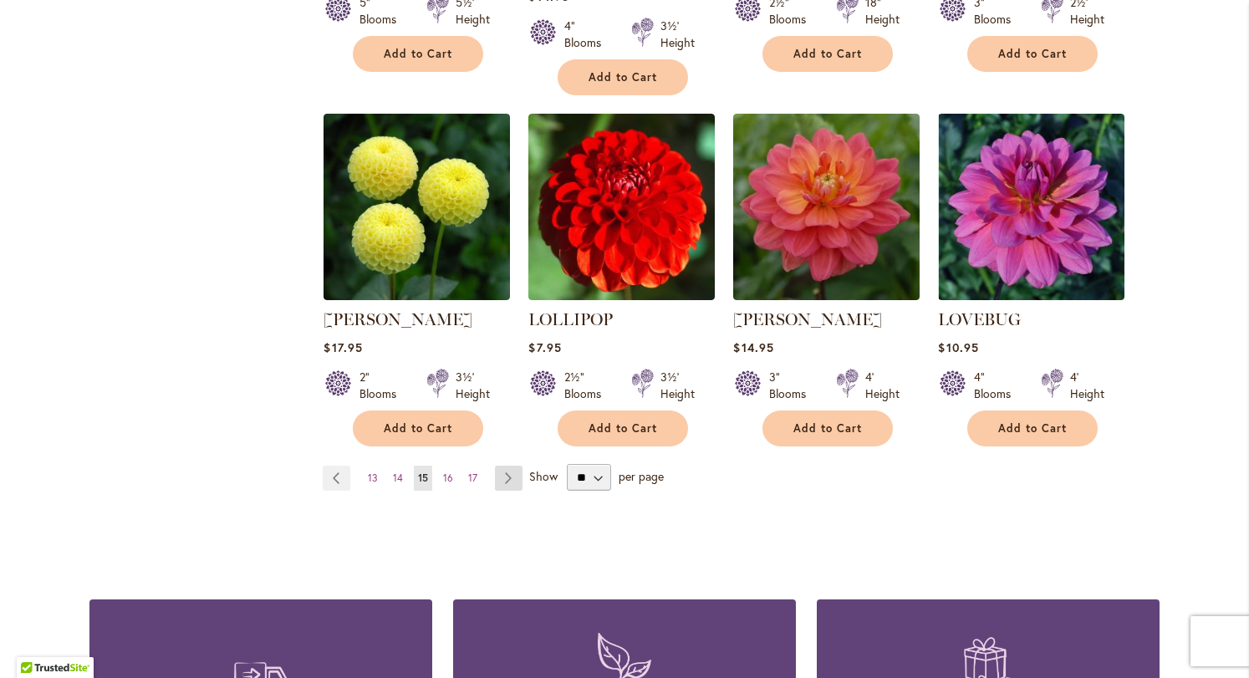
click at [511, 465] on link "Page Next" at bounding box center [509, 477] width 28 height 25
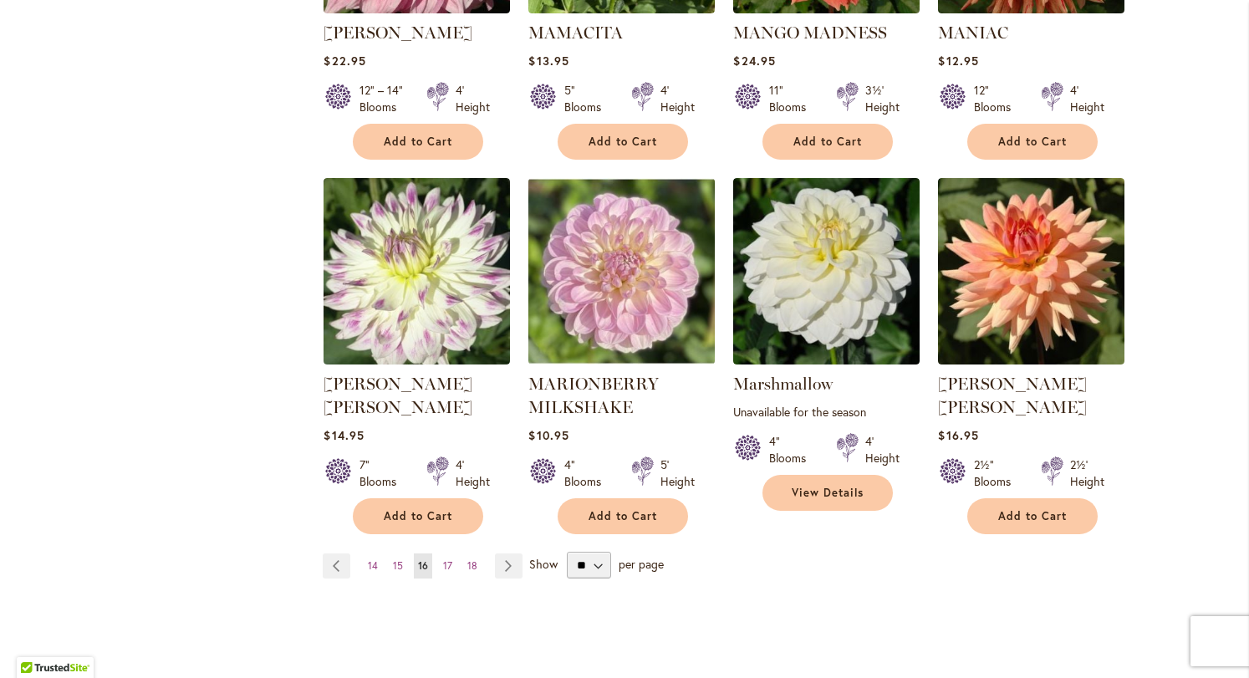
scroll to position [1316, 0]
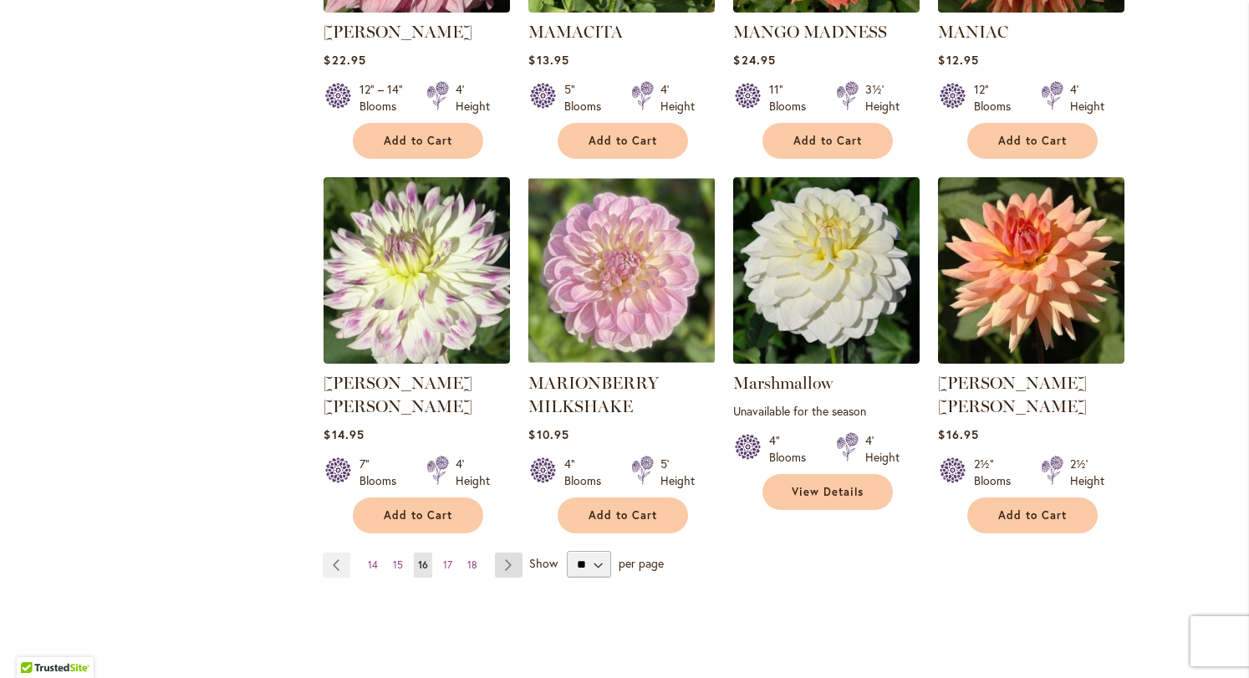
click at [496, 552] on link "Page Next" at bounding box center [509, 564] width 28 height 25
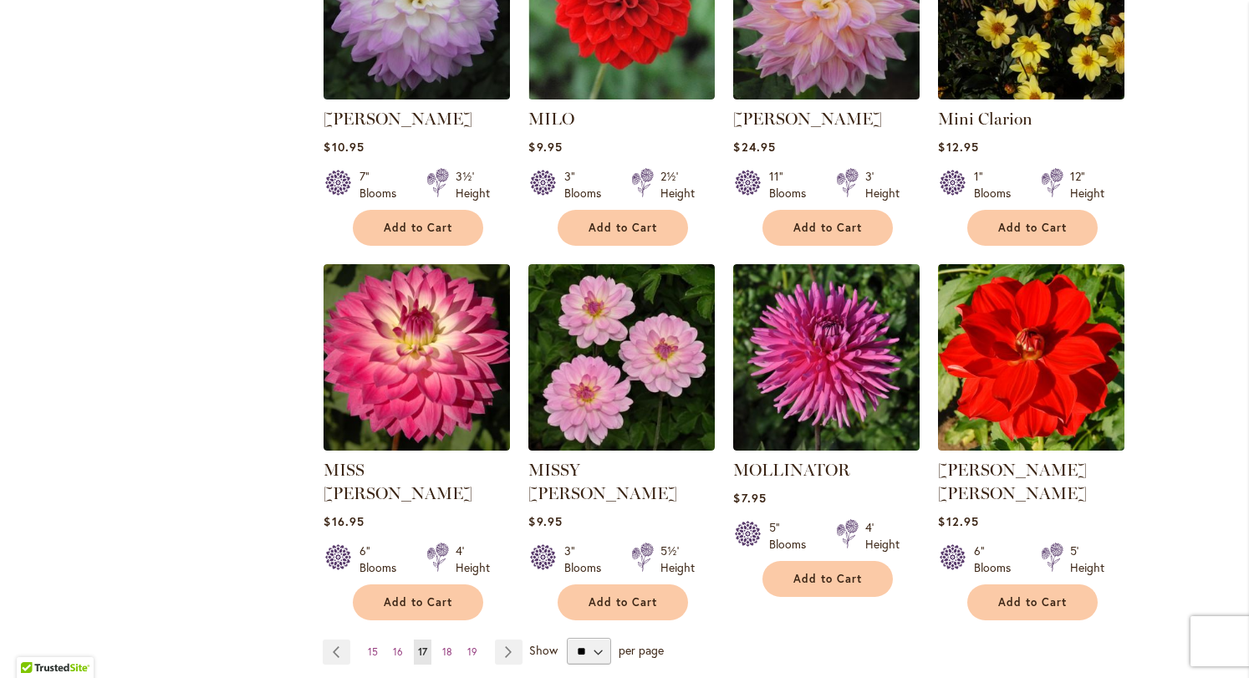
scroll to position [1277, 0]
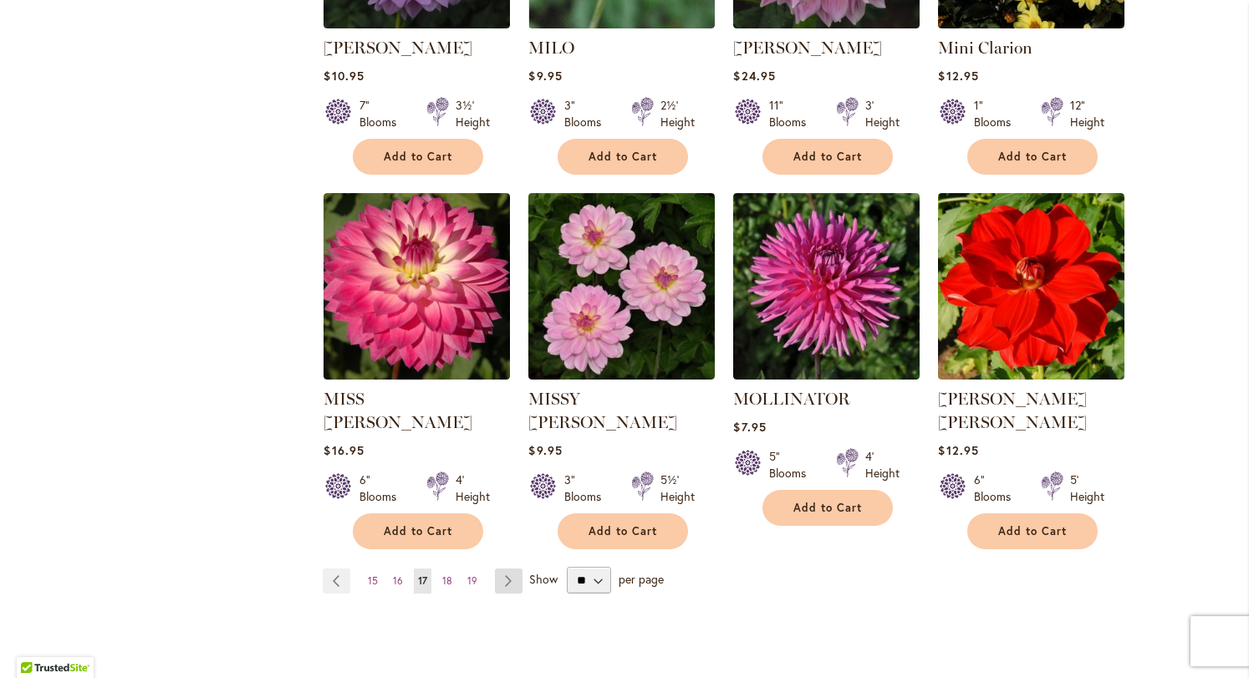
click at [504, 568] on link "Page Next" at bounding box center [509, 580] width 28 height 25
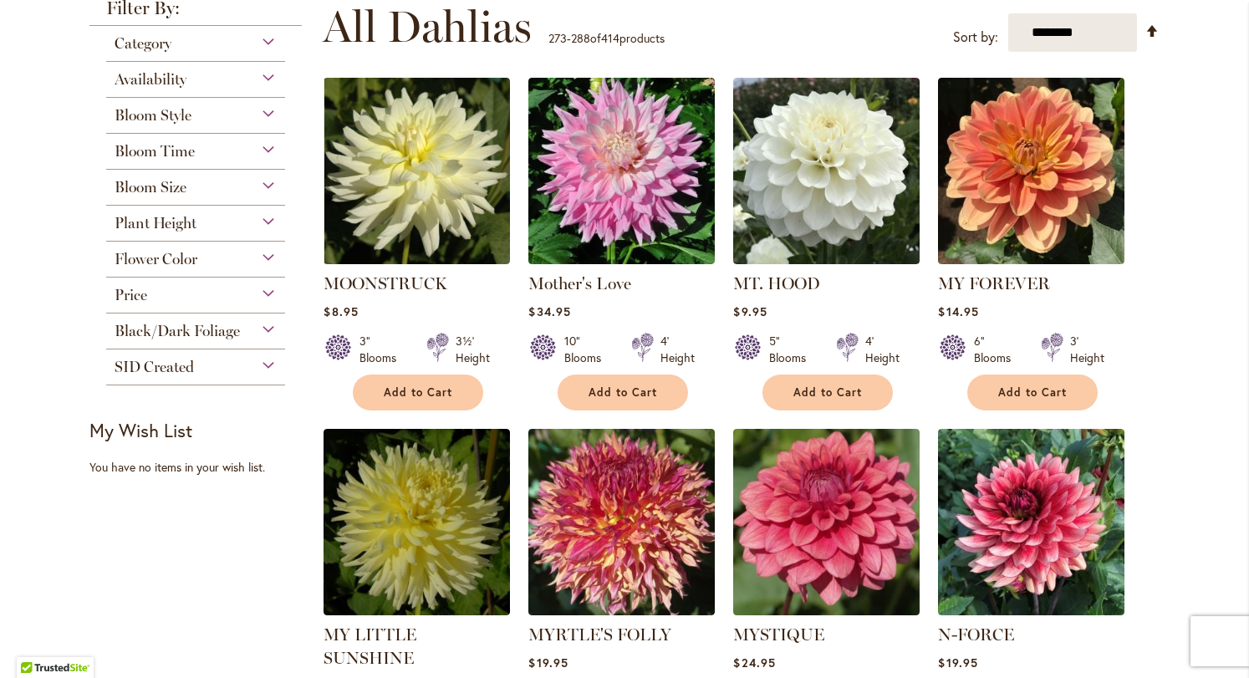
scroll to position [372, 0]
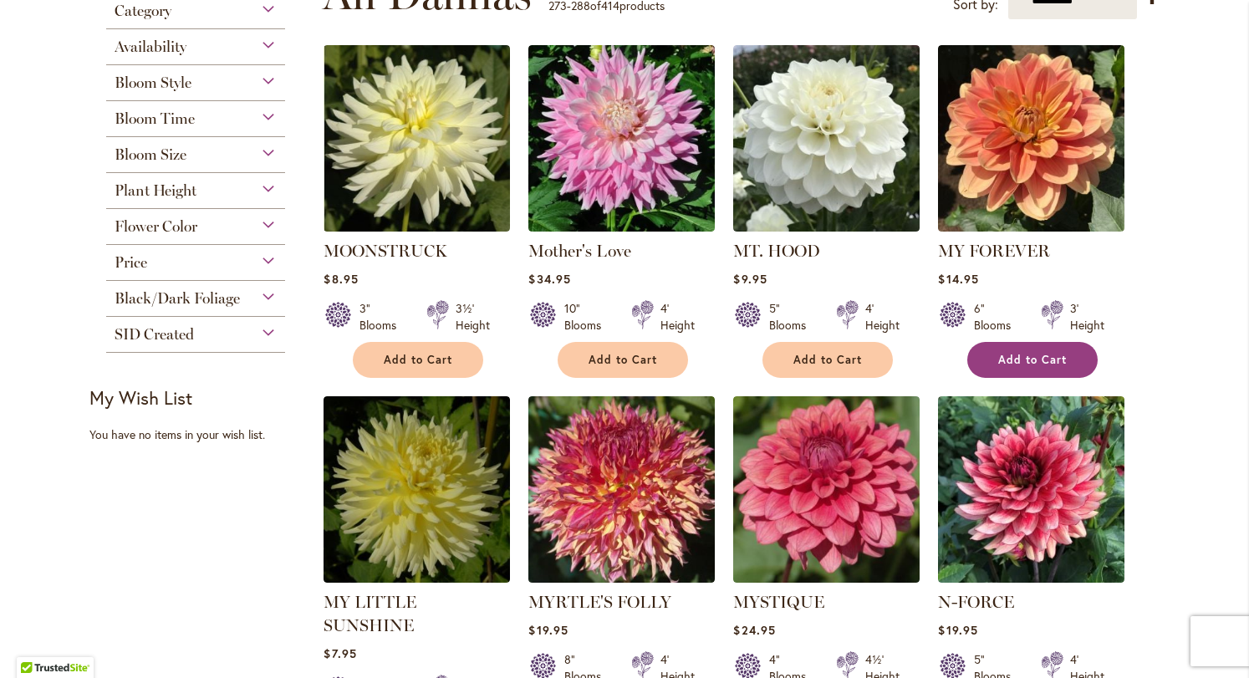
click at [999, 359] on span "Add to Cart" at bounding box center [1032, 360] width 69 height 14
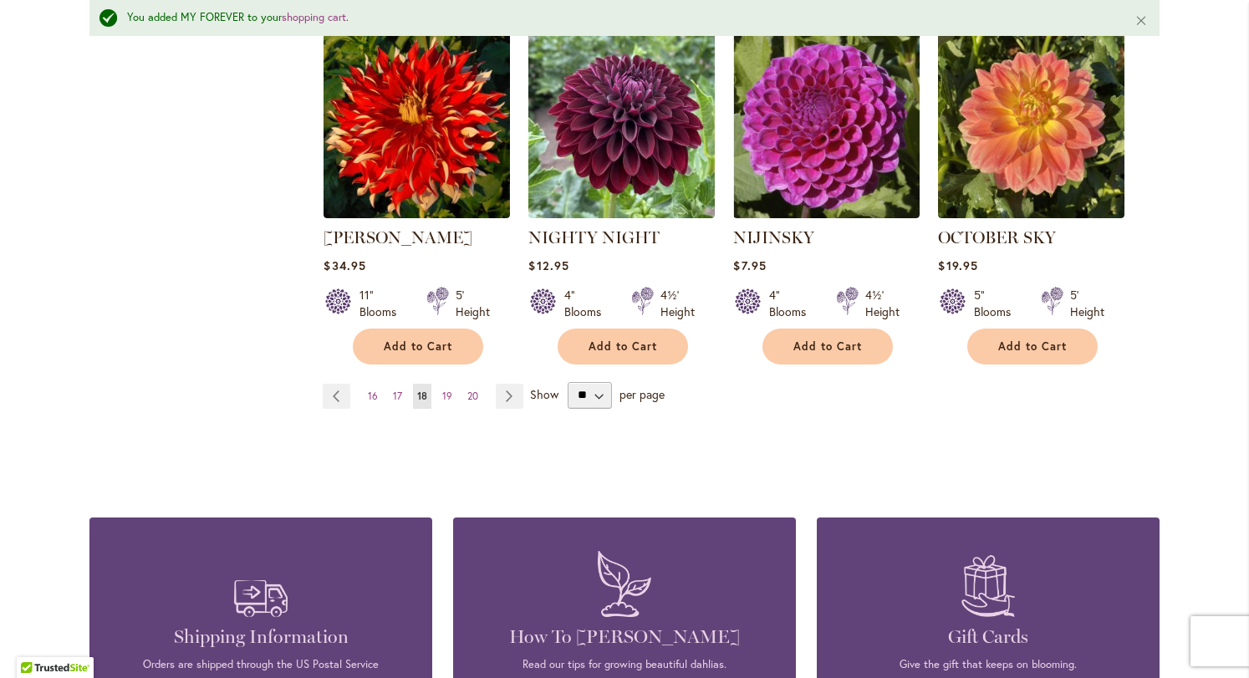
scroll to position [1508, 0]
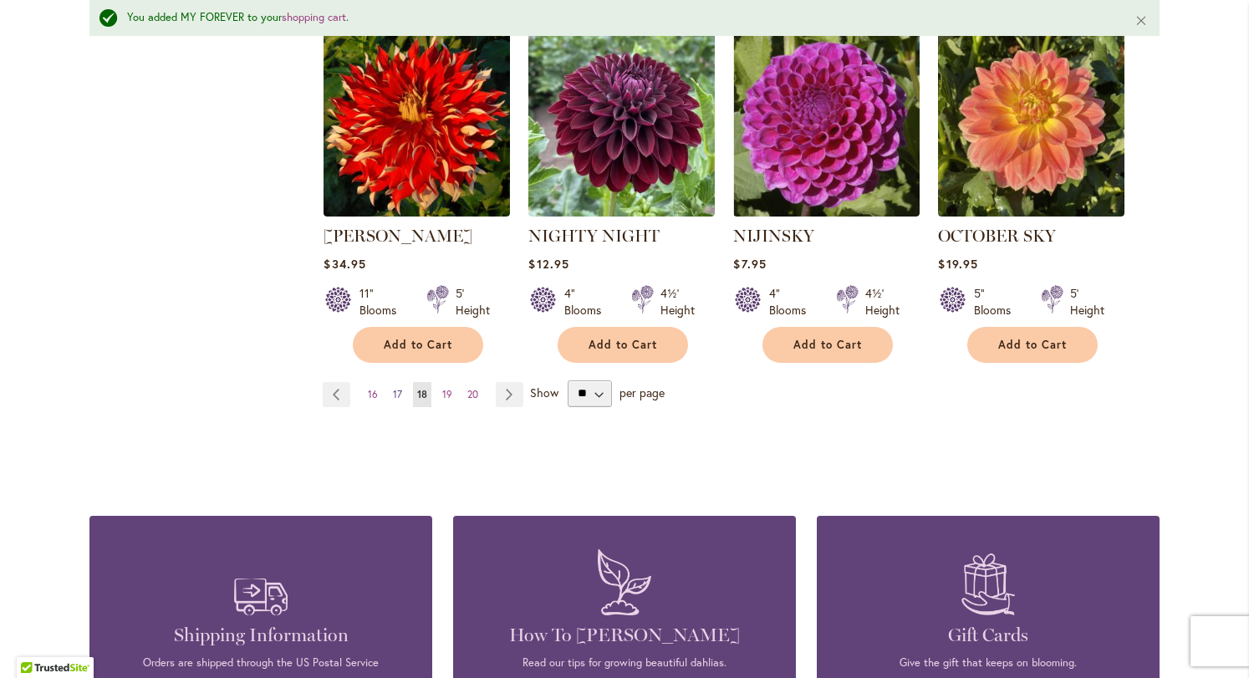
click at [393, 388] on span "17" at bounding box center [397, 394] width 9 height 13
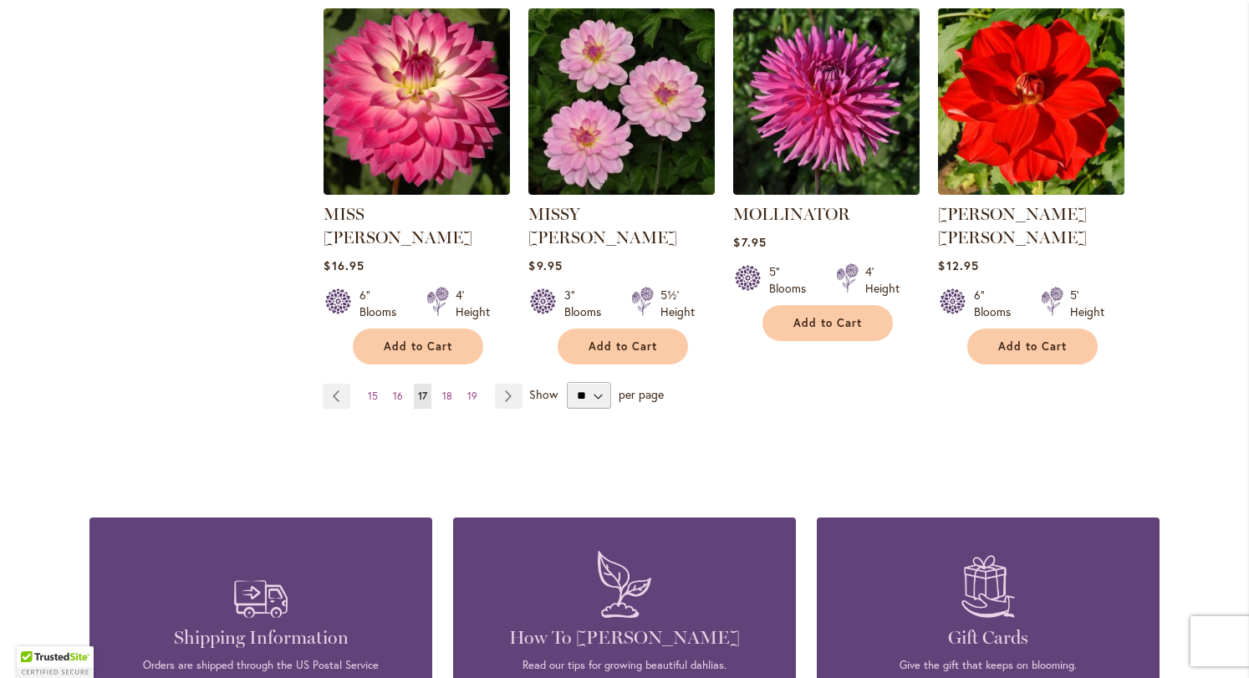
scroll to position [1459, 0]
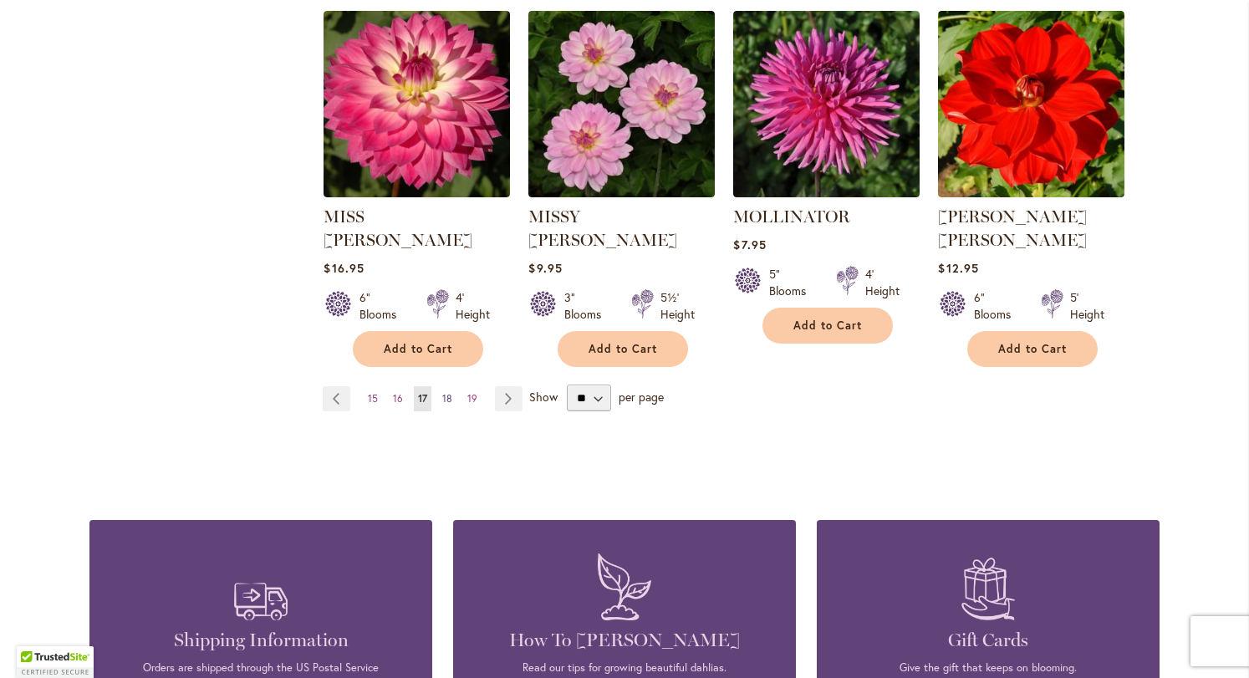
click at [444, 392] on span "18" at bounding box center [447, 398] width 10 height 13
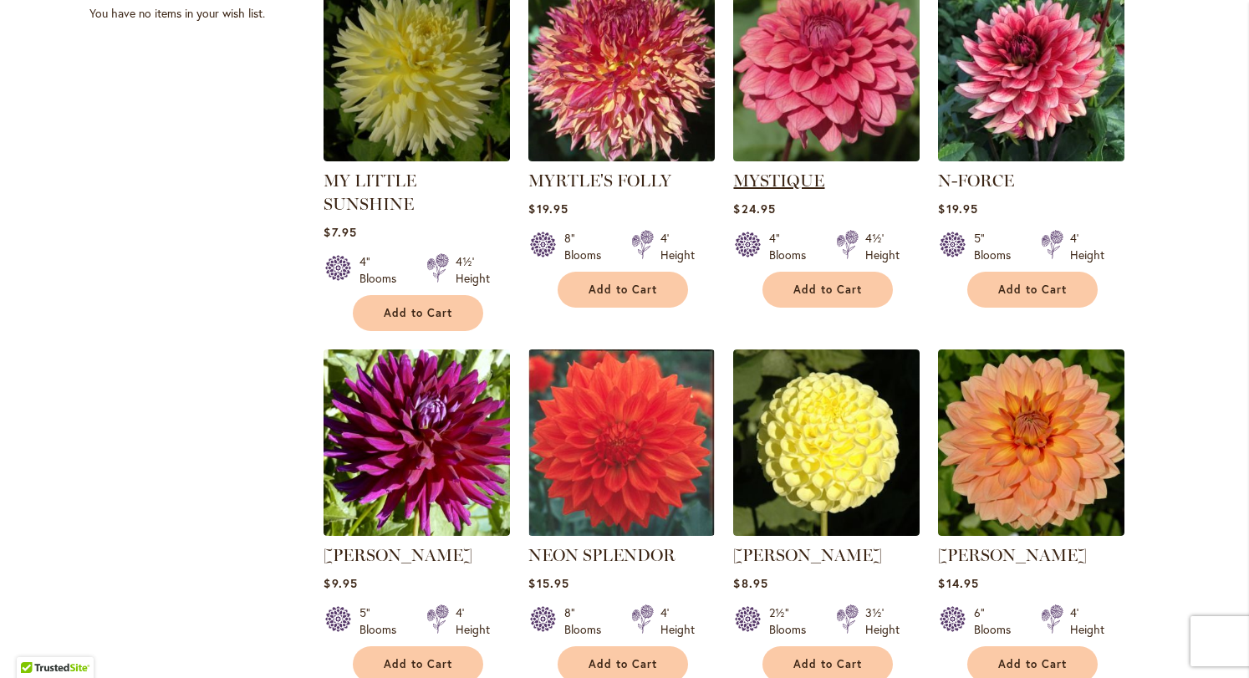
scroll to position [796, 0]
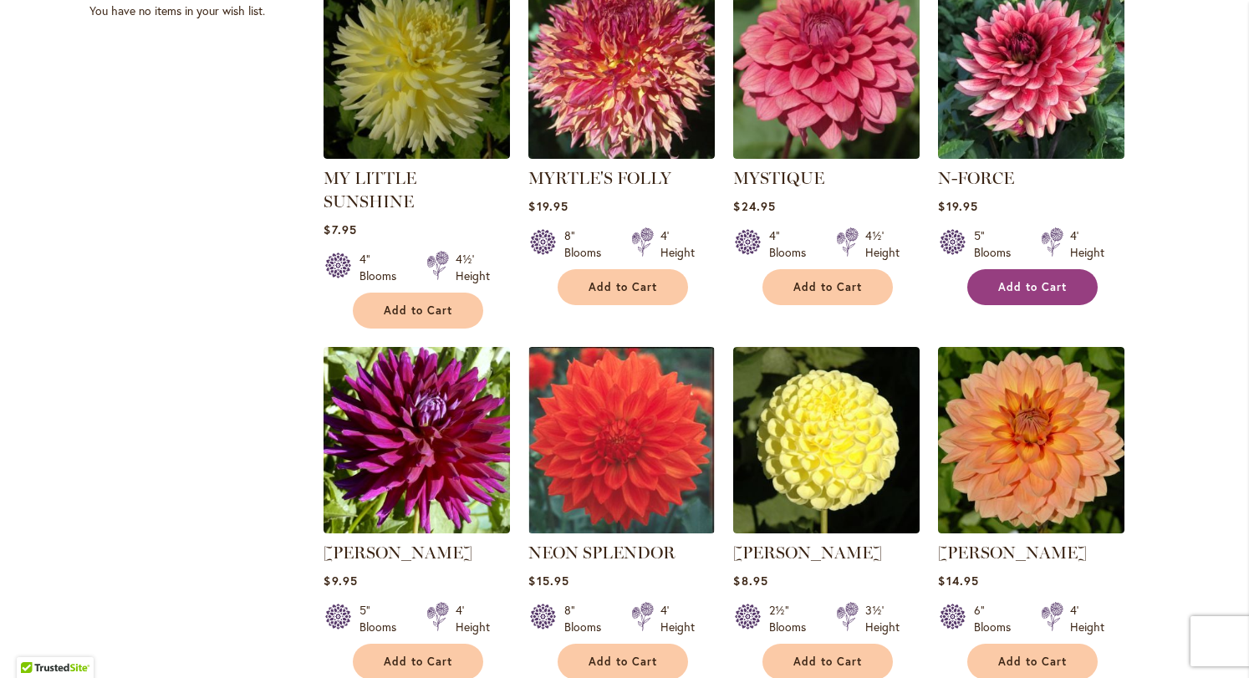
click at [1011, 298] on button "Add to Cart" at bounding box center [1032, 287] width 130 height 36
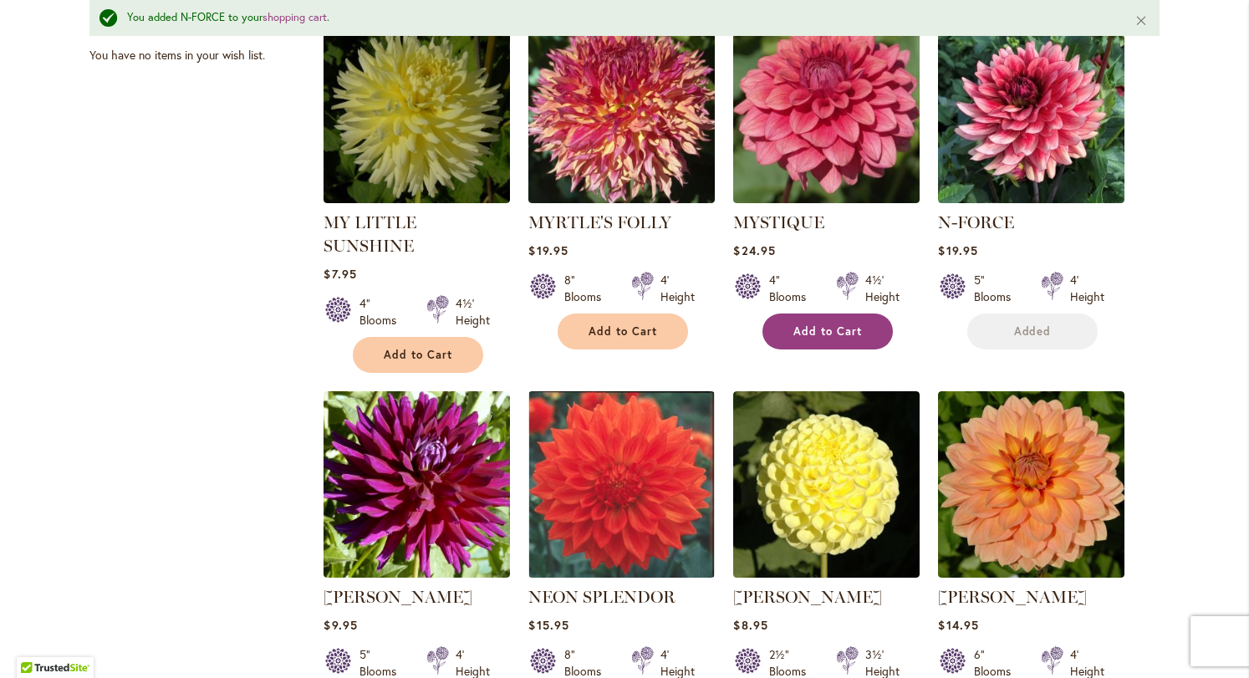
scroll to position [839, 0]
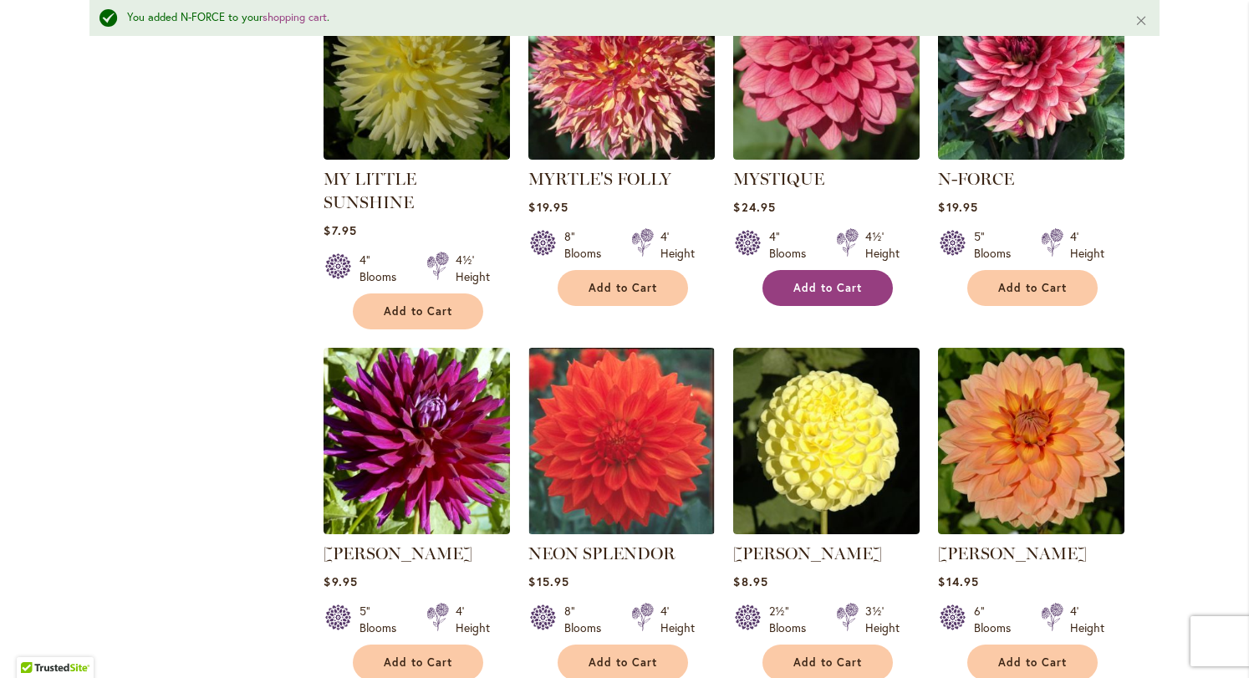
click at [844, 289] on span "Add to Cart" at bounding box center [827, 288] width 69 height 14
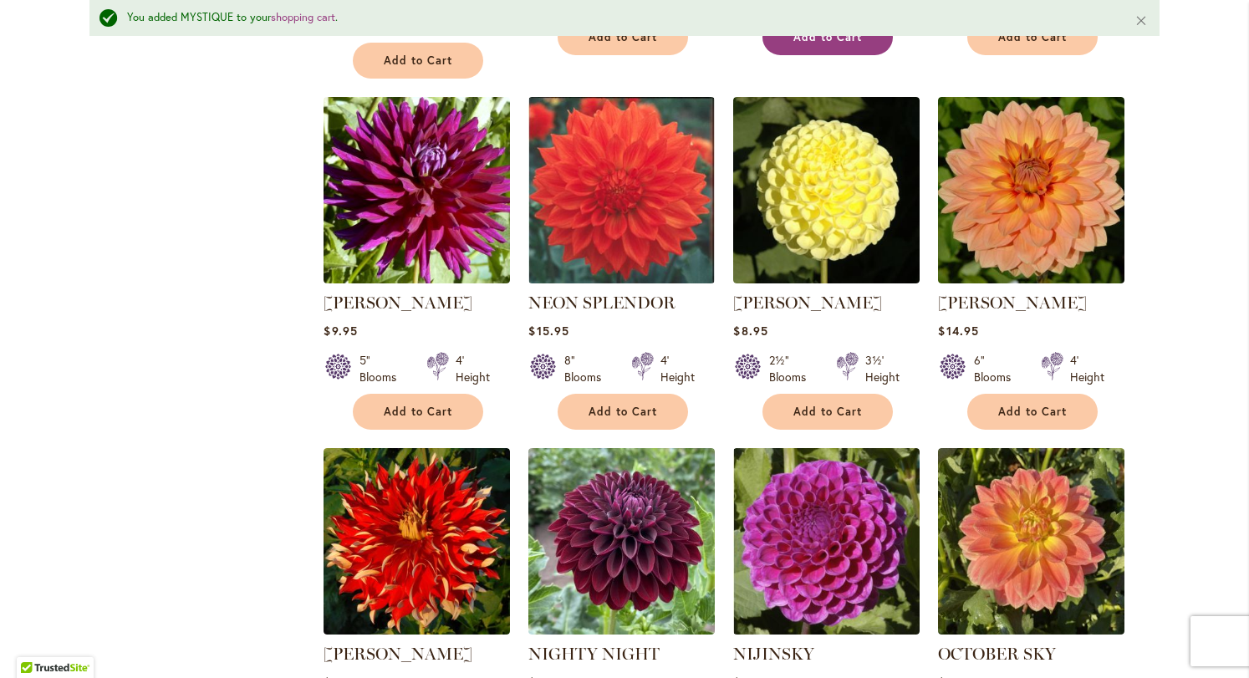
scroll to position [1090, 0]
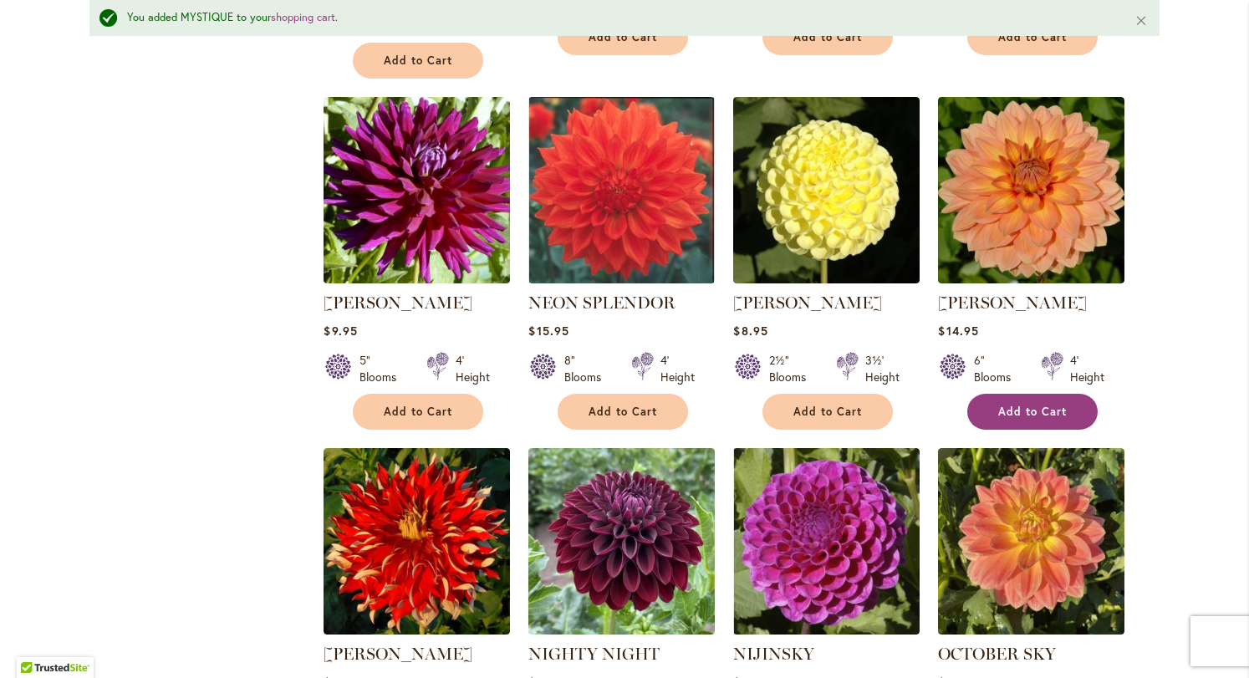
click at [998, 404] on span "Add to Cart" at bounding box center [1032, 411] width 69 height 14
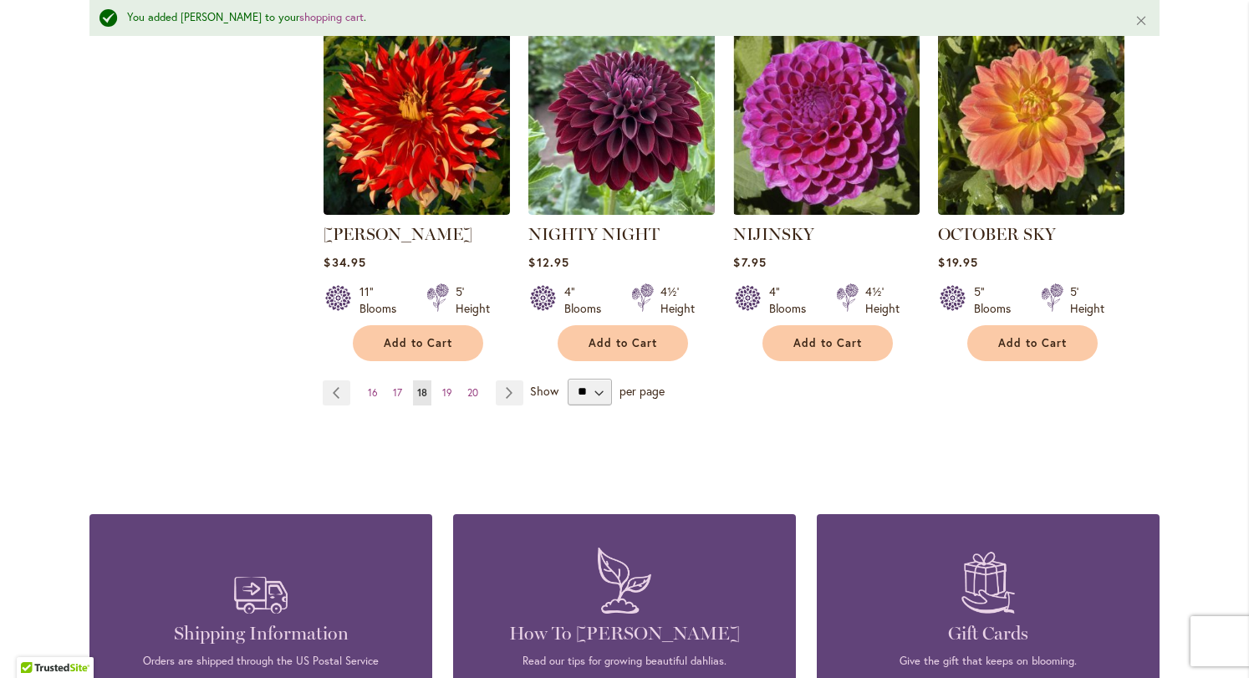
scroll to position [1511, 0]
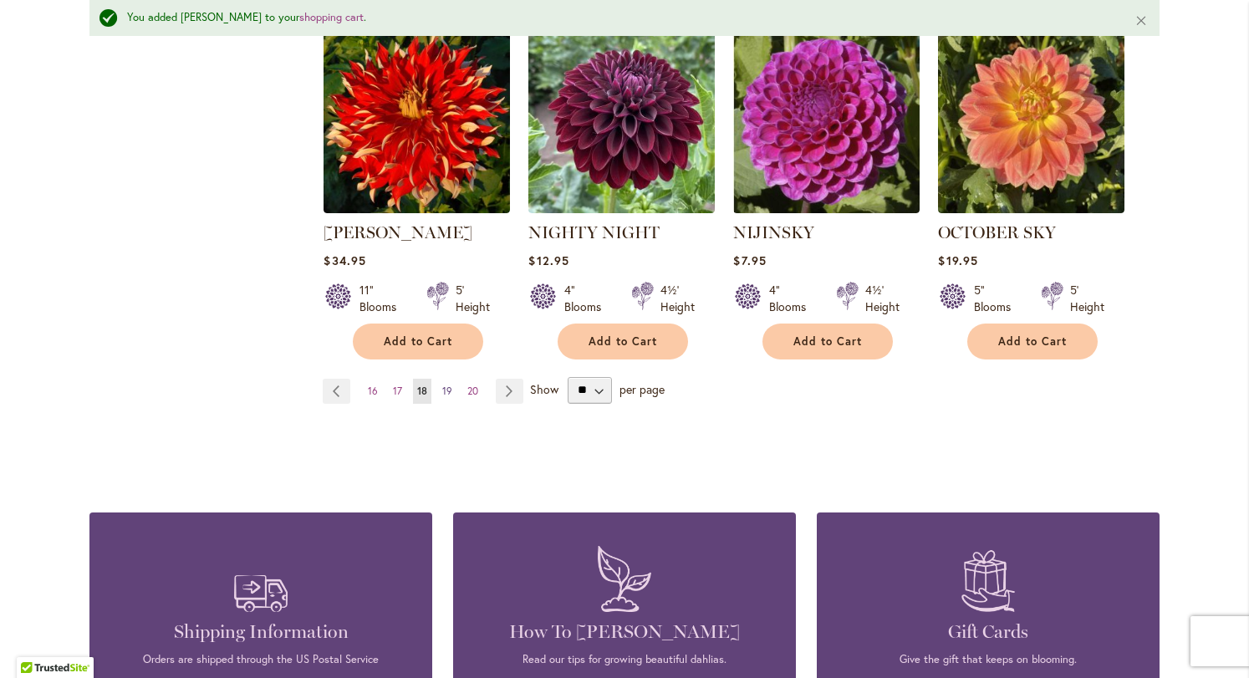
click at [445, 384] on span "19" at bounding box center [447, 390] width 10 height 13
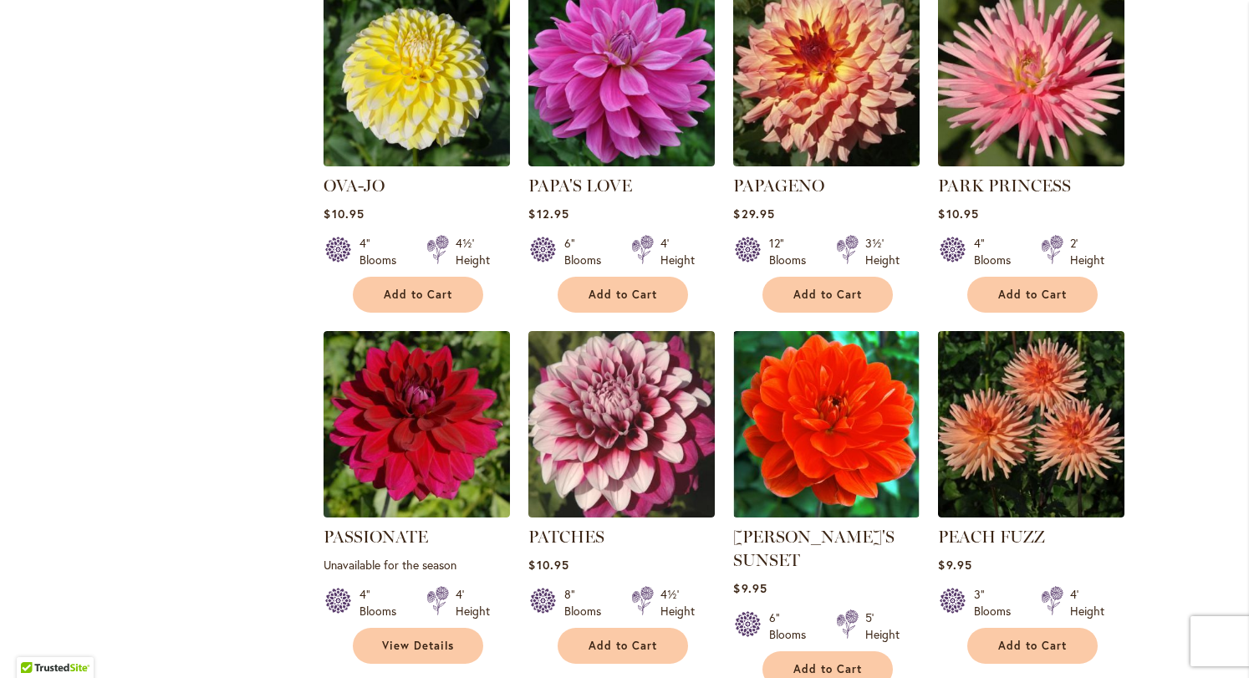
scroll to position [1363, 0]
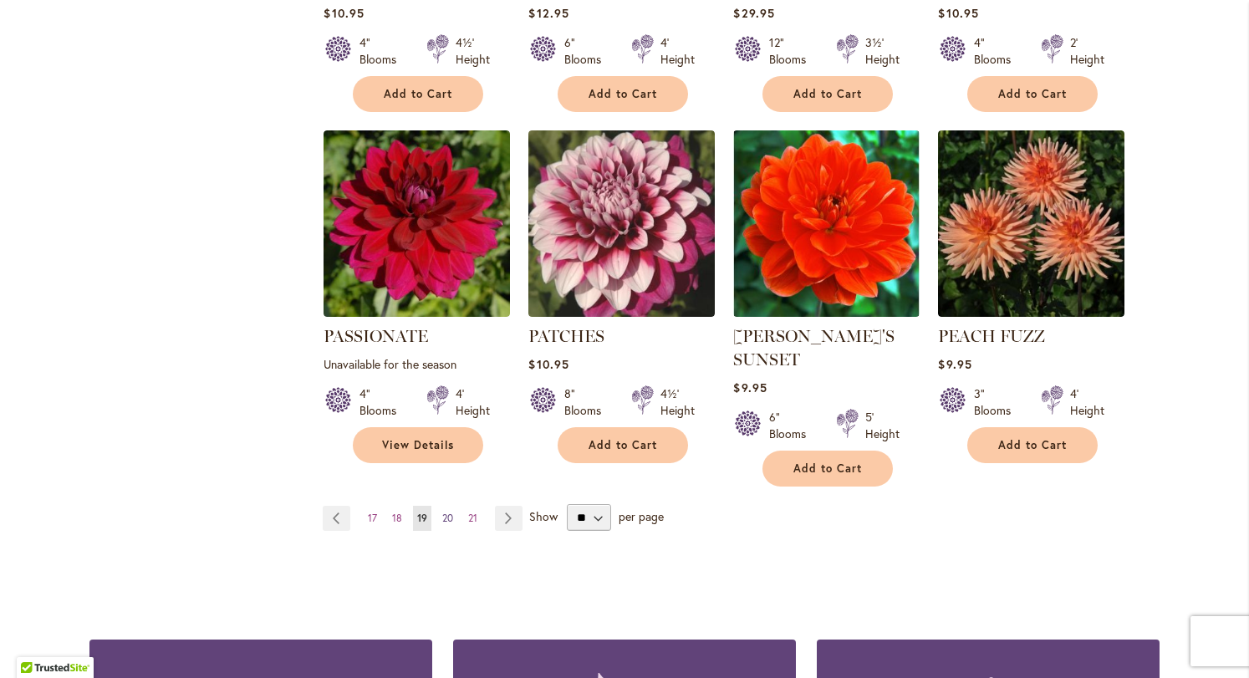
click at [442, 511] on span "20" at bounding box center [447, 517] width 11 height 13
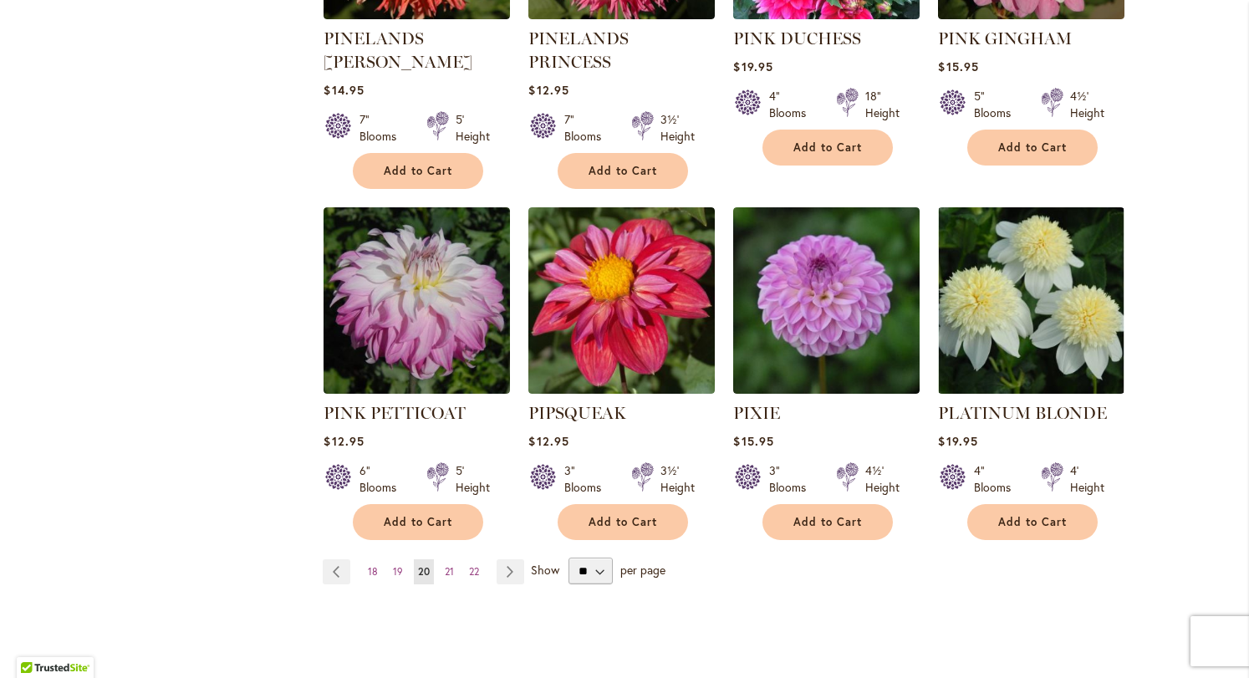
scroll to position [1340, 0]
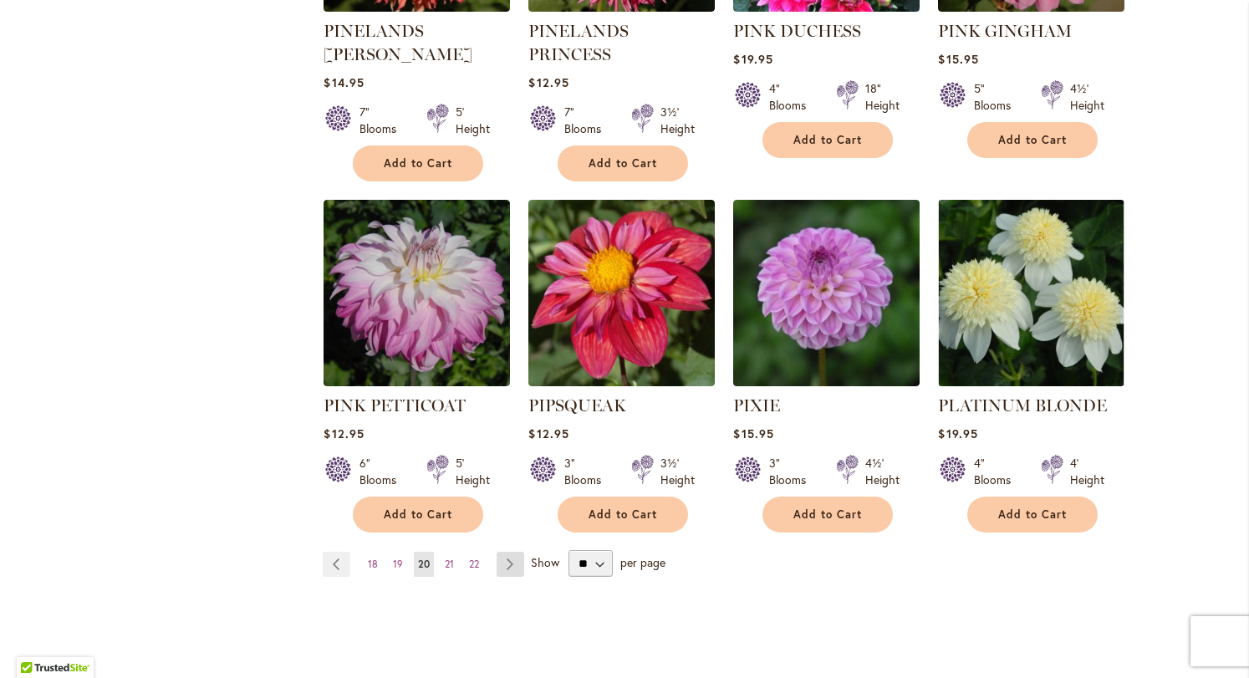
click at [507, 552] on link "Page Next" at bounding box center [510, 564] width 28 height 25
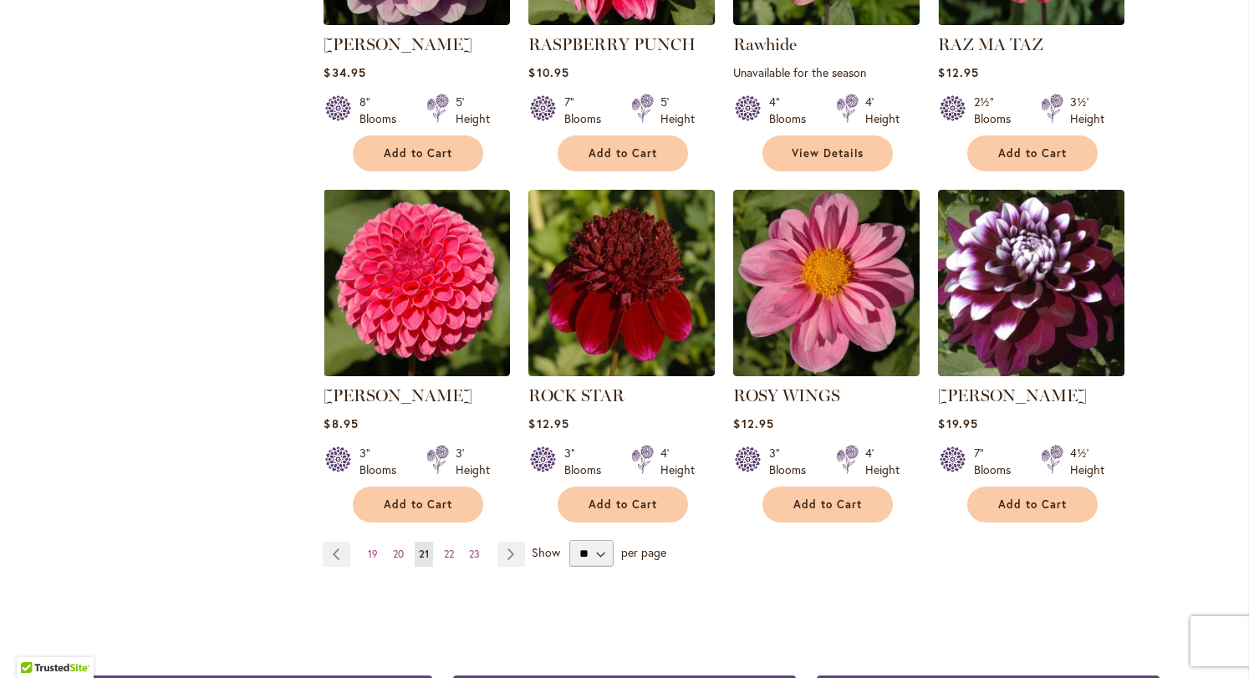
scroll to position [1304, 0]
click at [430, 508] on span "Add to Cart" at bounding box center [418, 504] width 69 height 14
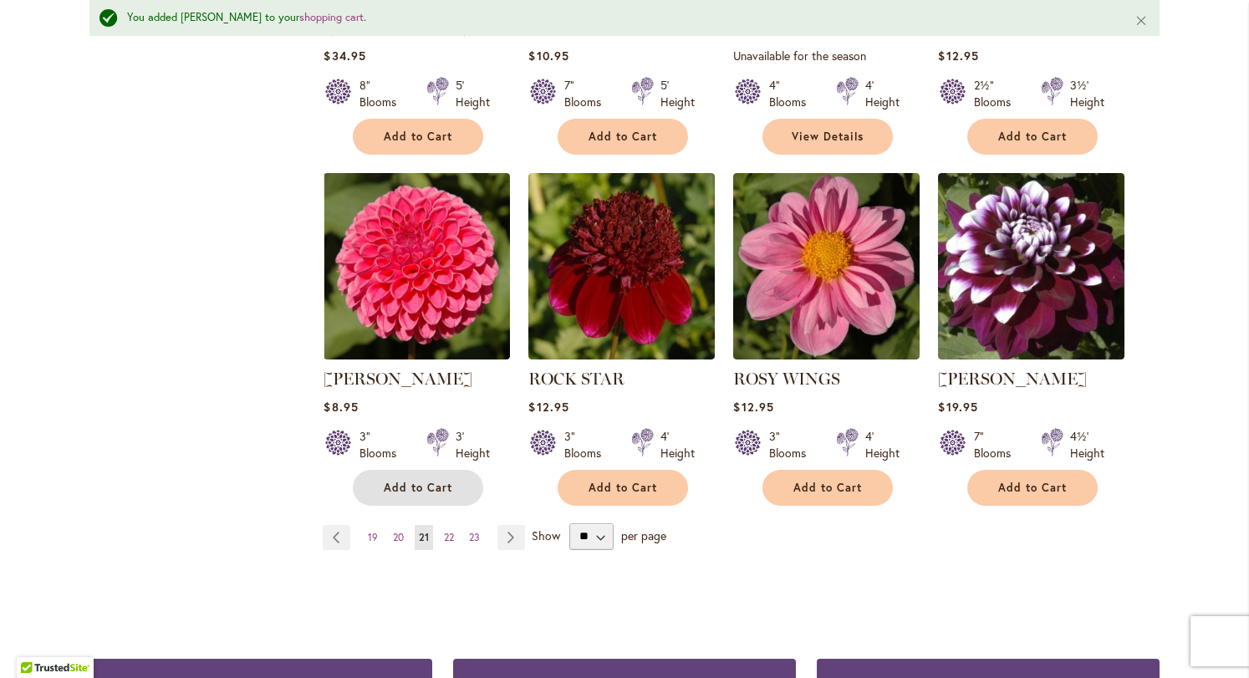
scroll to position [1368, 0]
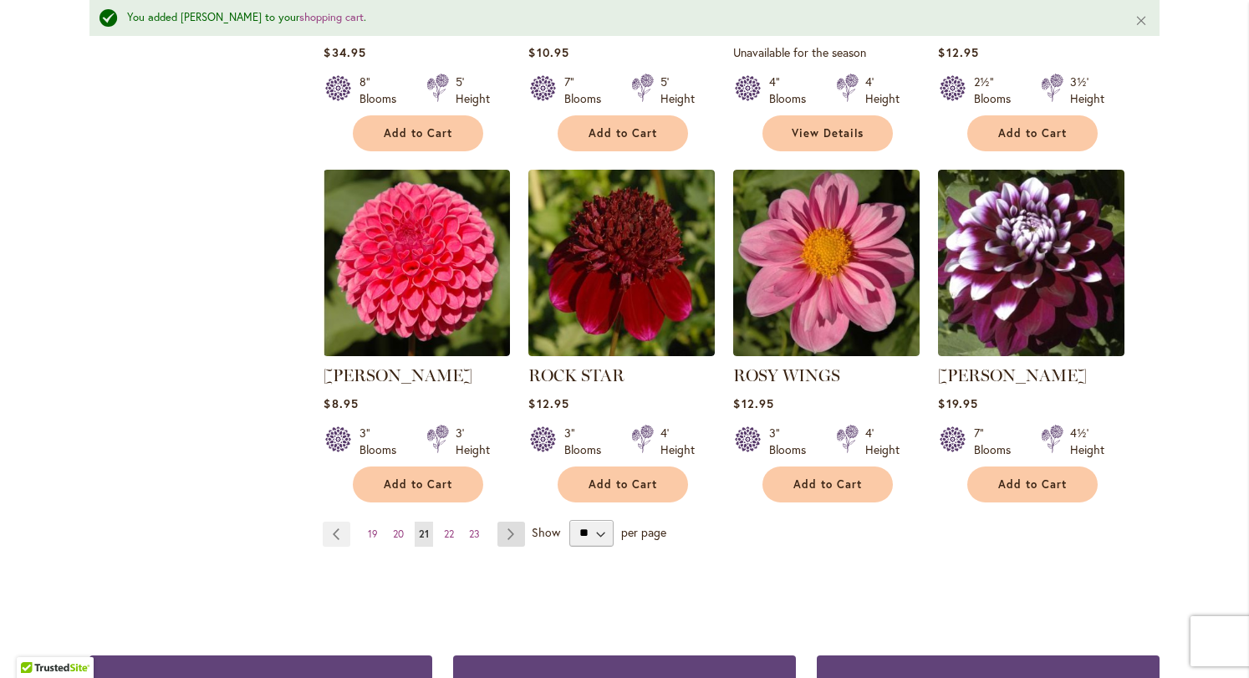
click at [505, 528] on link "Page Next" at bounding box center [511, 533] width 28 height 25
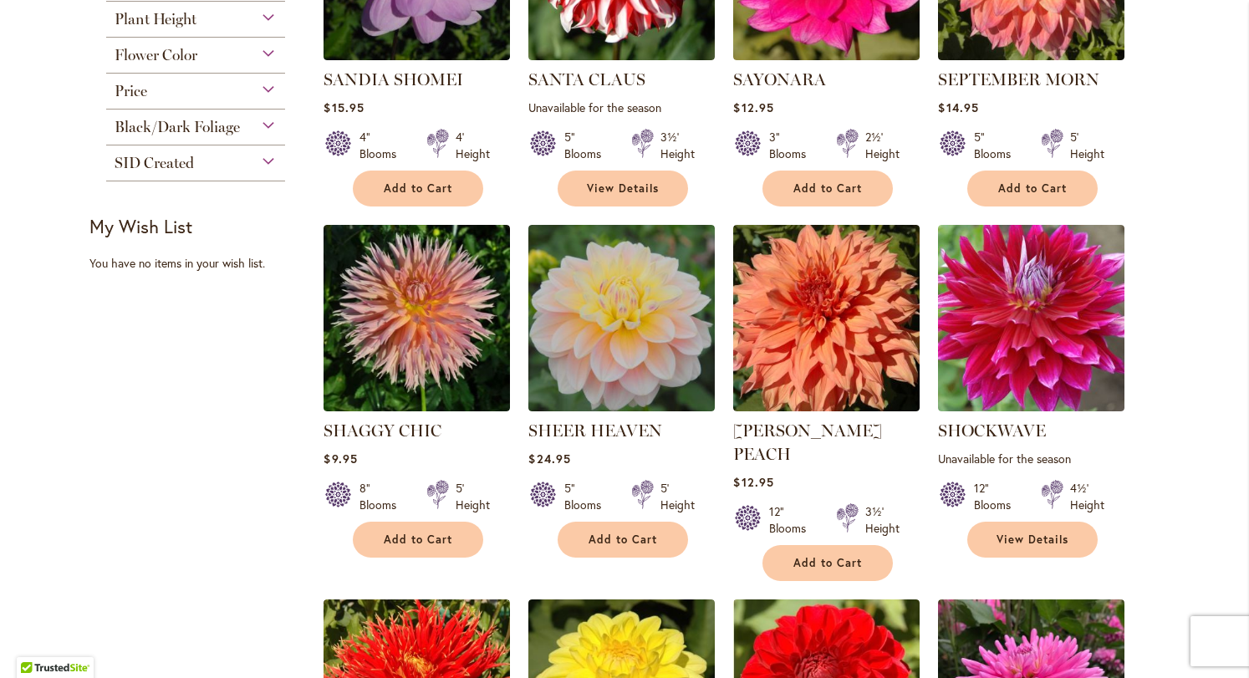
scroll to position [544, 0]
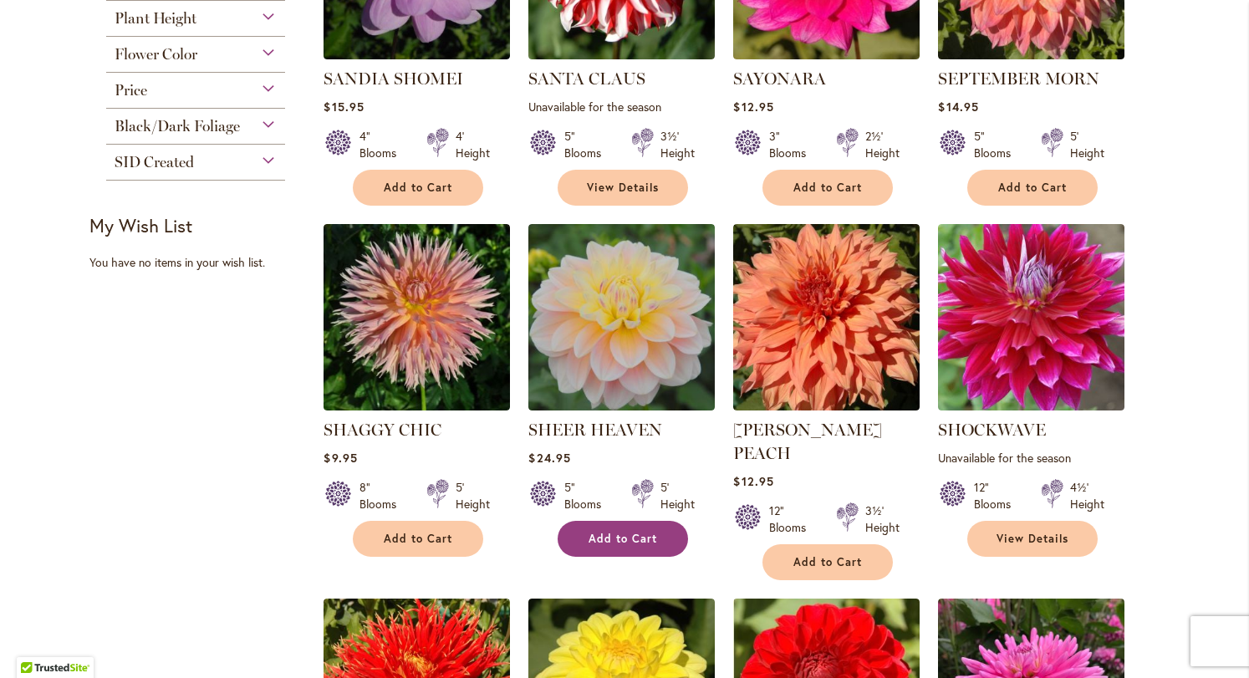
click at [648, 541] on span "Add to Cart" at bounding box center [622, 538] width 69 height 14
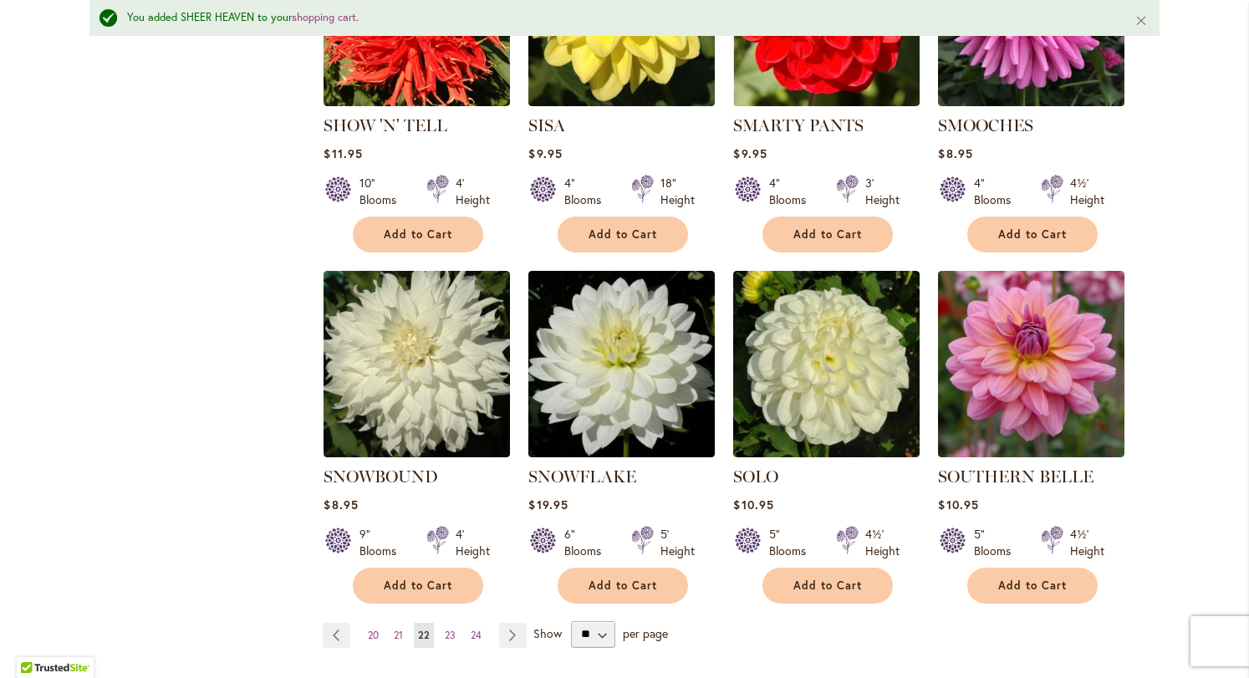
scroll to position [1269, 0]
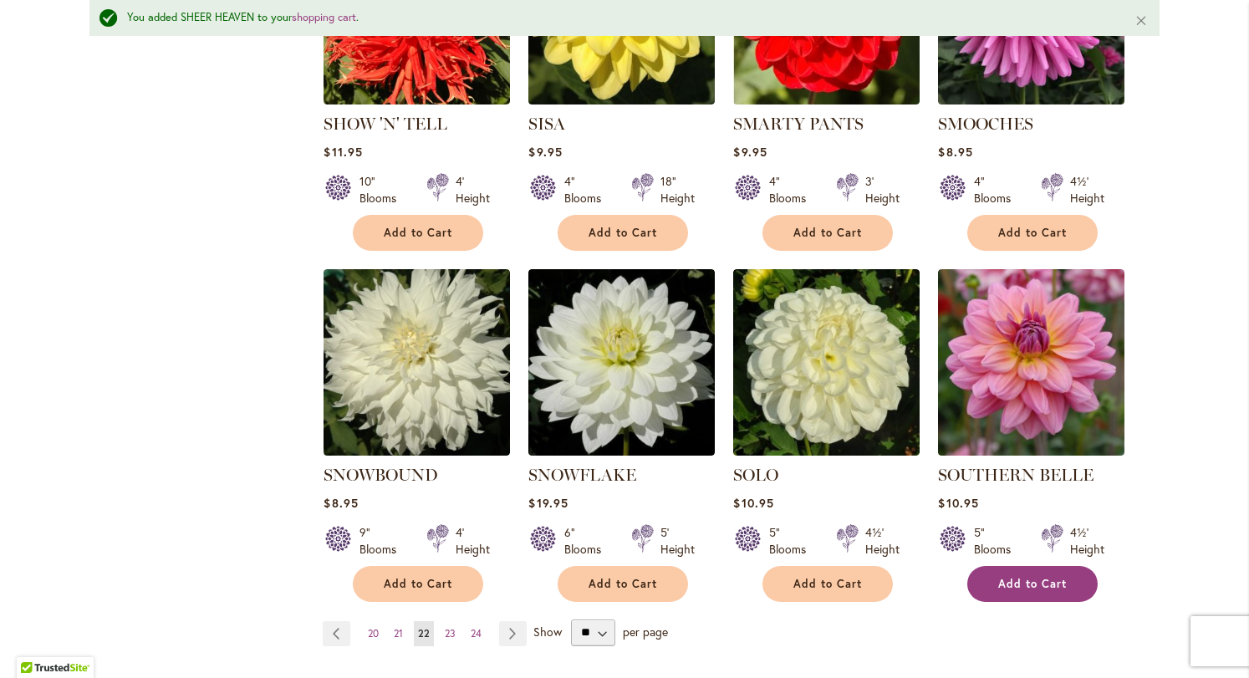
click at [1031, 577] on span "Add to Cart" at bounding box center [1032, 584] width 69 height 14
click at [508, 621] on link "Page Next" at bounding box center [513, 633] width 28 height 25
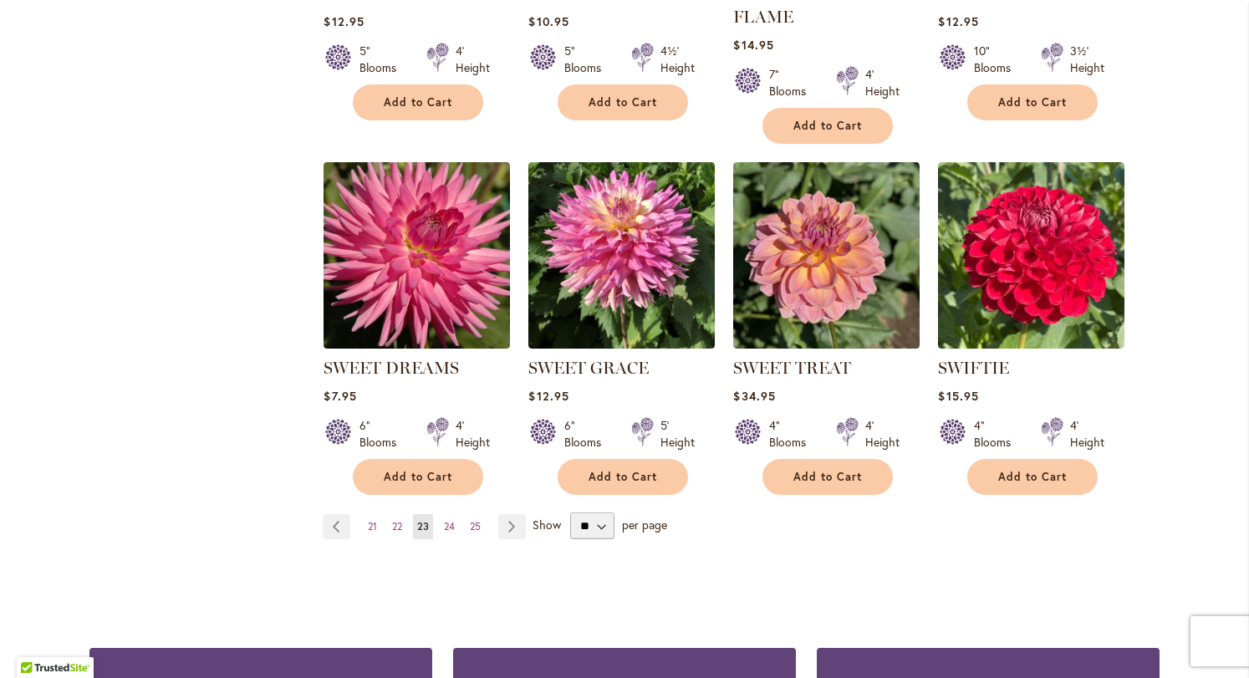
scroll to position [1347, 0]
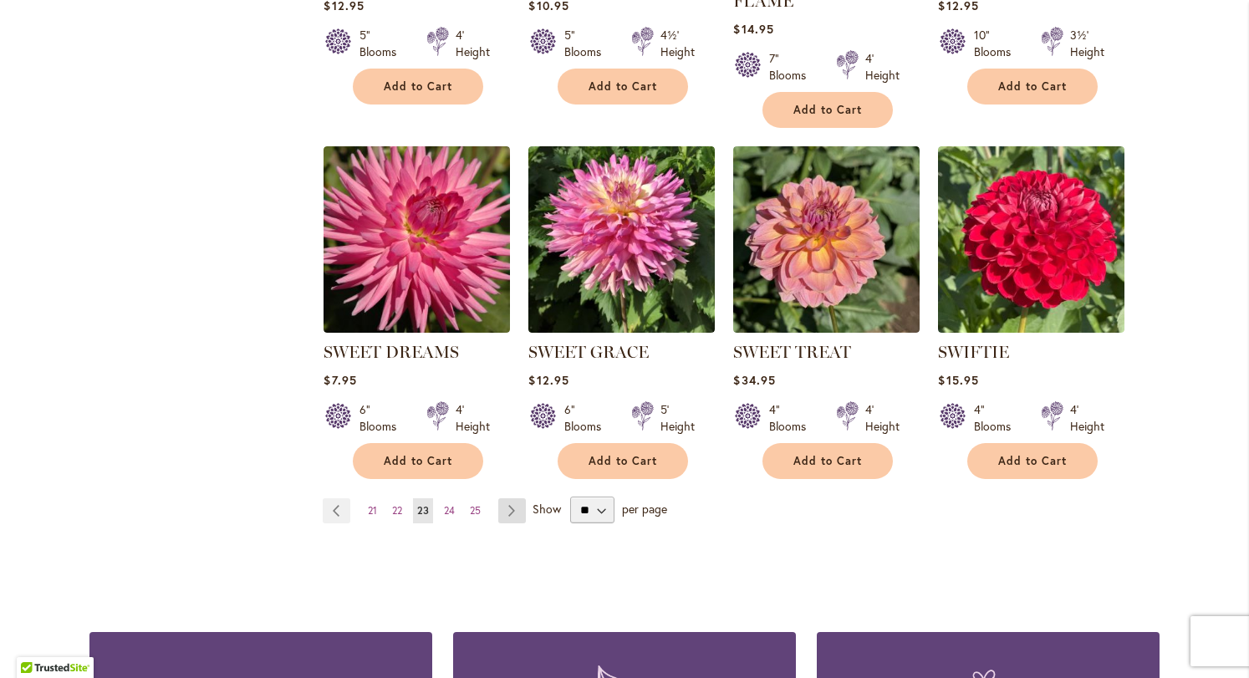
click at [504, 498] on link "Page Next" at bounding box center [512, 510] width 28 height 25
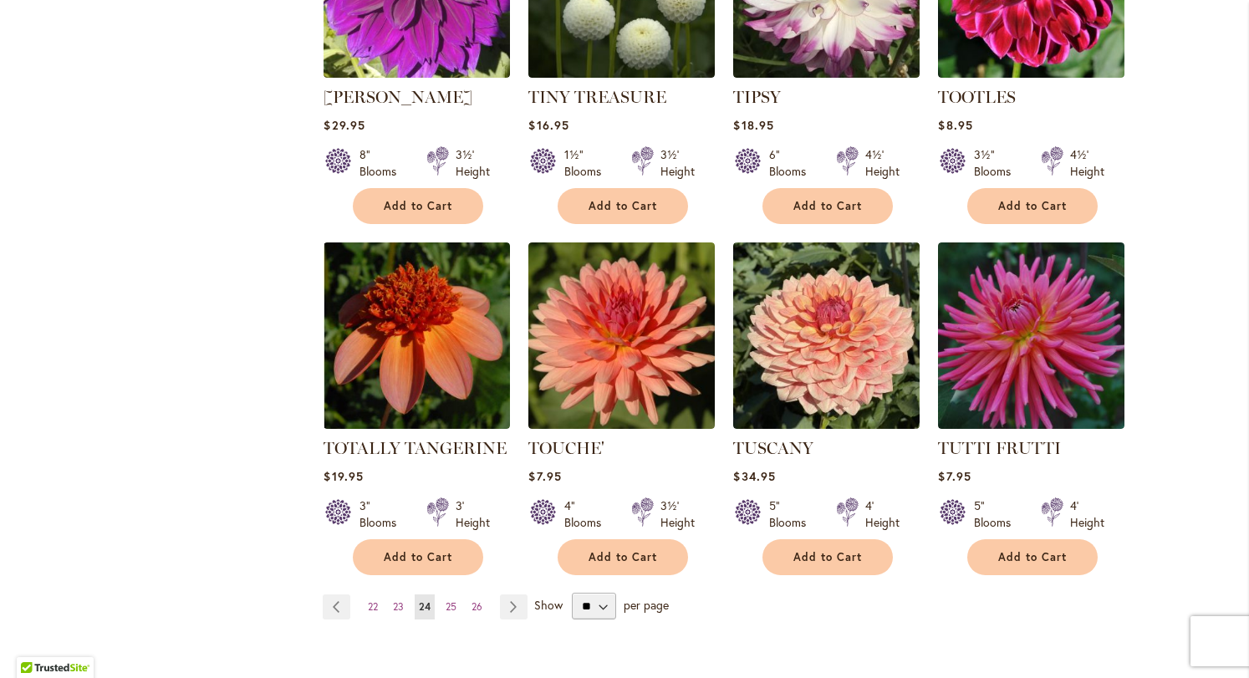
scroll to position [1252, 0]
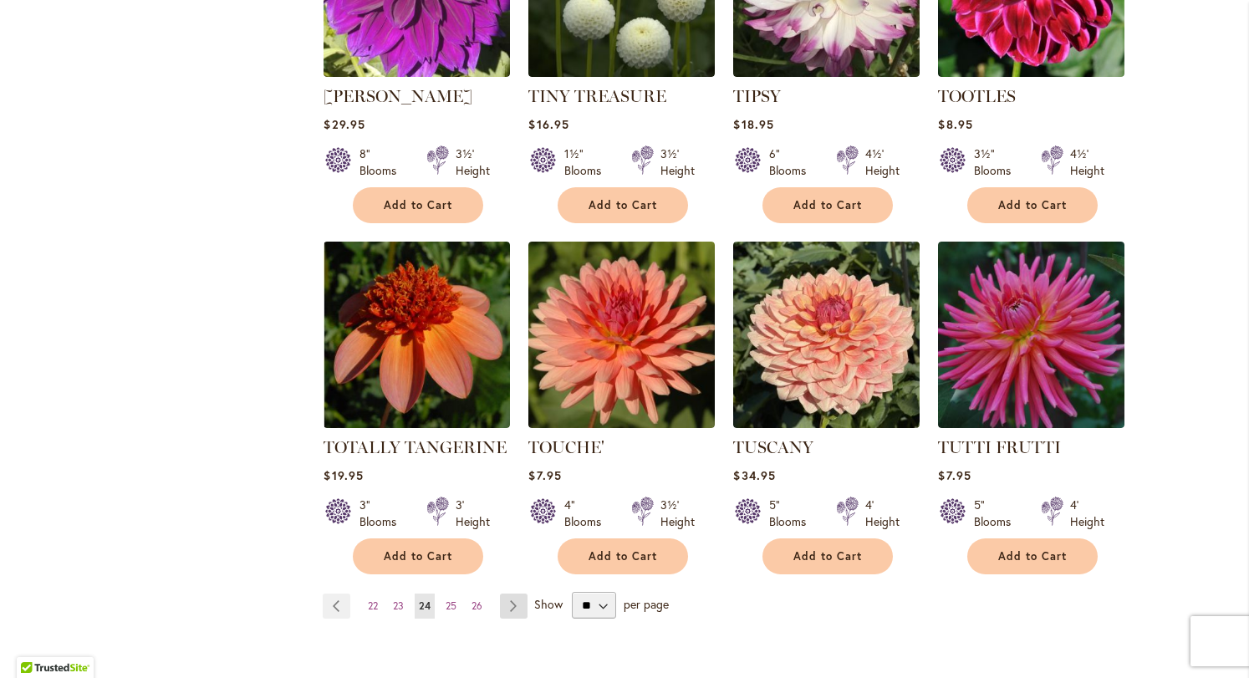
click at [508, 593] on link "Page Next" at bounding box center [514, 605] width 28 height 25
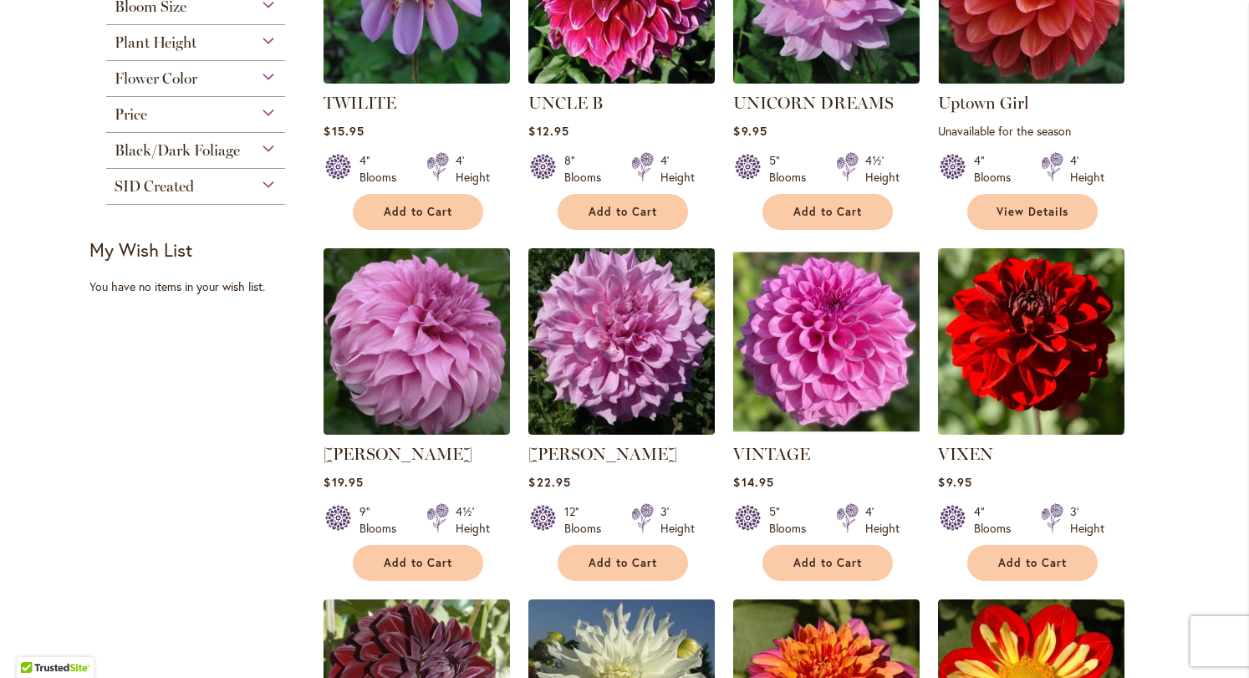
scroll to position [526, 0]
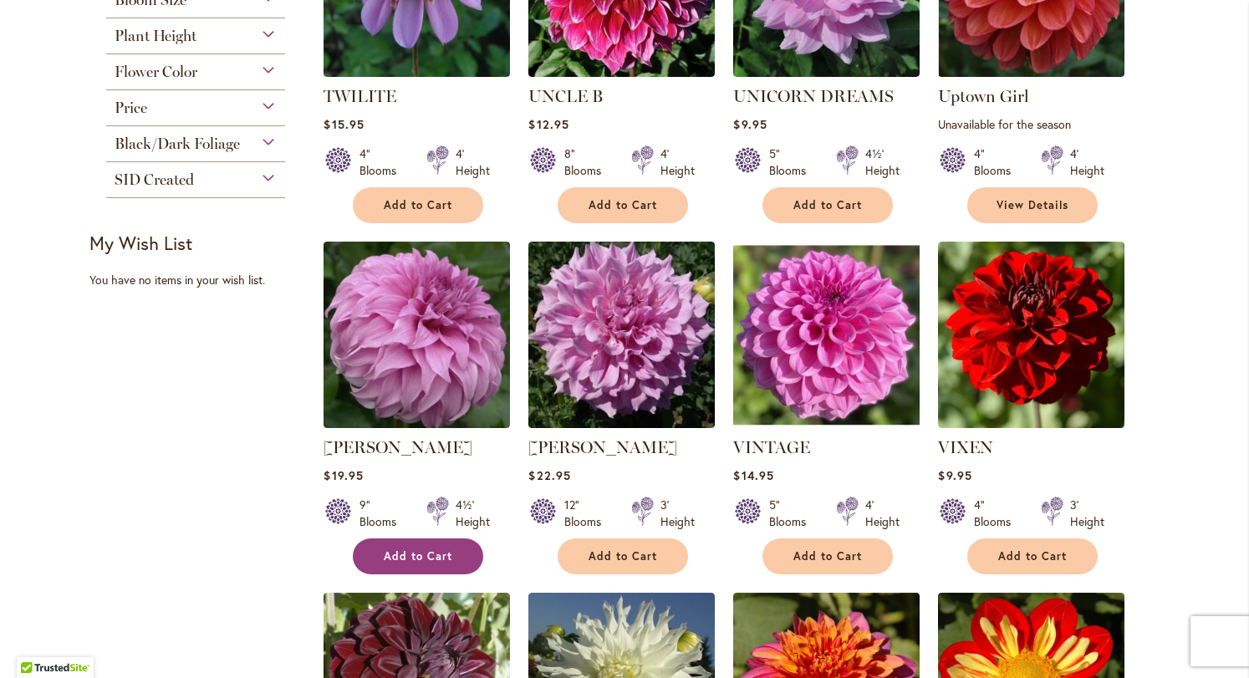
click at [412, 557] on span "Add to Cart" at bounding box center [418, 556] width 69 height 14
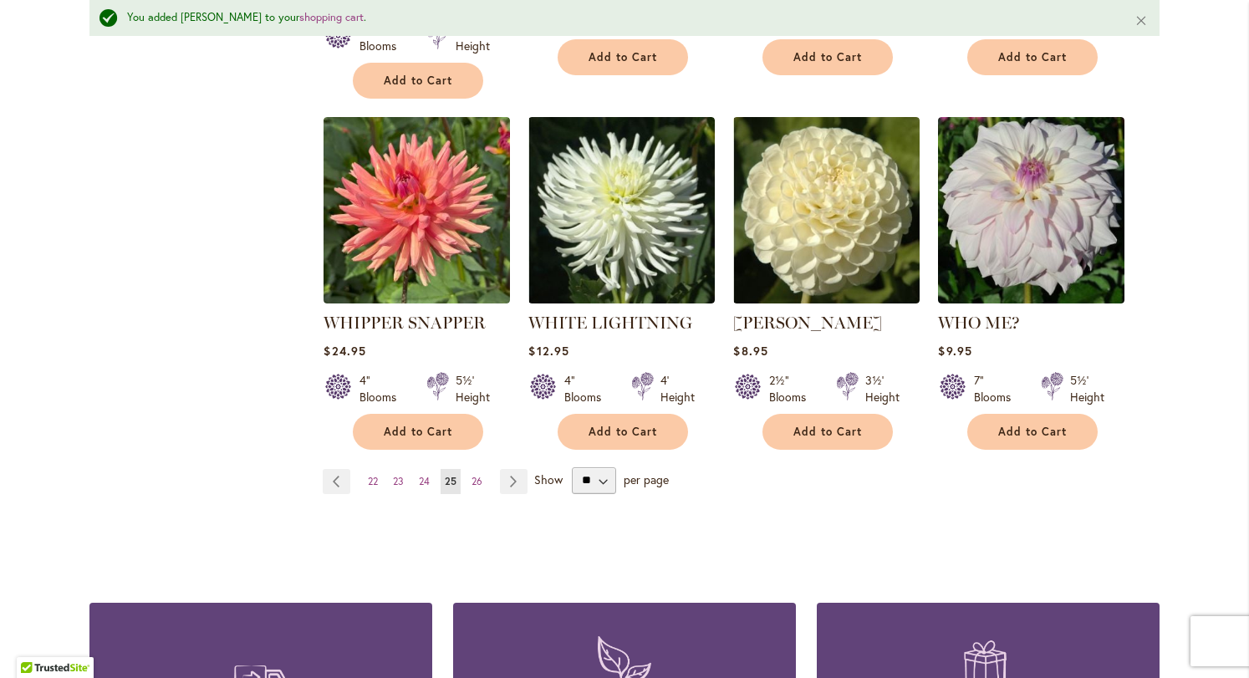
scroll to position [1424, 0]
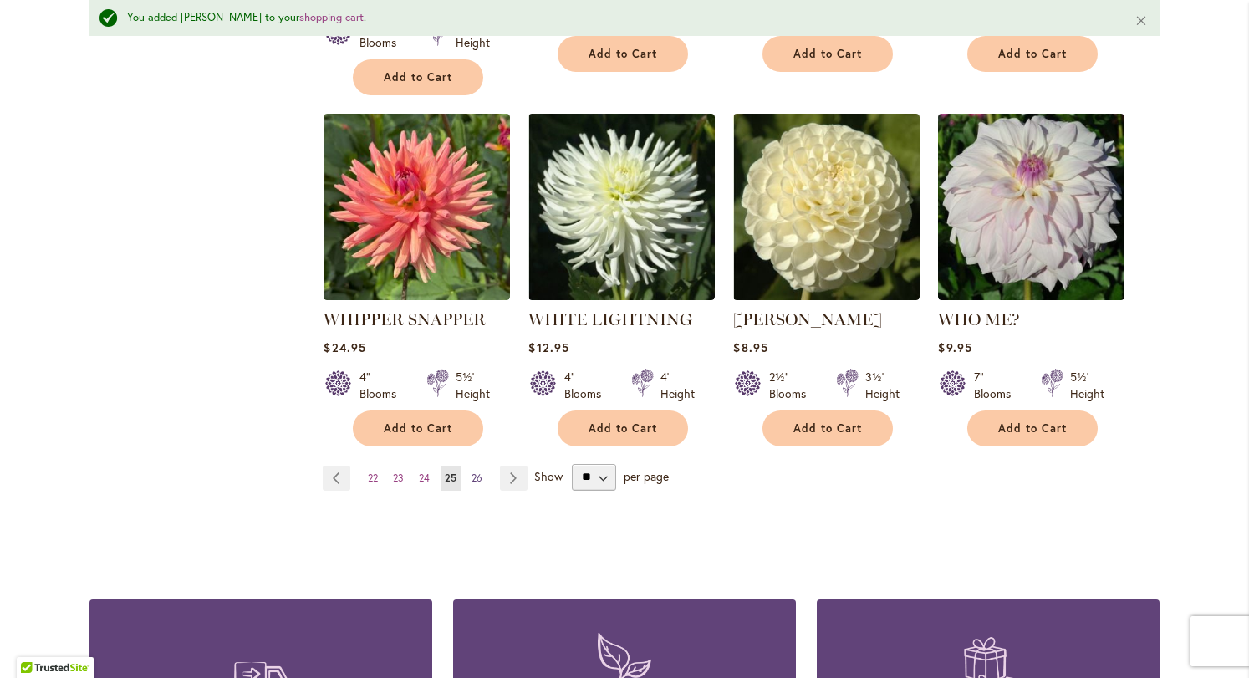
click at [471, 471] on span "26" at bounding box center [476, 477] width 11 height 13
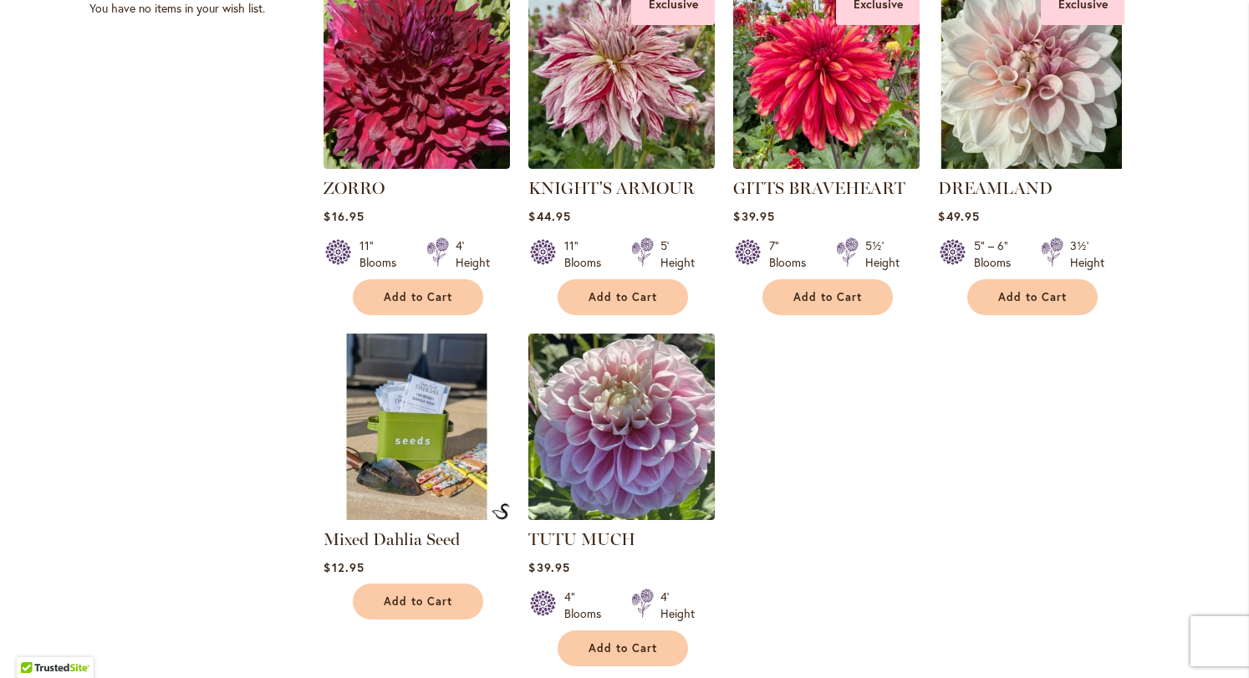
scroll to position [933, 0]
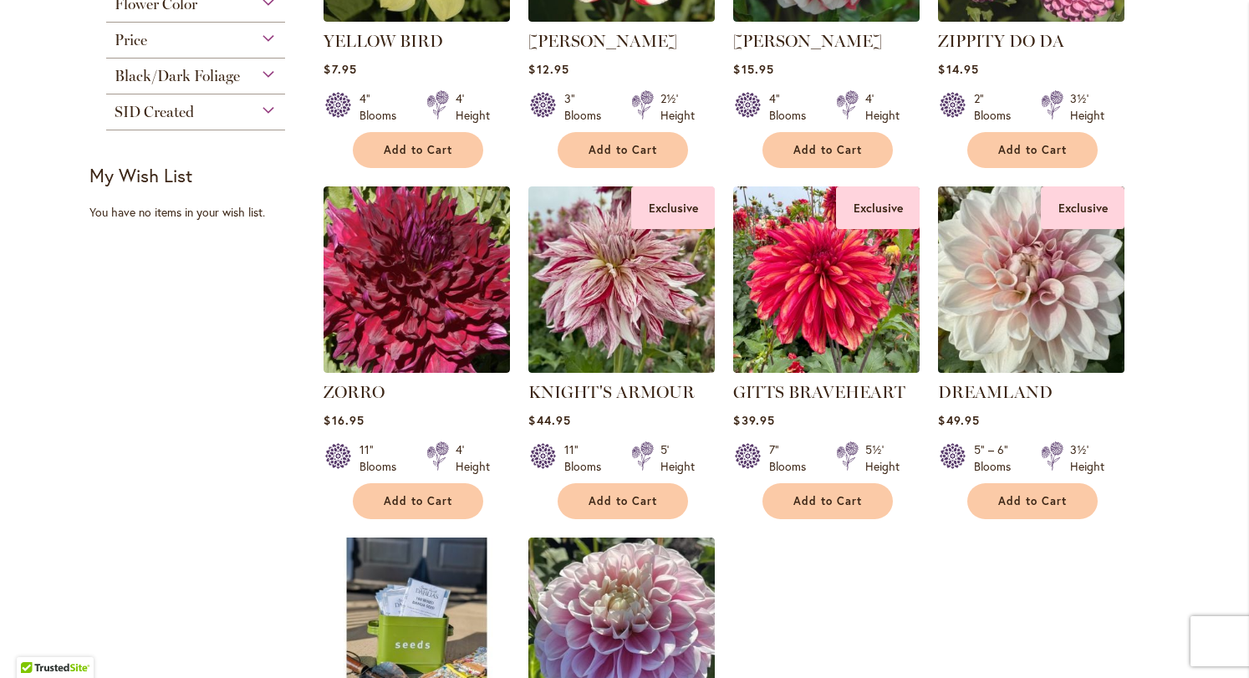
click at [996, 318] on img at bounding box center [1031, 280] width 196 height 196
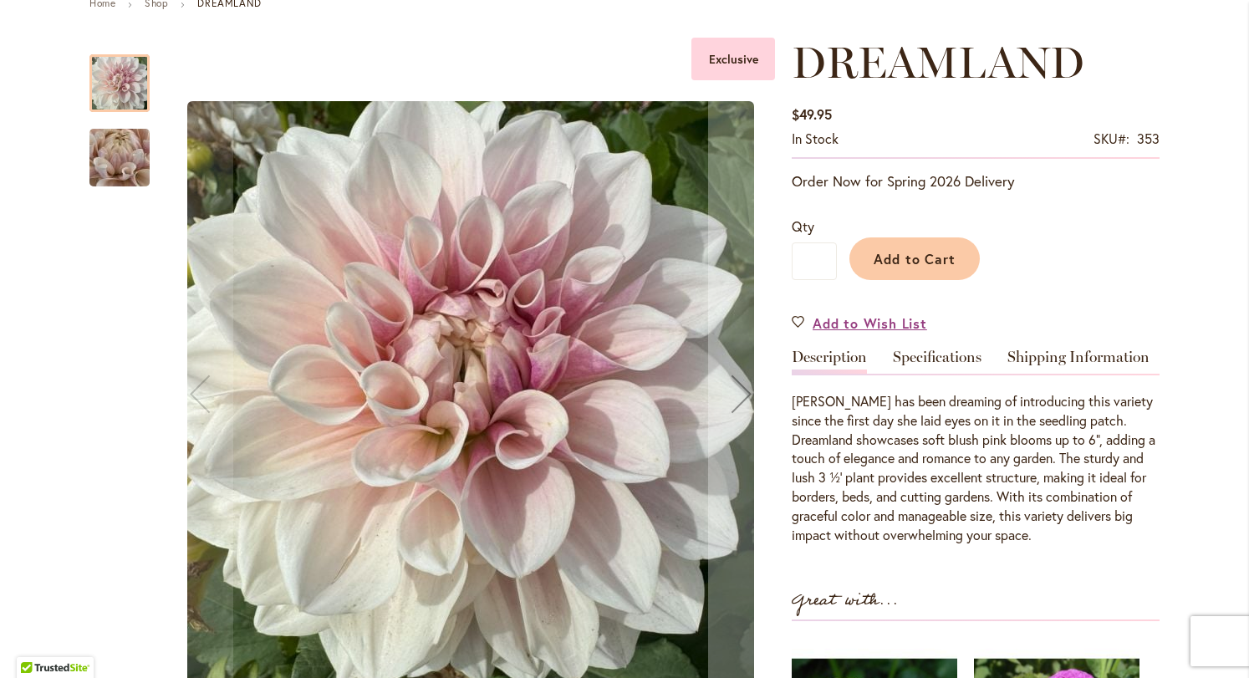
scroll to position [218, 0]
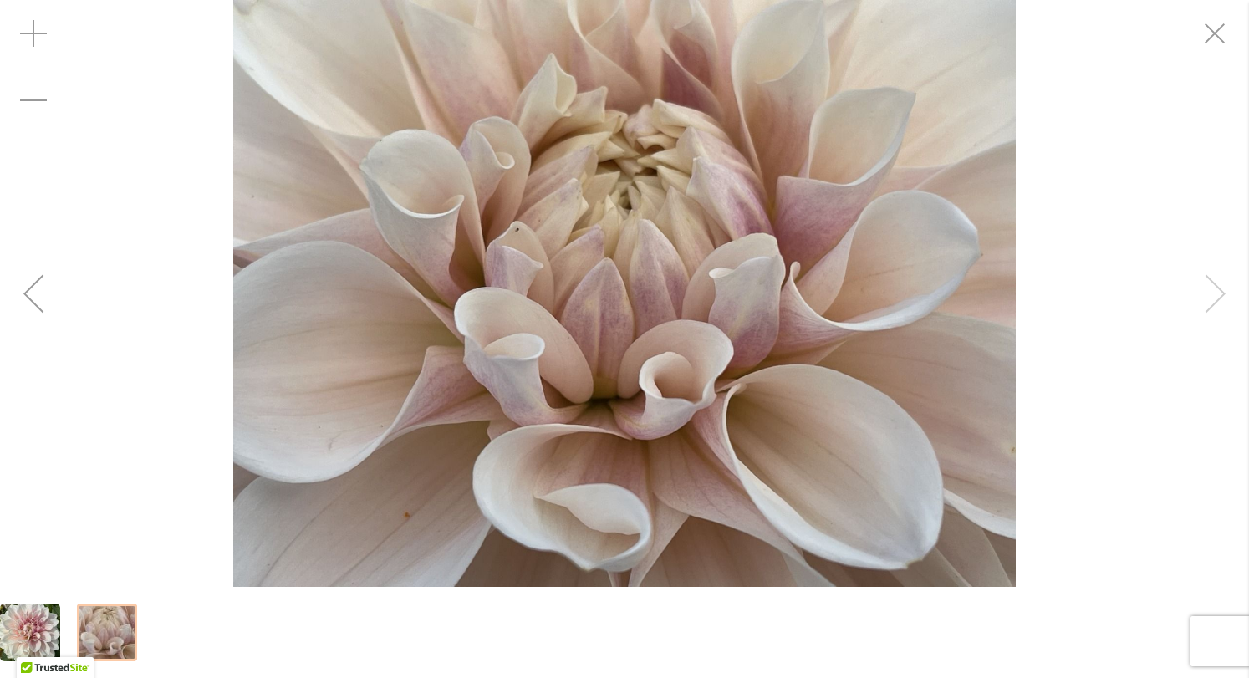
click at [1208, 252] on div "DREAMLAND" at bounding box center [624, 293] width 1249 height 587
click at [1215, 278] on div "DREAMLAND" at bounding box center [624, 293] width 1249 height 587
click at [1215, 293] on div "DREAMLAND" at bounding box center [624, 293] width 1249 height 587
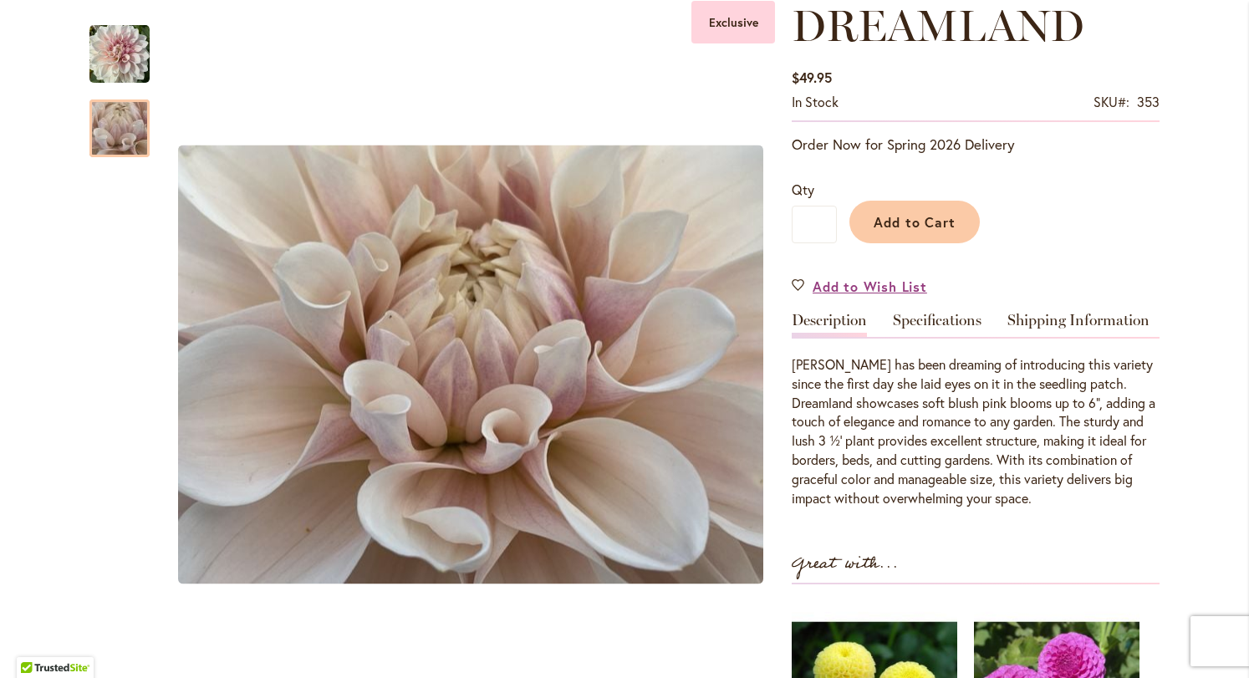
scroll to position [0, 0]
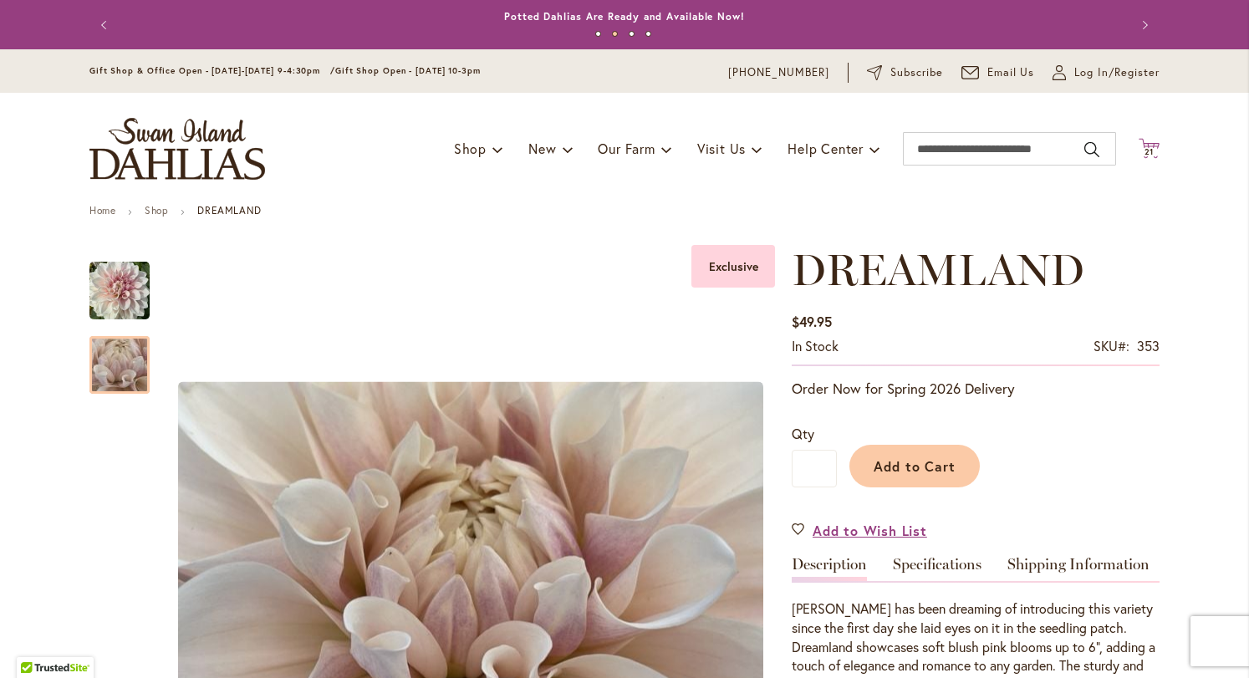
click at [1144, 148] on span "21" at bounding box center [1149, 151] width 10 height 11
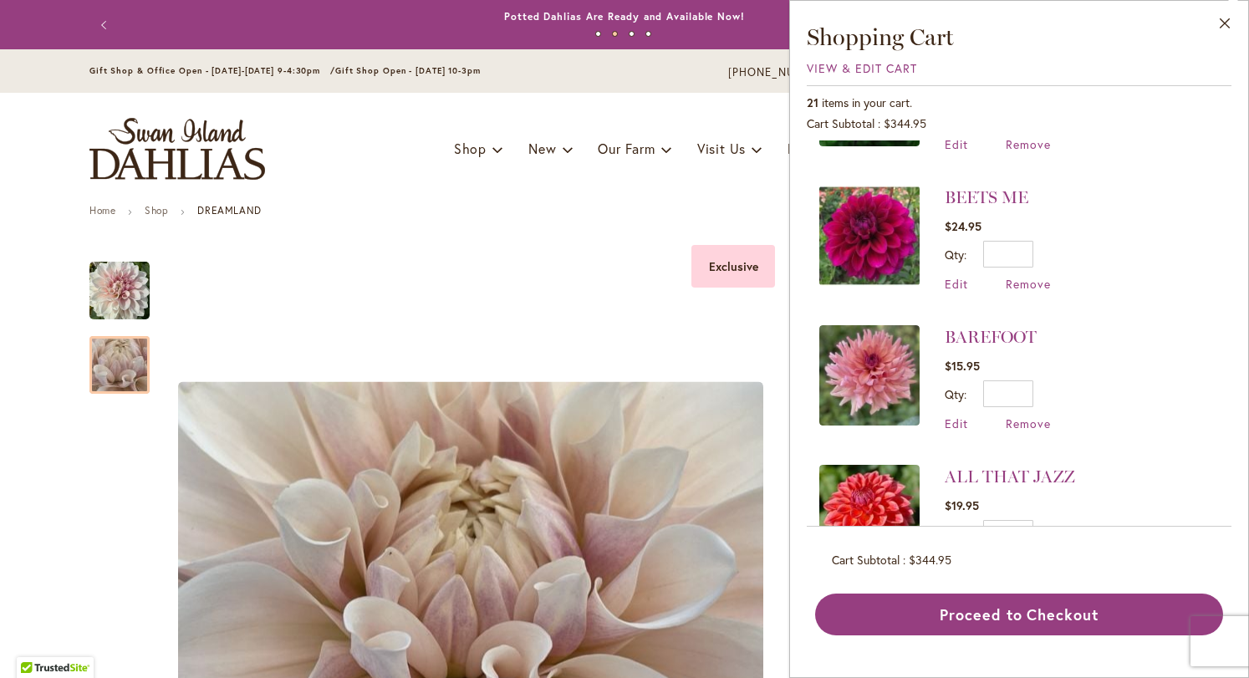
scroll to position [2547, 0]
